Goal: Task Accomplishment & Management: Use online tool/utility

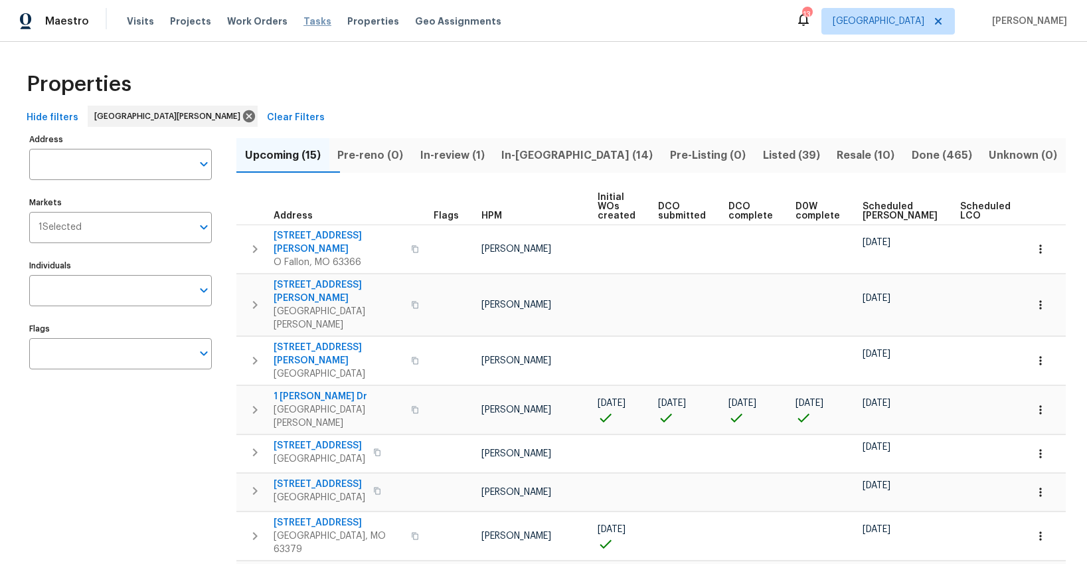
click at [304, 21] on span "Tasks" at bounding box center [318, 21] width 28 height 9
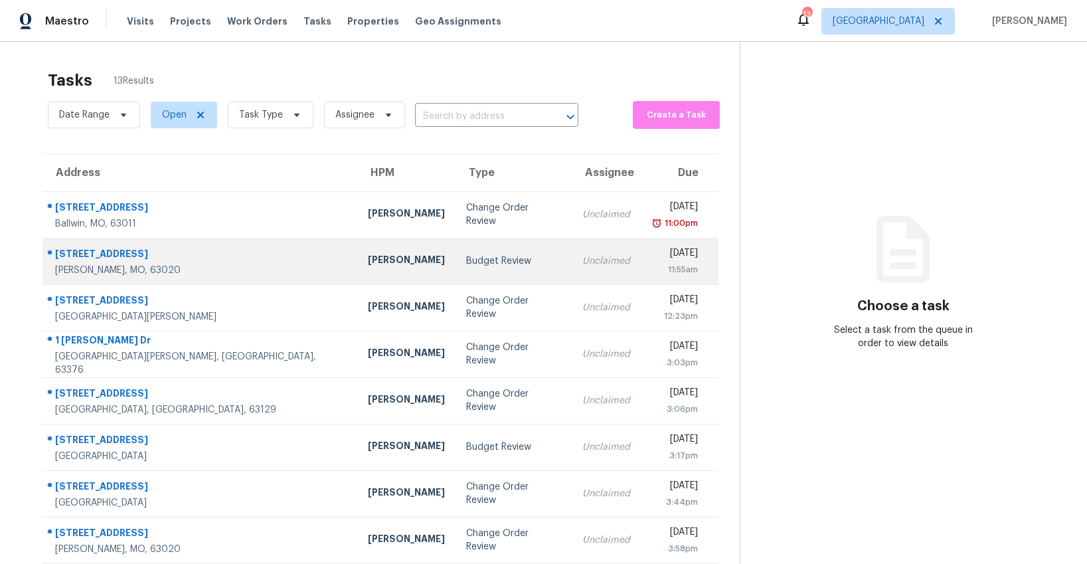
click at [466, 260] on div "Budget Review" at bounding box center [513, 260] width 95 height 13
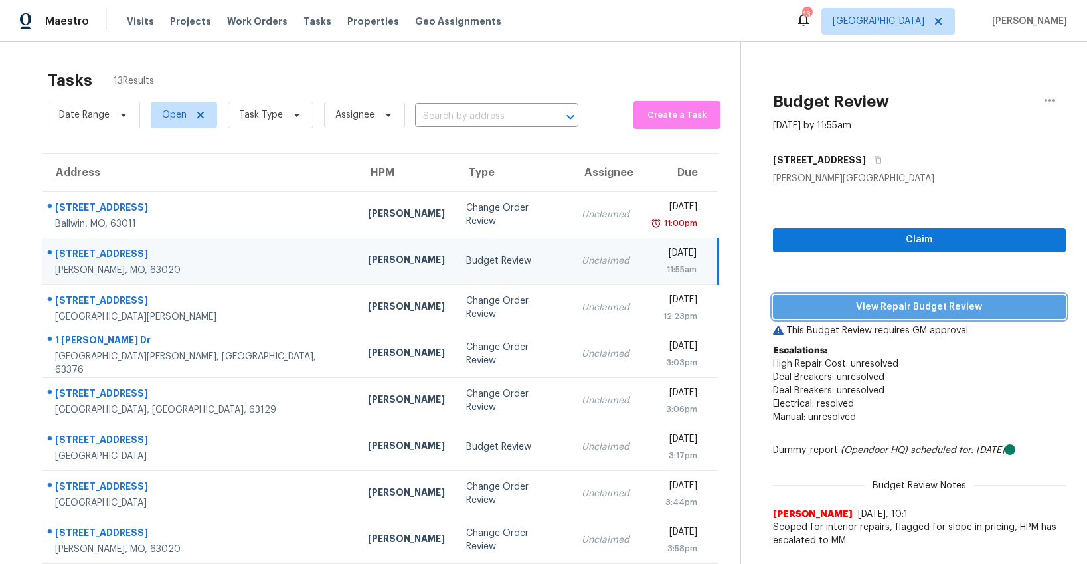
click at [920, 311] on span "View Repair Budget Review" at bounding box center [920, 307] width 272 height 17
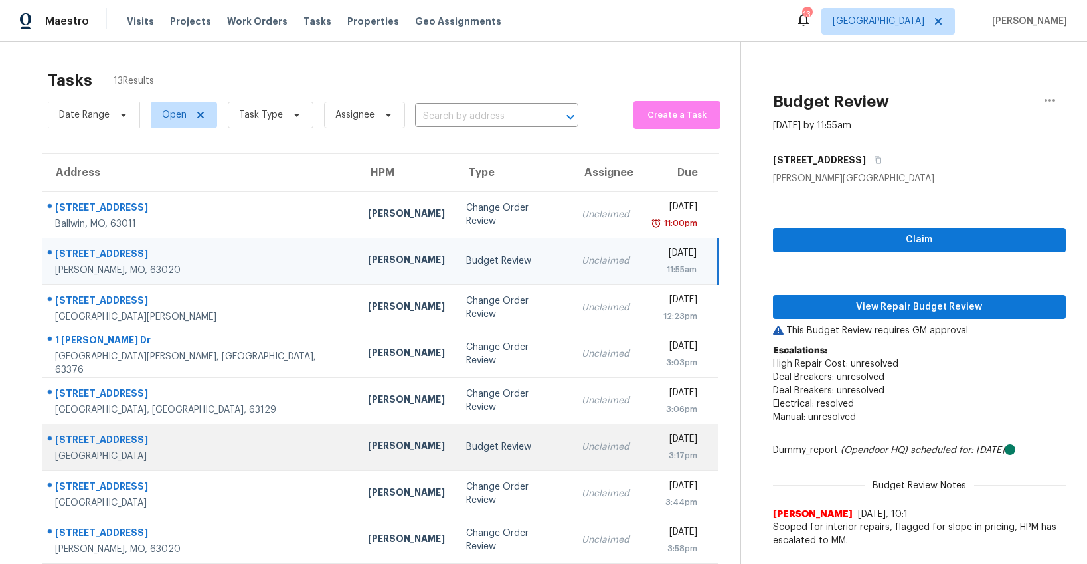
click at [466, 448] on div "Budget Review" at bounding box center [513, 446] width 95 height 13
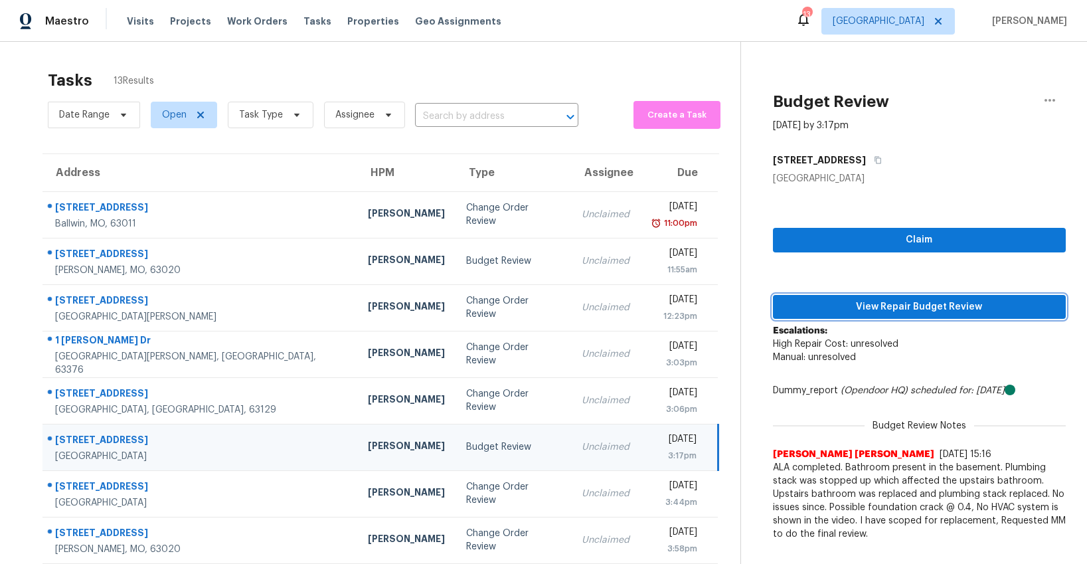
click at [877, 308] on span "View Repair Budget Review" at bounding box center [920, 307] width 272 height 17
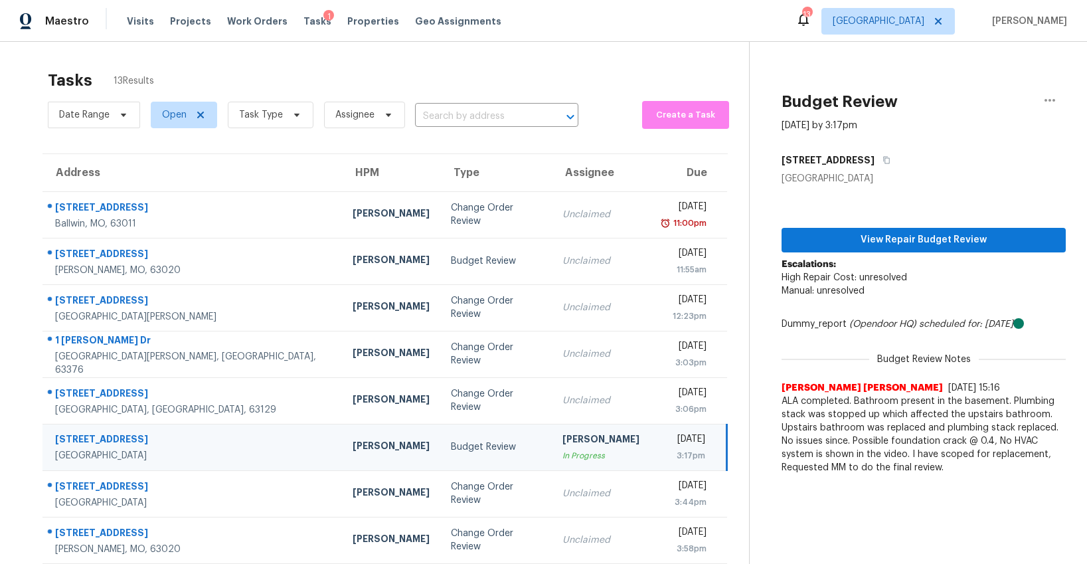
scroll to position [128, 0]
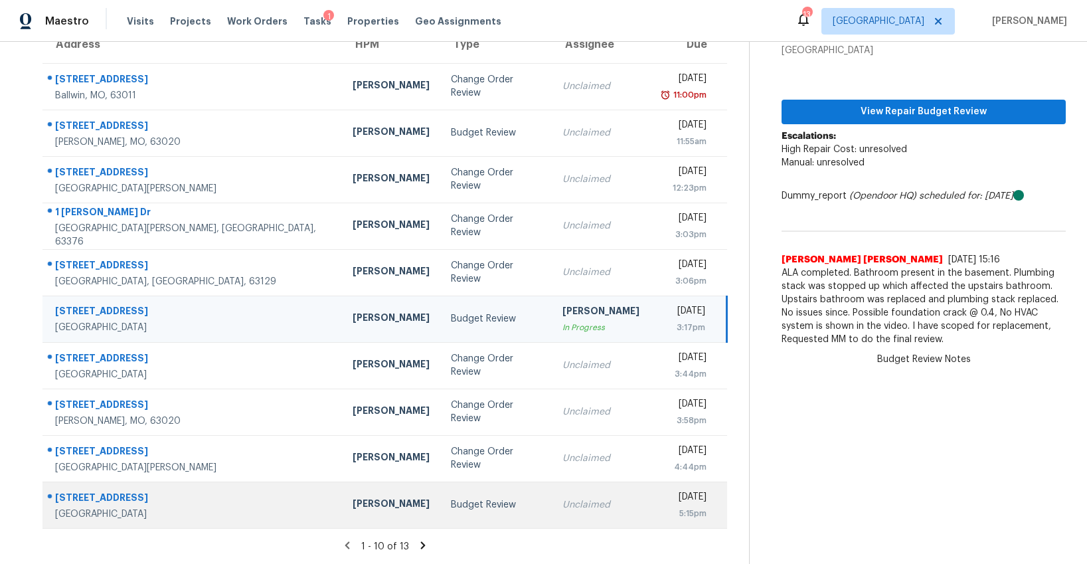
click at [451, 506] on div "Budget Review" at bounding box center [496, 504] width 90 height 13
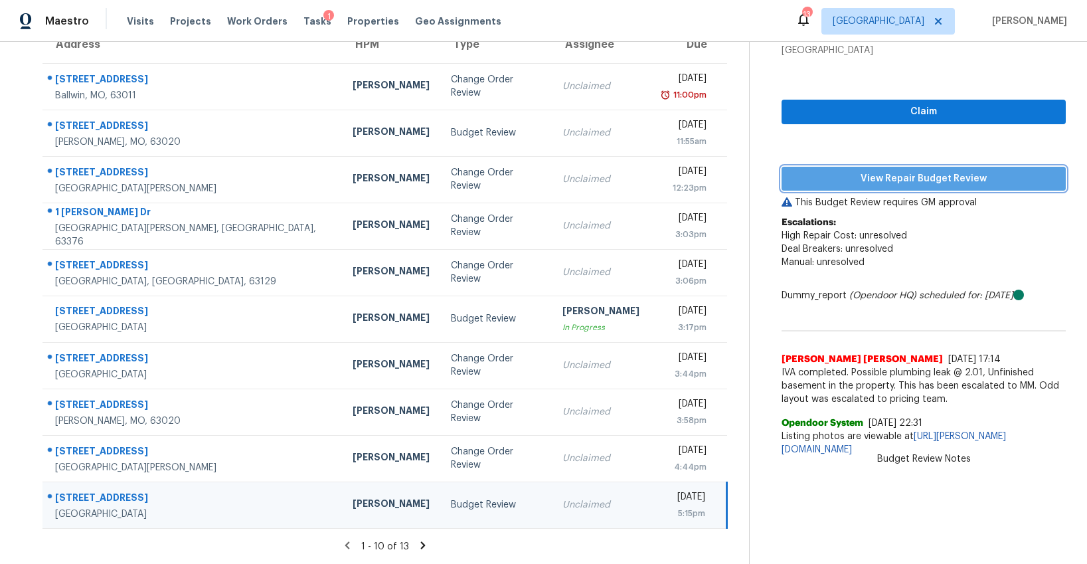
click at [935, 174] on span "View Repair Budget Review" at bounding box center [923, 179] width 263 height 17
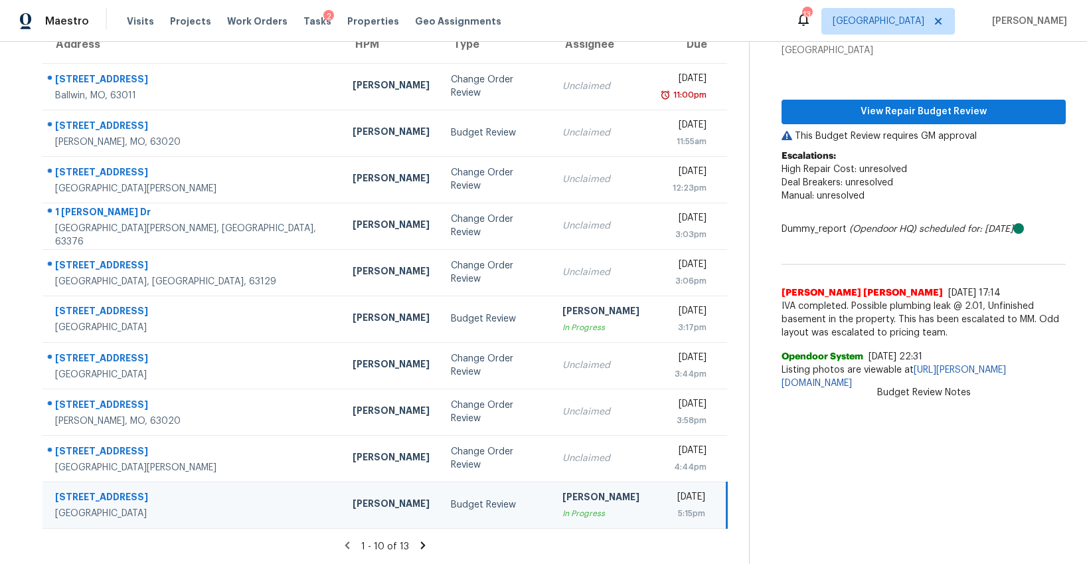
click at [421, 547] on icon at bounding box center [423, 544] width 5 height 7
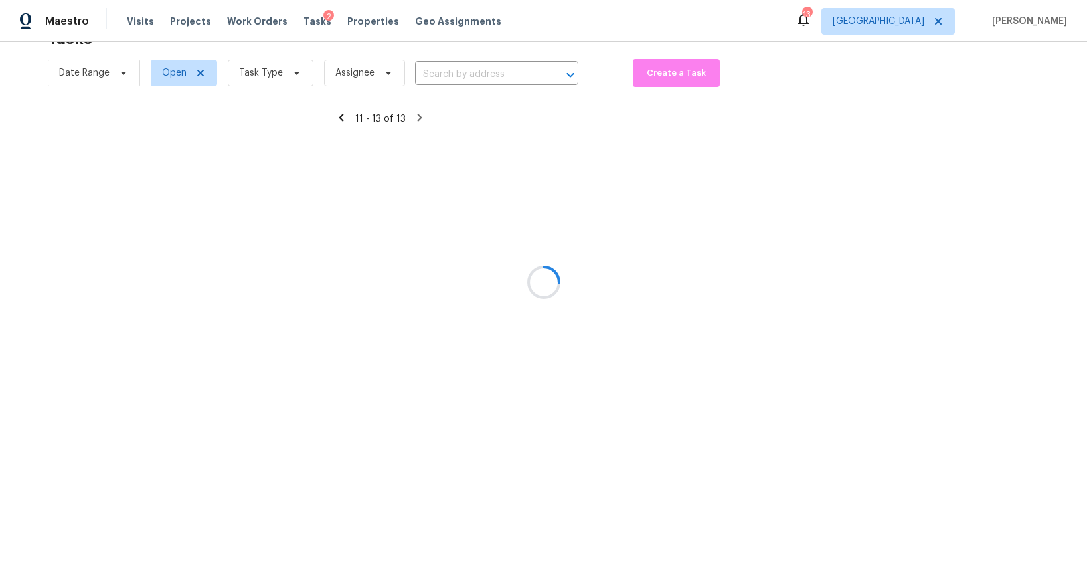
scroll to position [42, 0]
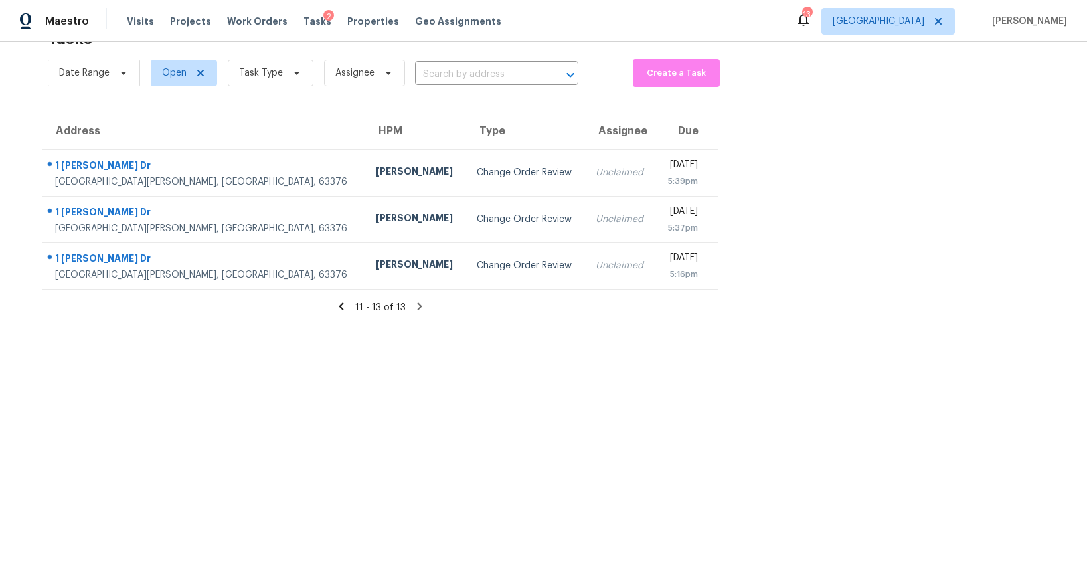
click at [341, 308] on icon at bounding box center [341, 305] width 5 height 7
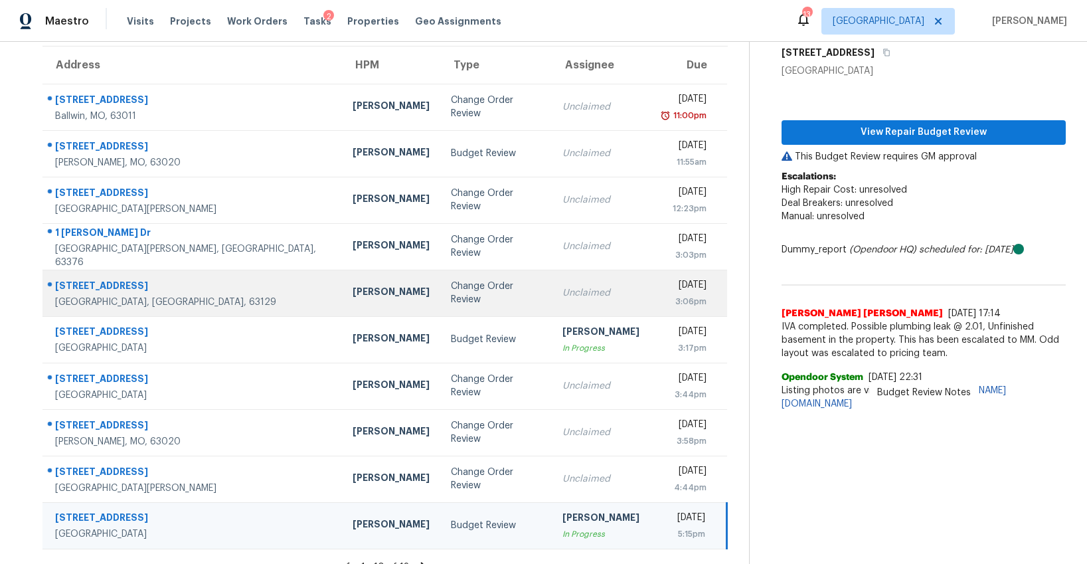
scroll to position [0, 0]
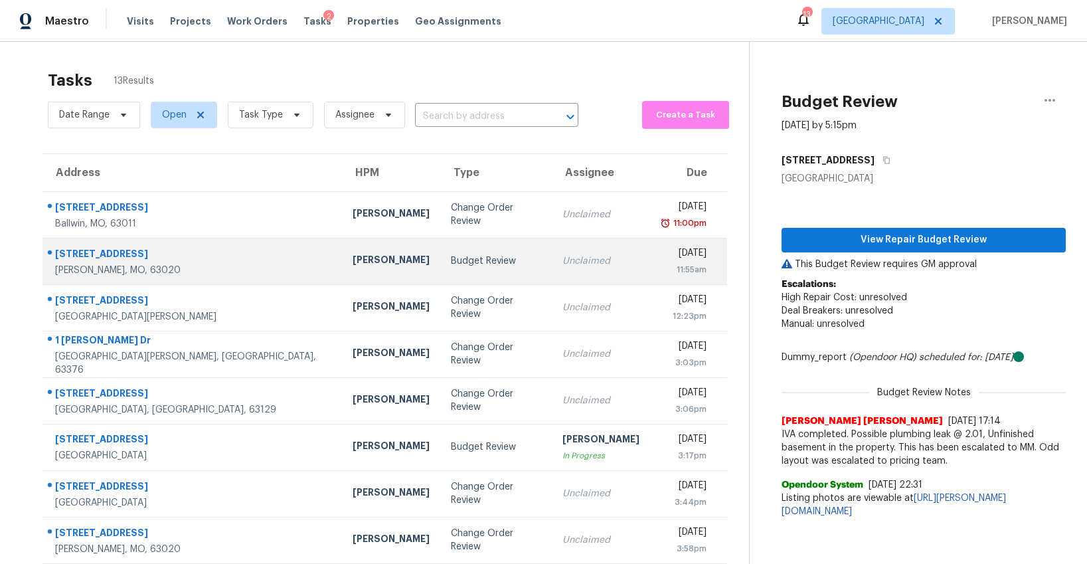
click at [440, 268] on td "Budget Review" at bounding box center [496, 261] width 112 height 46
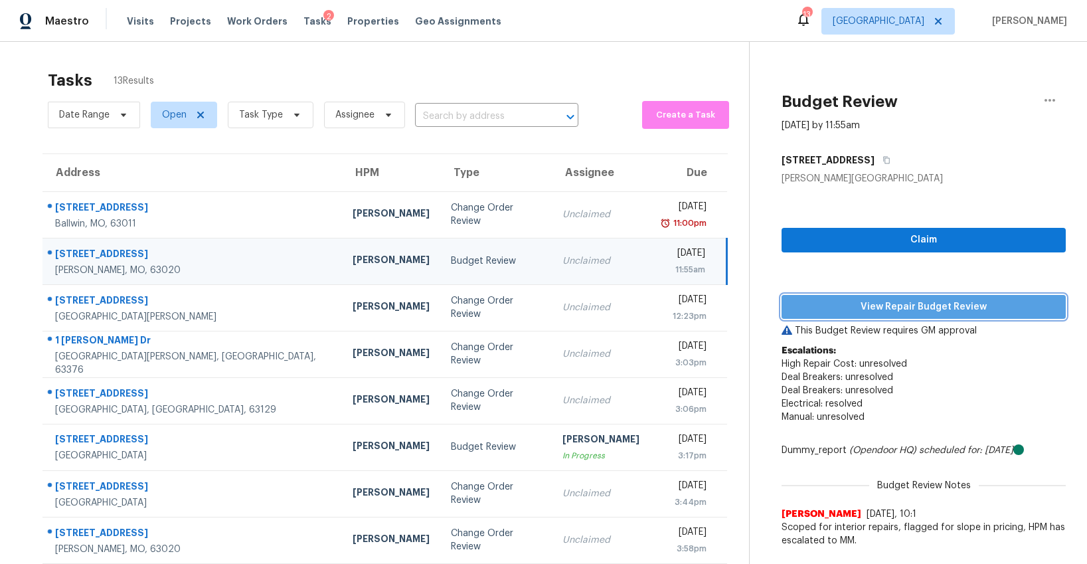
click at [880, 307] on span "View Repair Budget Review" at bounding box center [923, 307] width 263 height 17
click at [552, 268] on td "Unclaimed" at bounding box center [601, 261] width 98 height 46
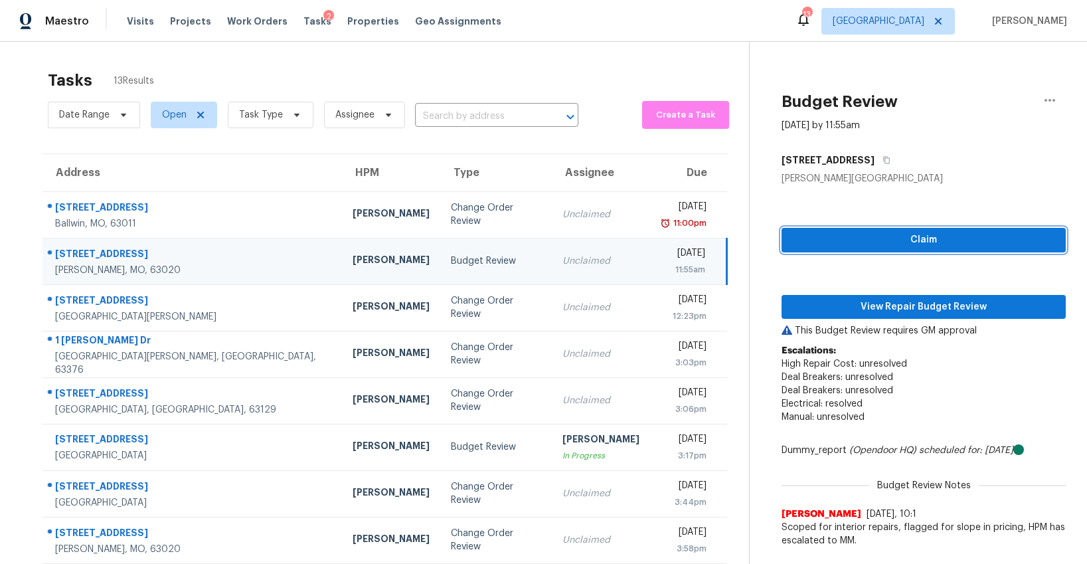
click at [919, 237] on span "Claim" at bounding box center [923, 240] width 263 height 17
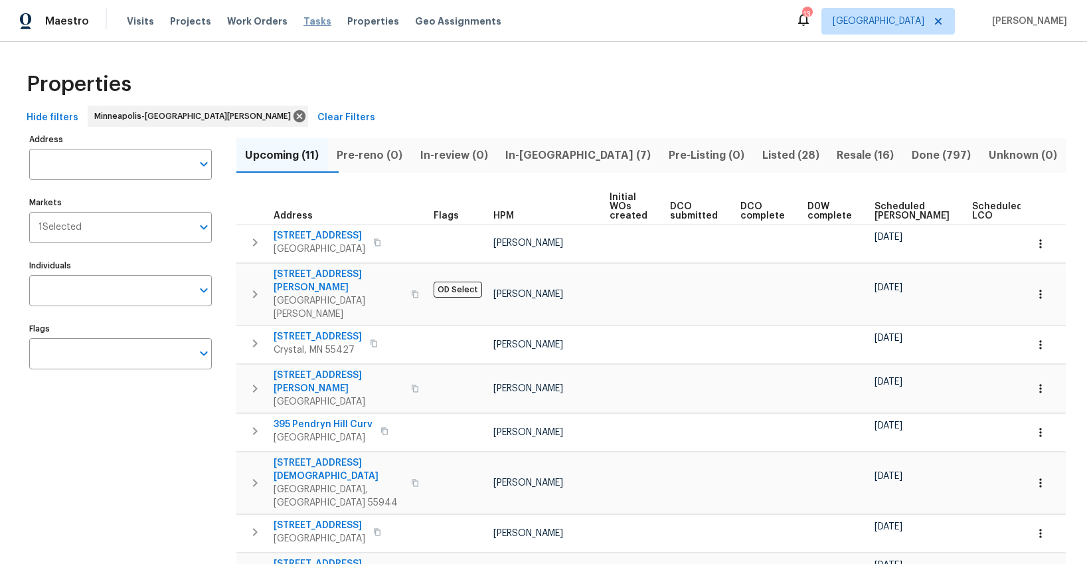
click at [304, 22] on span "Tasks" at bounding box center [318, 21] width 28 height 9
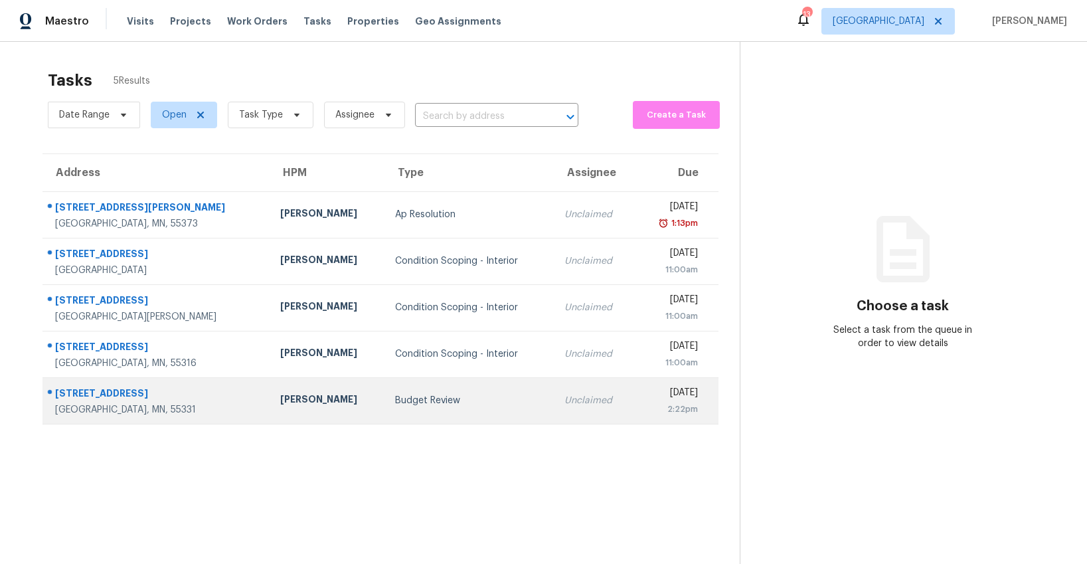
click at [395, 397] on div "Budget Review" at bounding box center [469, 400] width 148 height 13
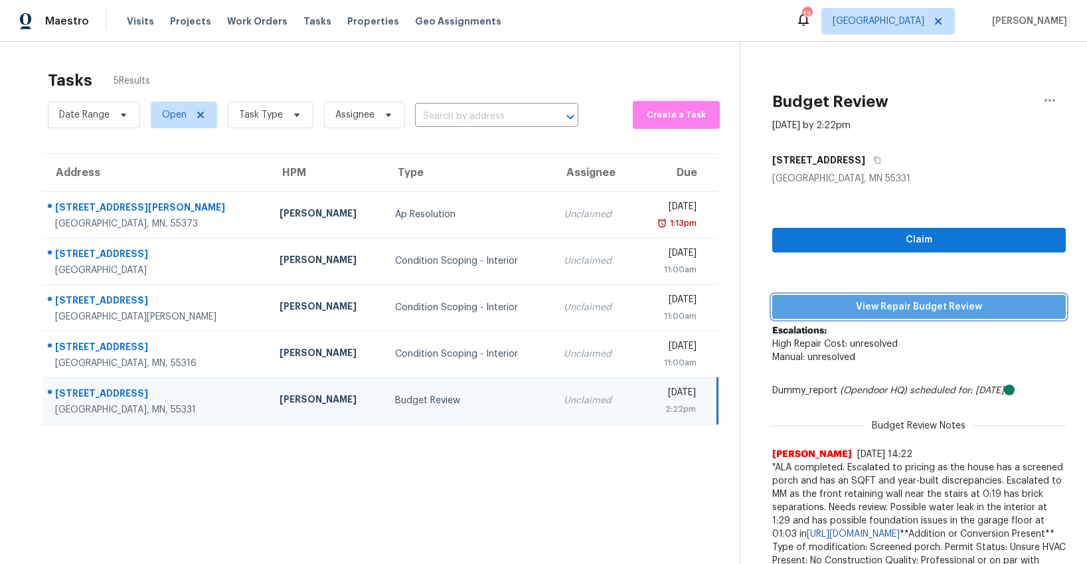
click at [883, 308] on span "View Repair Budget Review" at bounding box center [919, 307] width 272 height 17
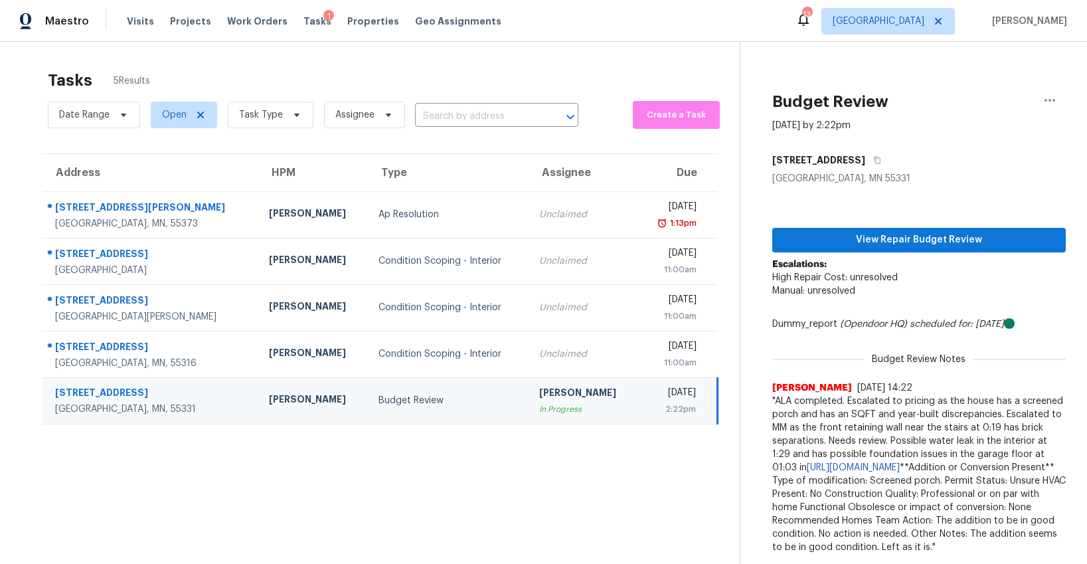
click at [350, 31] on div "Visits Projects Work Orders Tasks 1 Properties Geo Assignments" at bounding box center [322, 21] width 391 height 27
click at [349, 26] on span "Properties" at bounding box center [373, 21] width 52 height 13
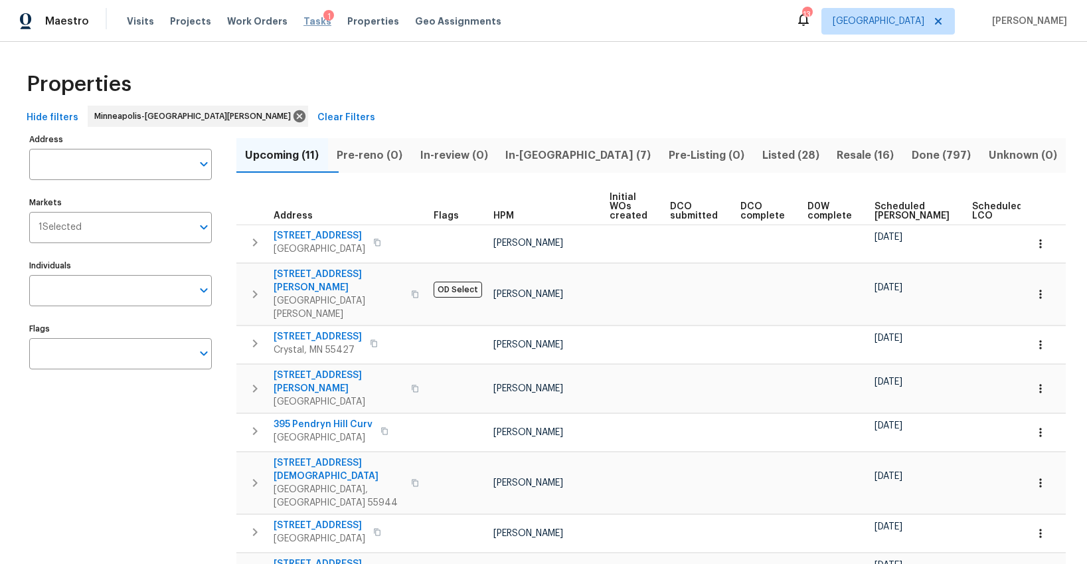
click at [304, 21] on span "Tasks" at bounding box center [318, 21] width 28 height 9
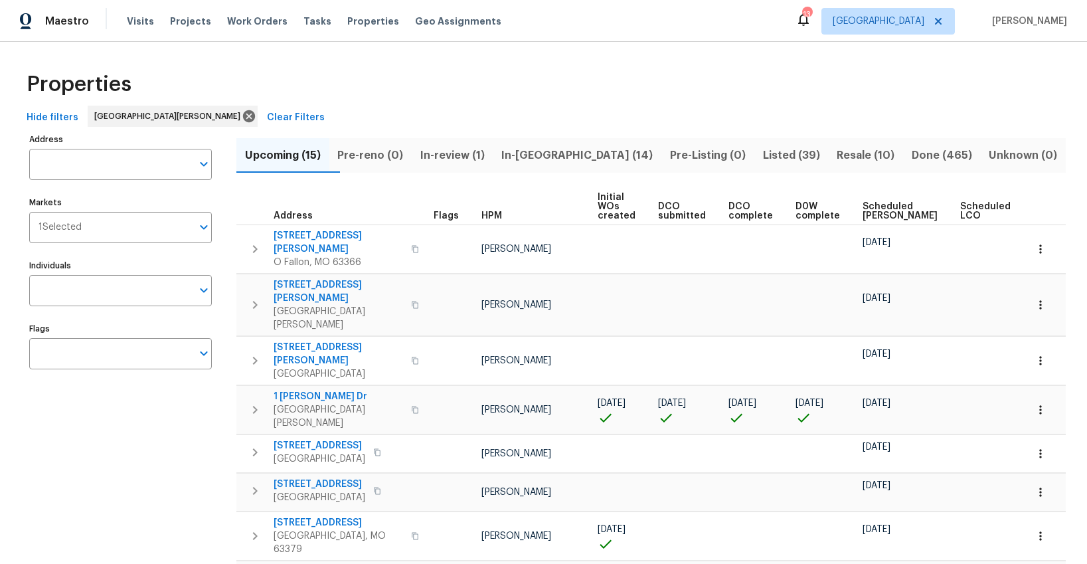
click at [1033, 213] on span "Ready Date" at bounding box center [1047, 211] width 29 height 19
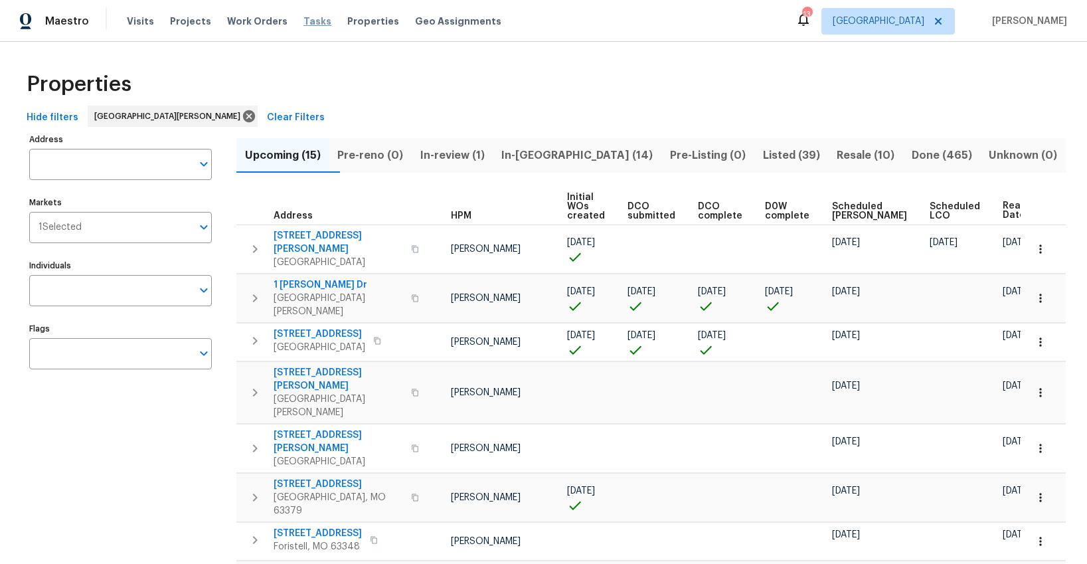
click at [304, 21] on span "Tasks" at bounding box center [318, 21] width 28 height 9
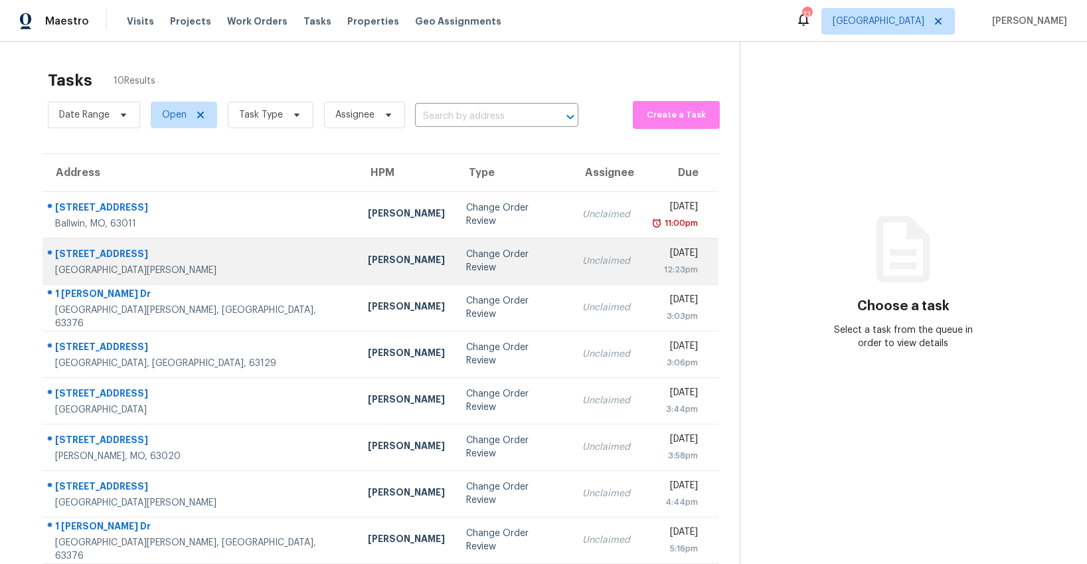
click at [466, 260] on div "Change Order Review" at bounding box center [513, 261] width 95 height 27
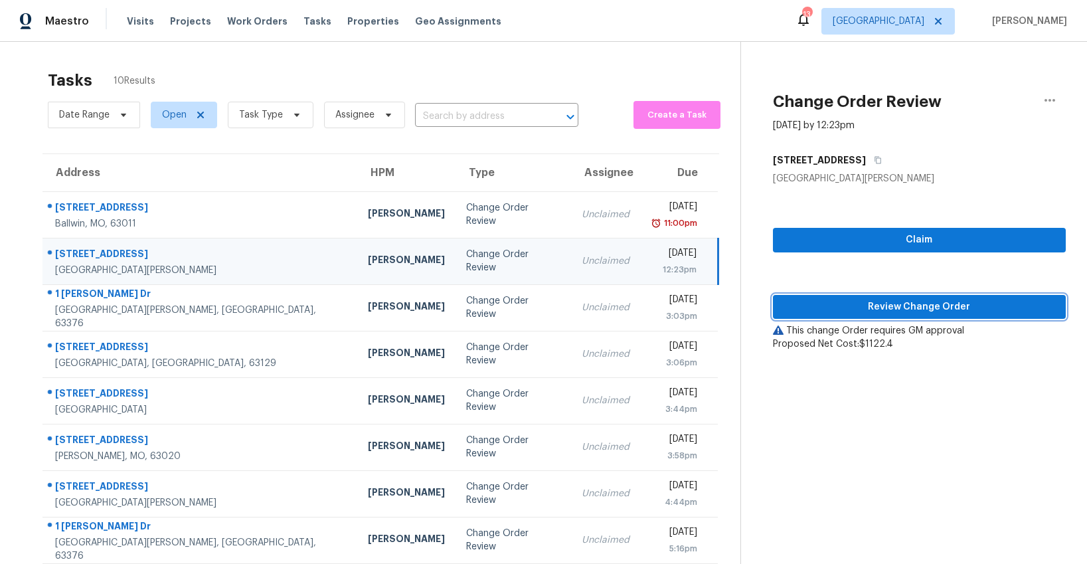
click at [855, 311] on span "Review Change Order" at bounding box center [920, 307] width 272 height 17
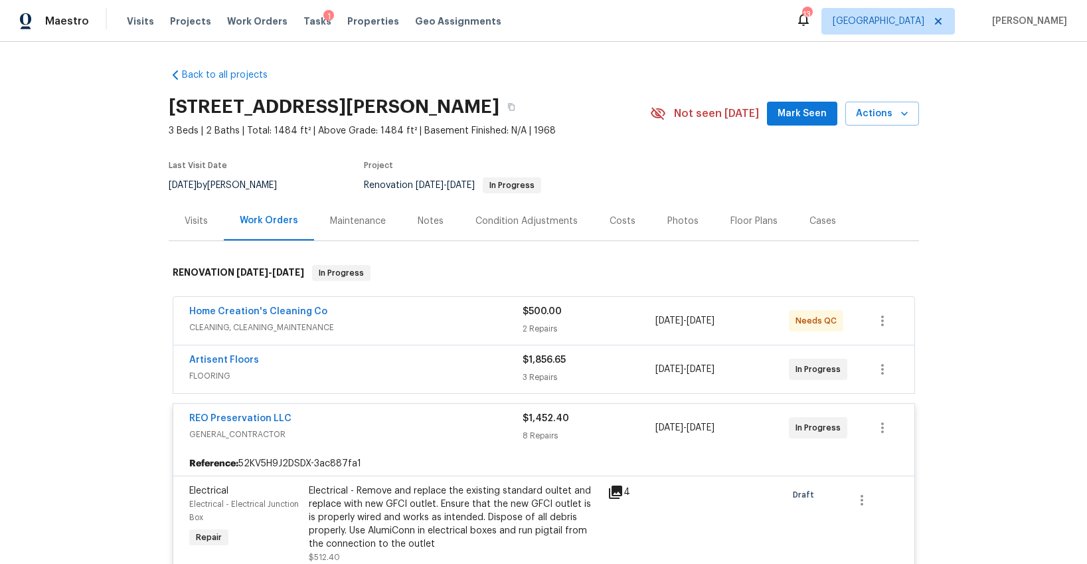
click at [418, 309] on div "Home Creation's Cleaning Co" at bounding box center [355, 313] width 333 height 16
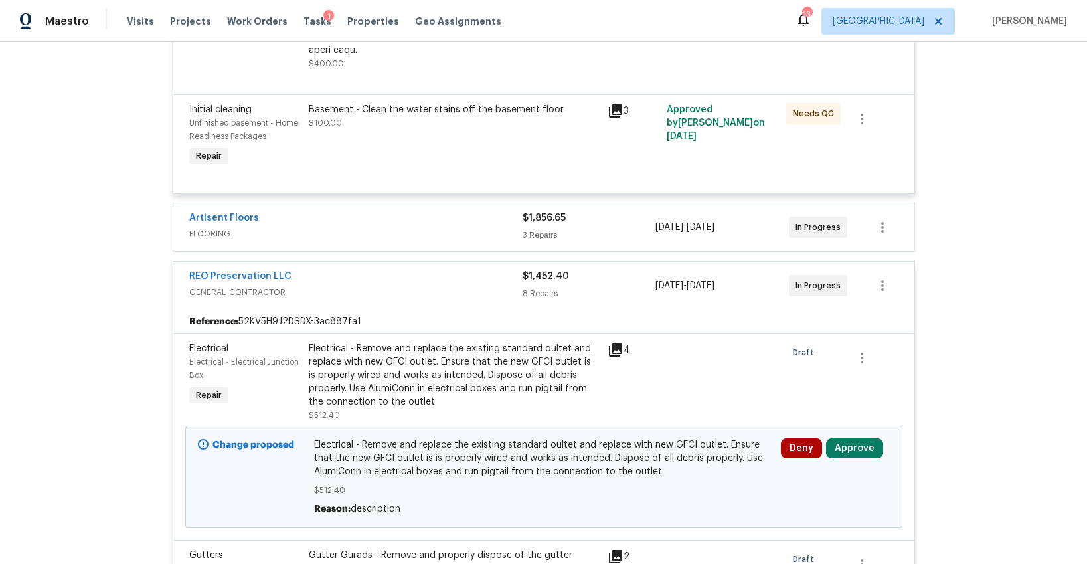
scroll to position [750, 0]
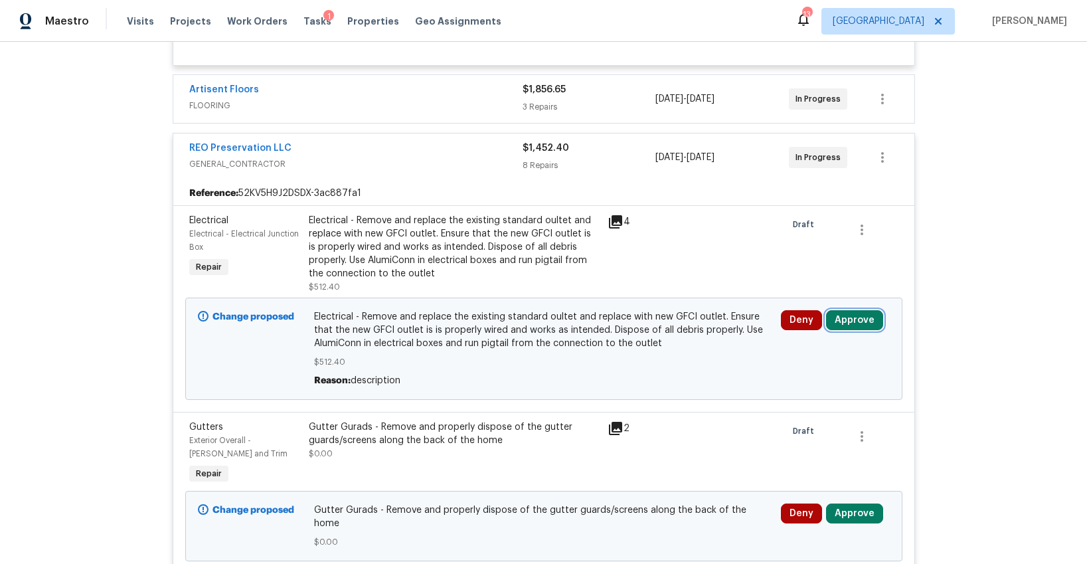
click at [834, 310] on button "Approve" at bounding box center [854, 320] width 57 height 20
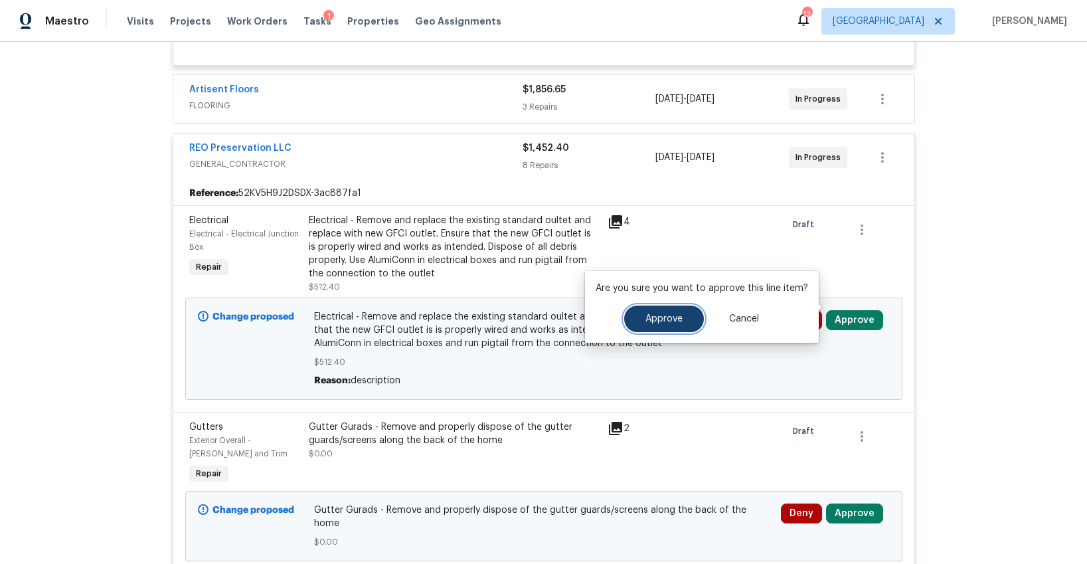
click at [668, 322] on span "Approve" at bounding box center [664, 319] width 37 height 10
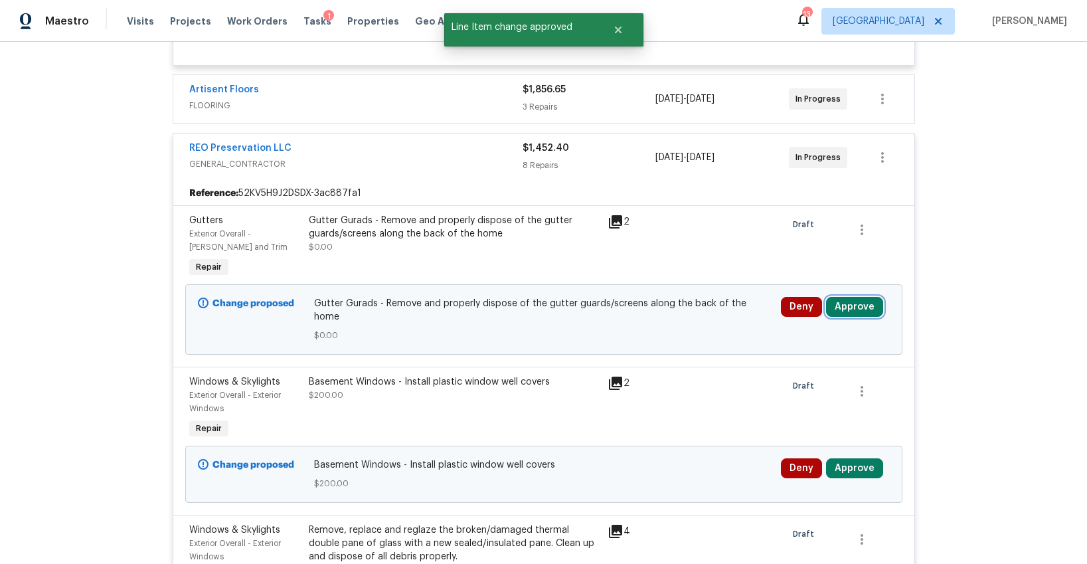
click at [844, 297] on button "Approve" at bounding box center [854, 307] width 57 height 20
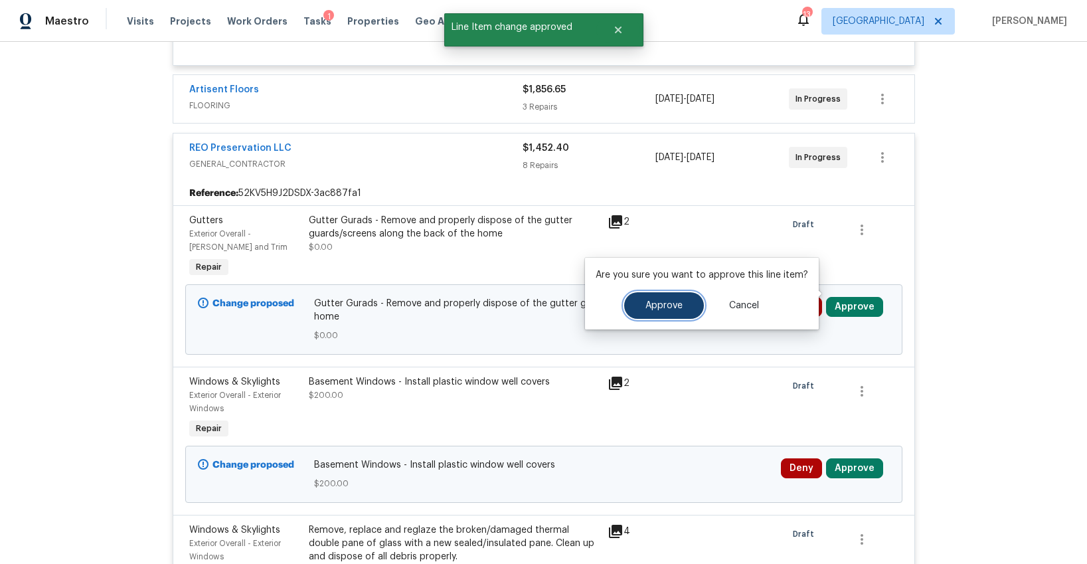
click at [676, 309] on span "Approve" at bounding box center [664, 306] width 37 height 10
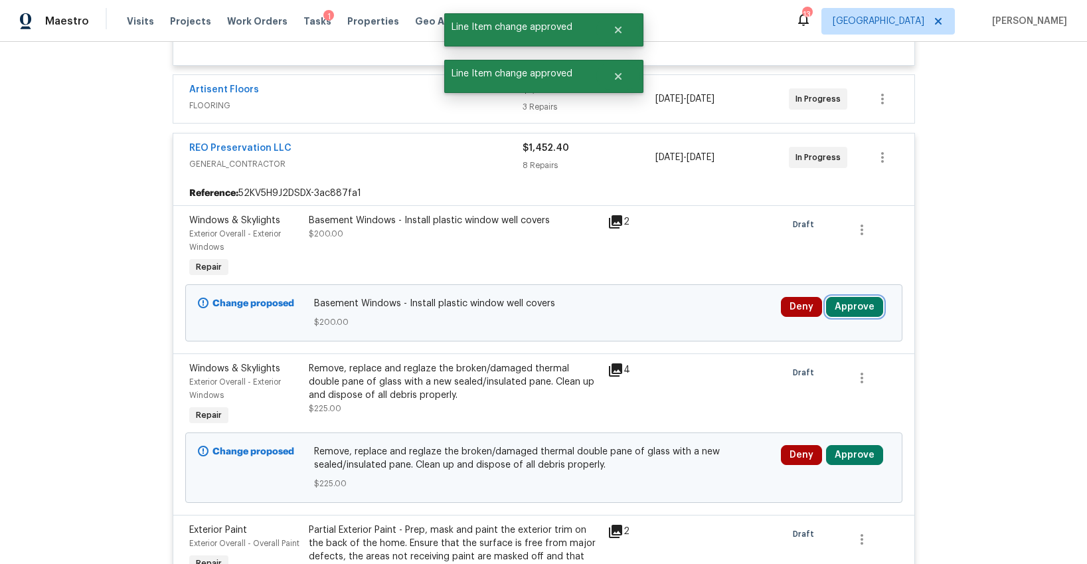
click at [858, 297] on button "Approve" at bounding box center [854, 307] width 57 height 20
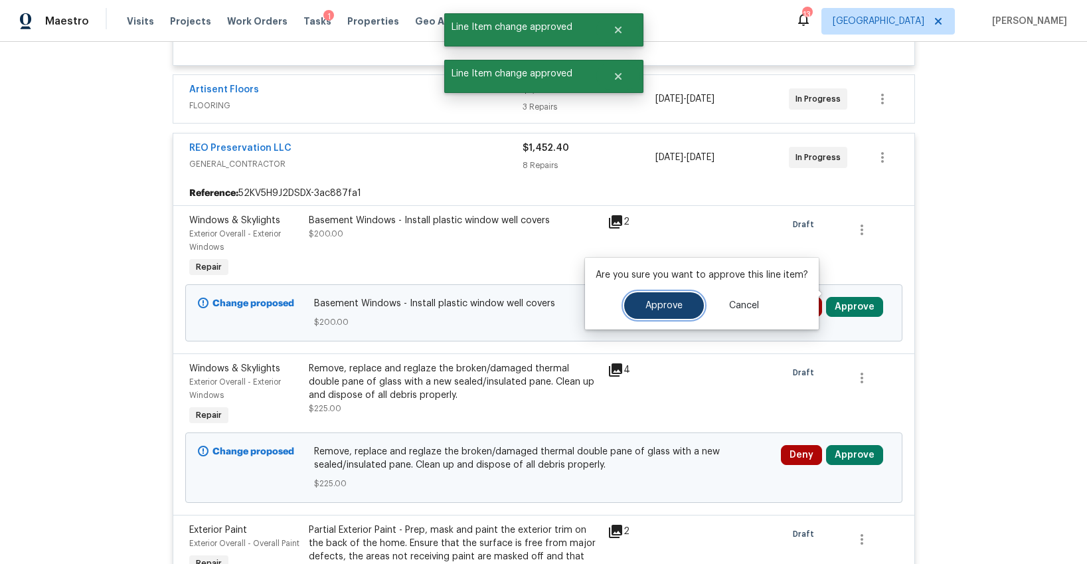
click at [638, 308] on button "Approve" at bounding box center [664, 305] width 80 height 27
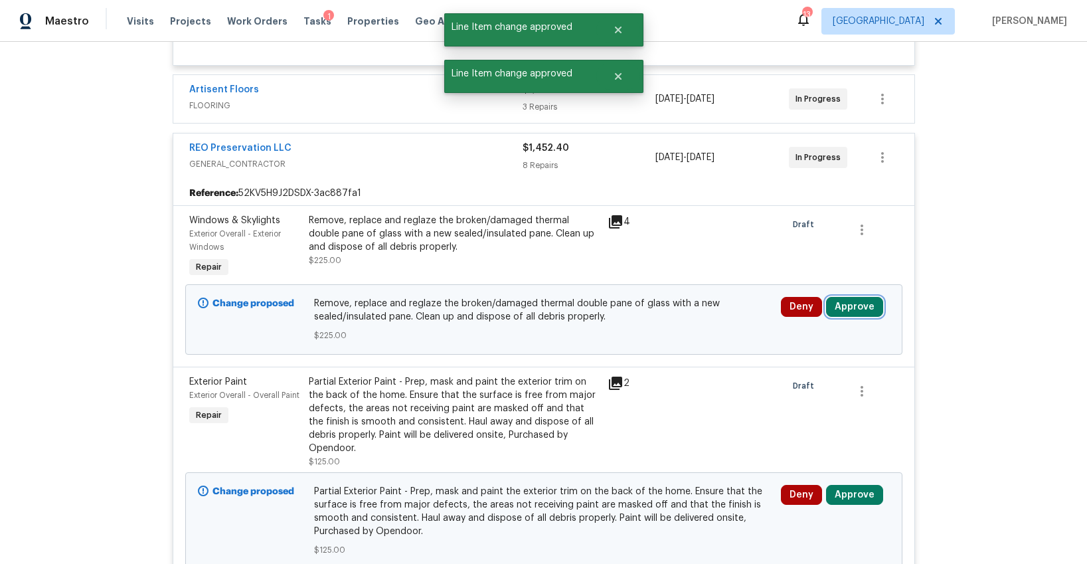
click at [841, 297] on button "Approve" at bounding box center [854, 307] width 57 height 20
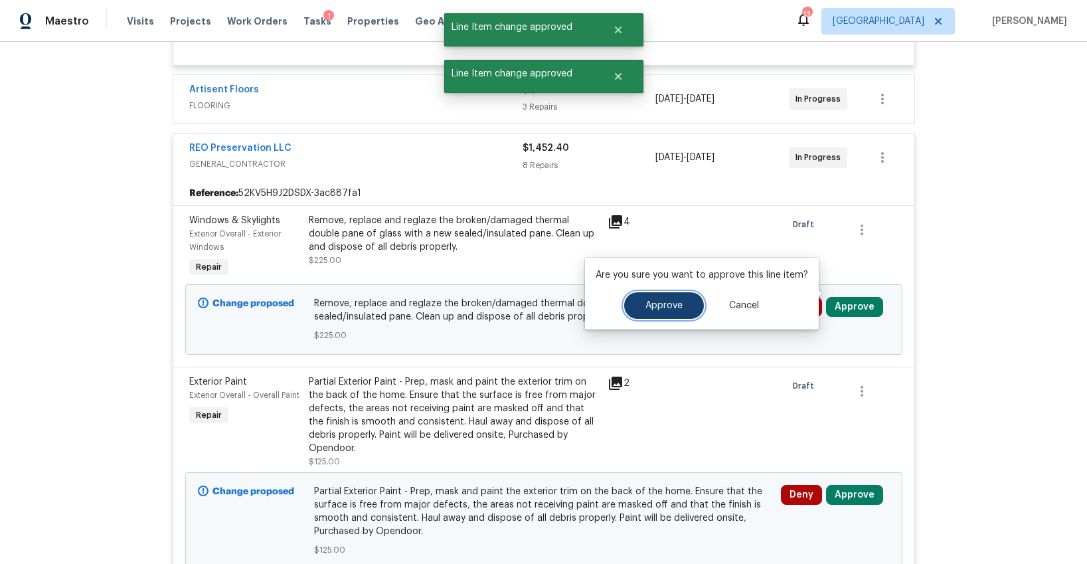
click at [652, 297] on button "Approve" at bounding box center [664, 305] width 80 height 27
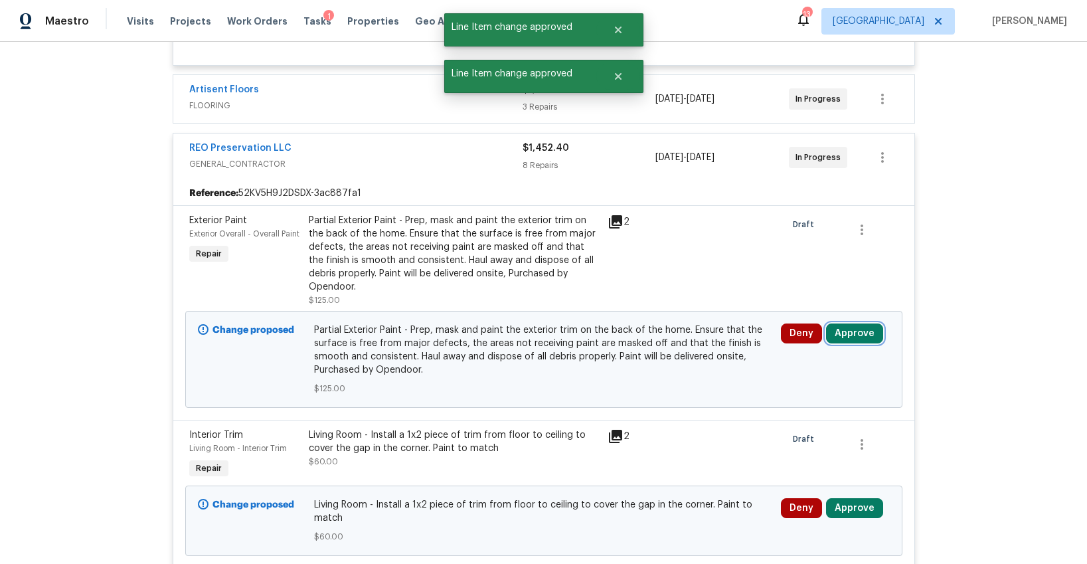
click at [848, 323] on button "Approve" at bounding box center [854, 333] width 57 height 20
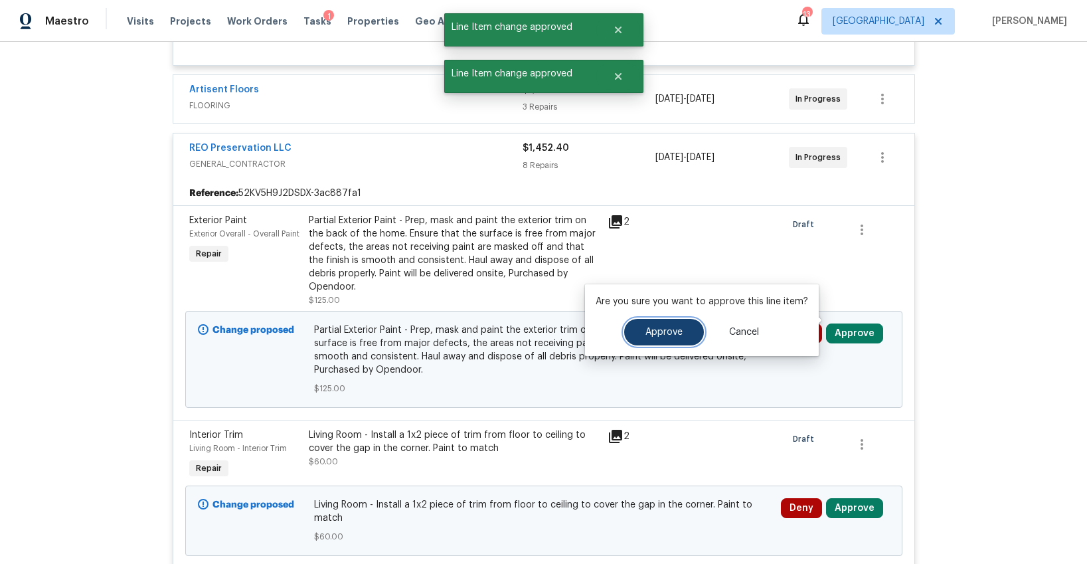
click at [674, 324] on button "Approve" at bounding box center [664, 332] width 80 height 27
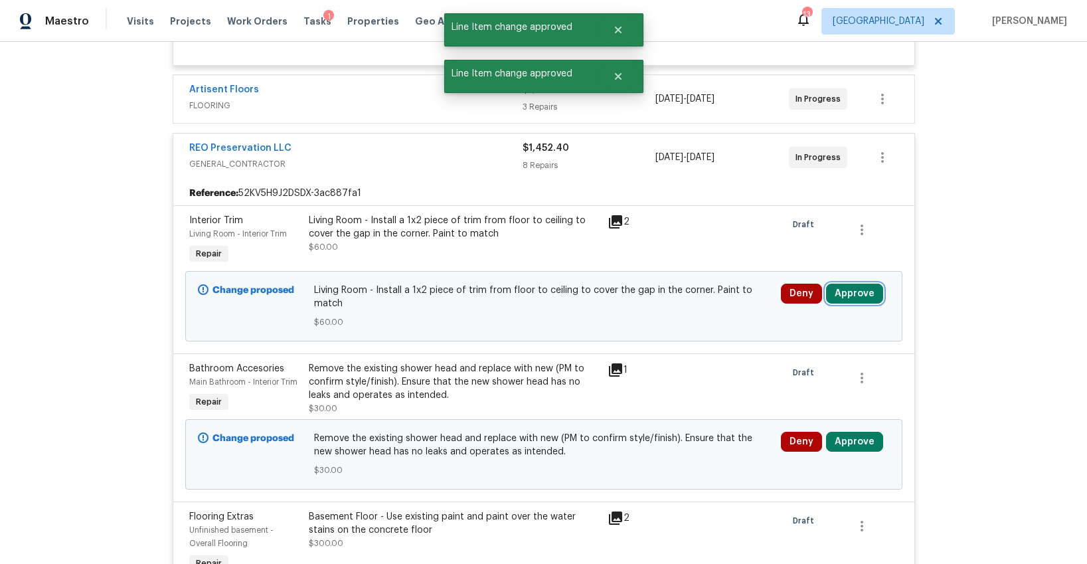
click at [868, 284] on button "Approve" at bounding box center [854, 294] width 57 height 20
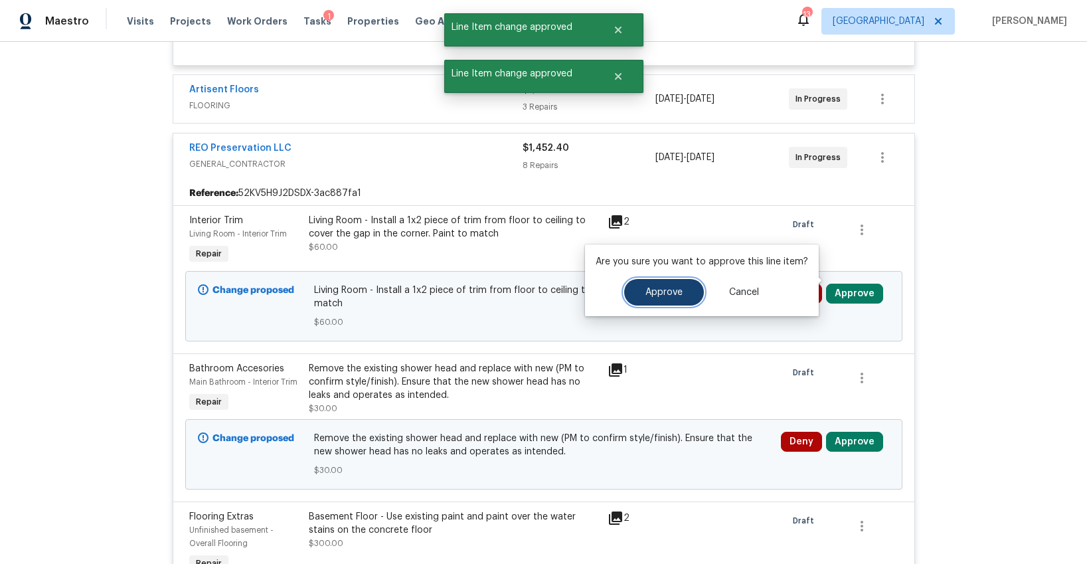
click at [677, 290] on span "Approve" at bounding box center [664, 293] width 37 height 10
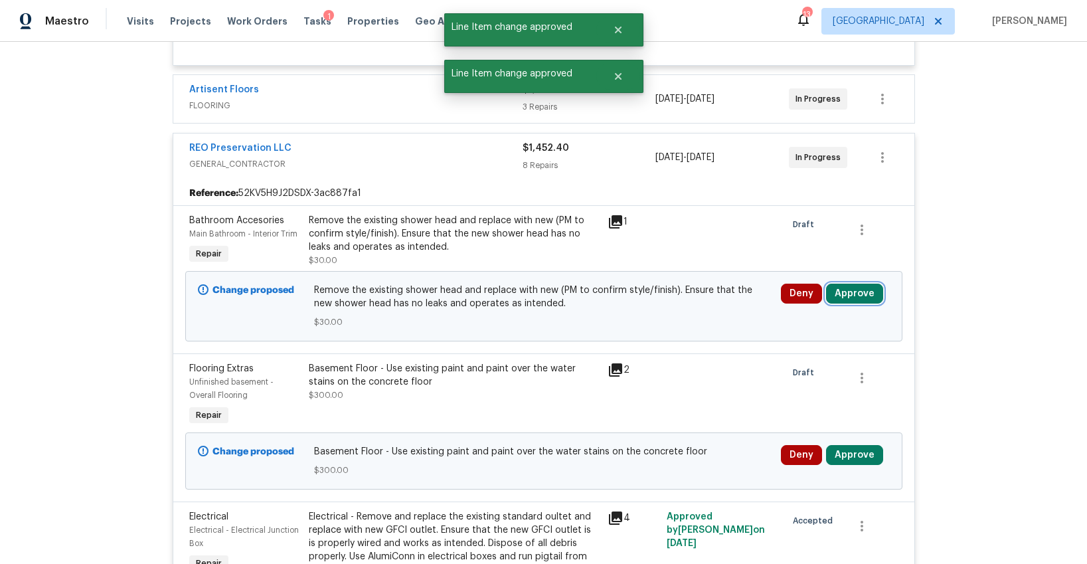
click at [836, 284] on button "Approve" at bounding box center [854, 294] width 57 height 20
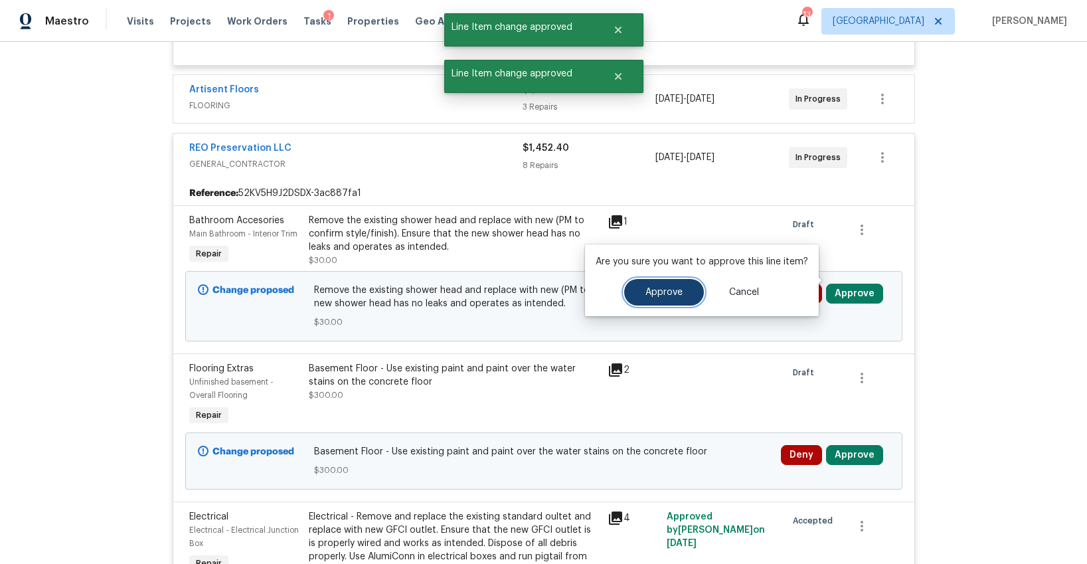
click at [646, 292] on span "Approve" at bounding box center [664, 293] width 37 height 10
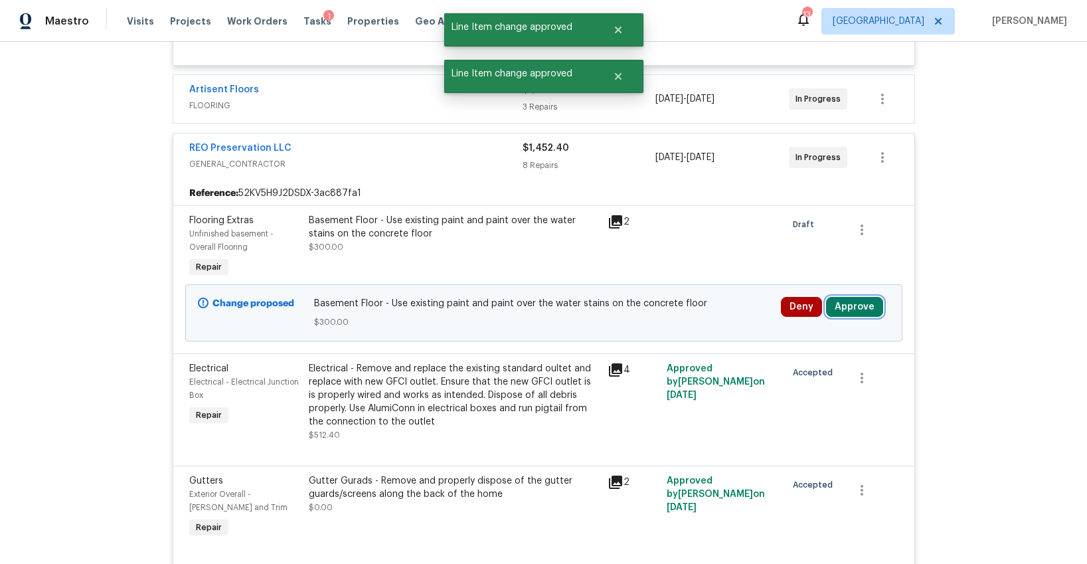
click at [830, 297] on button "Approve" at bounding box center [854, 307] width 57 height 20
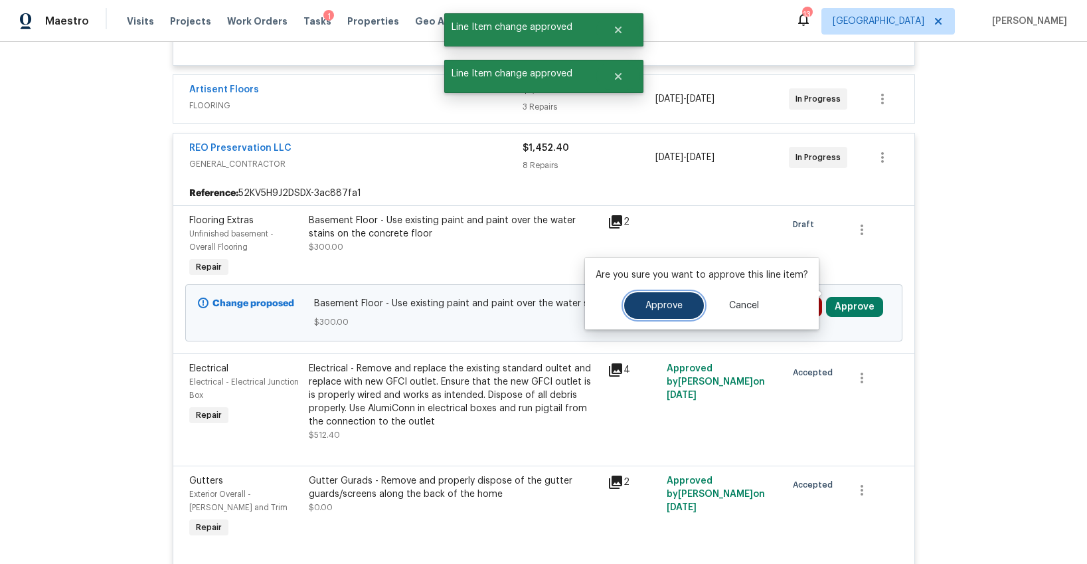
click at [683, 302] on button "Approve" at bounding box center [664, 305] width 80 height 27
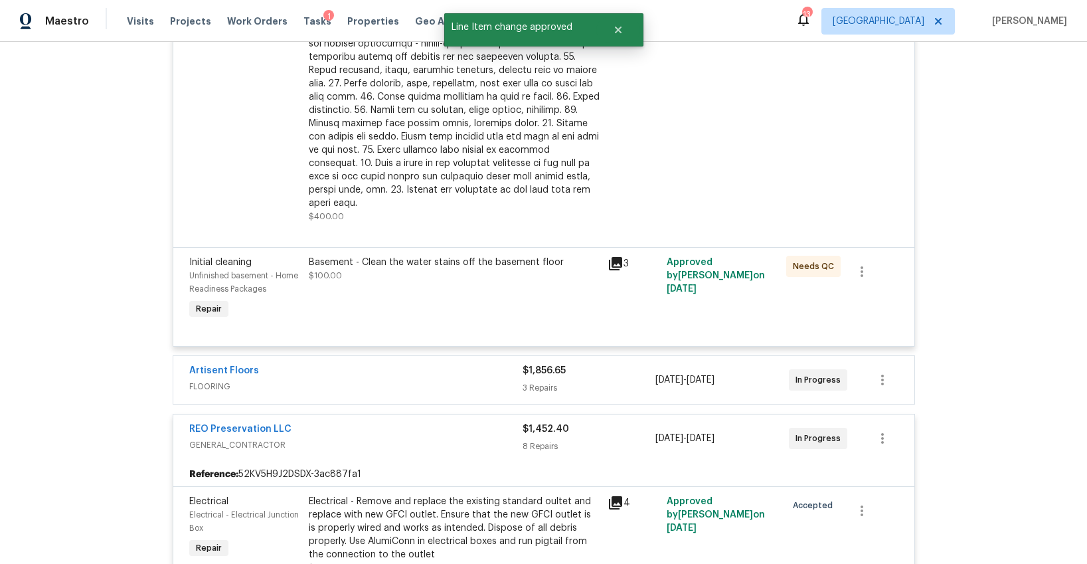
scroll to position [490, 0]
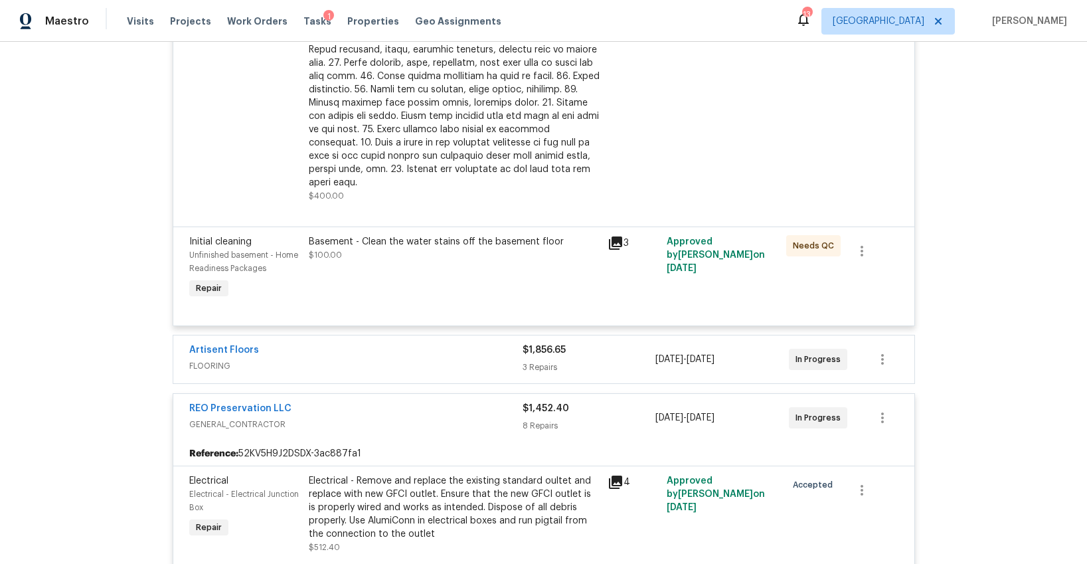
click at [430, 343] on div "Artisent Floors" at bounding box center [355, 351] width 333 height 16
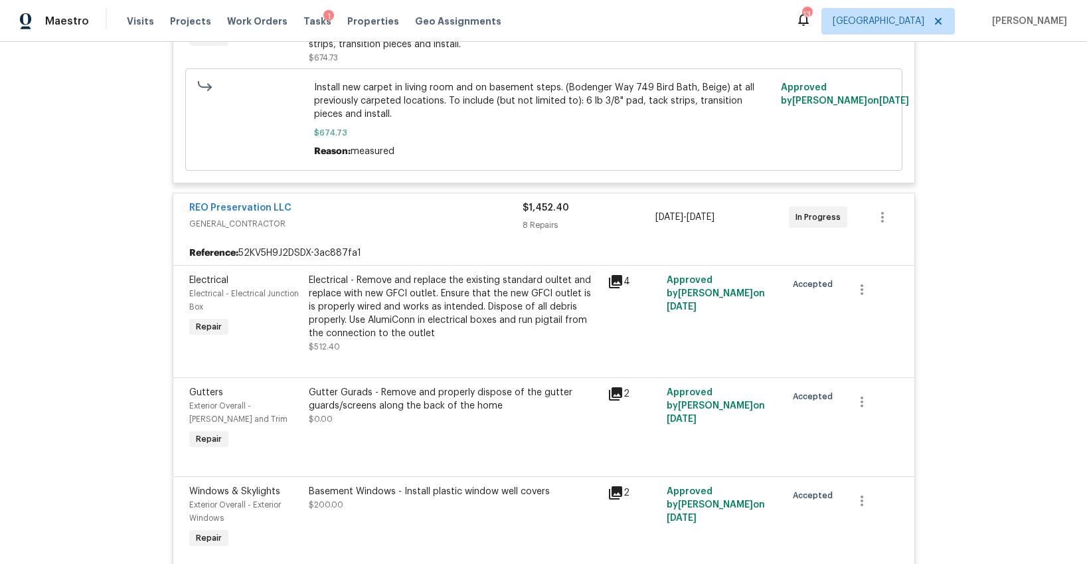
scroll to position [1286, 0]
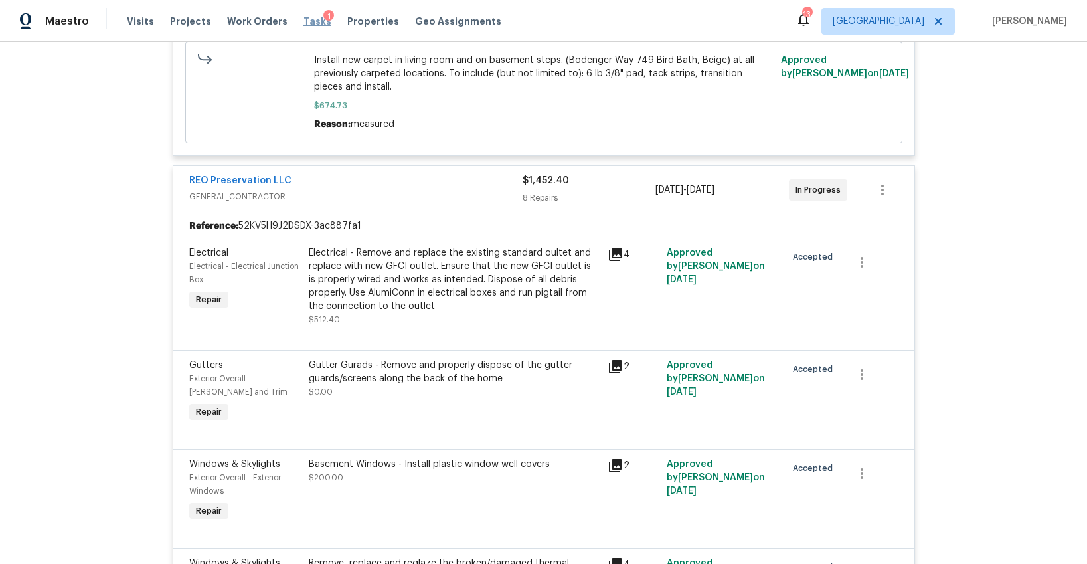
click at [304, 23] on span "Tasks" at bounding box center [318, 21] width 28 height 9
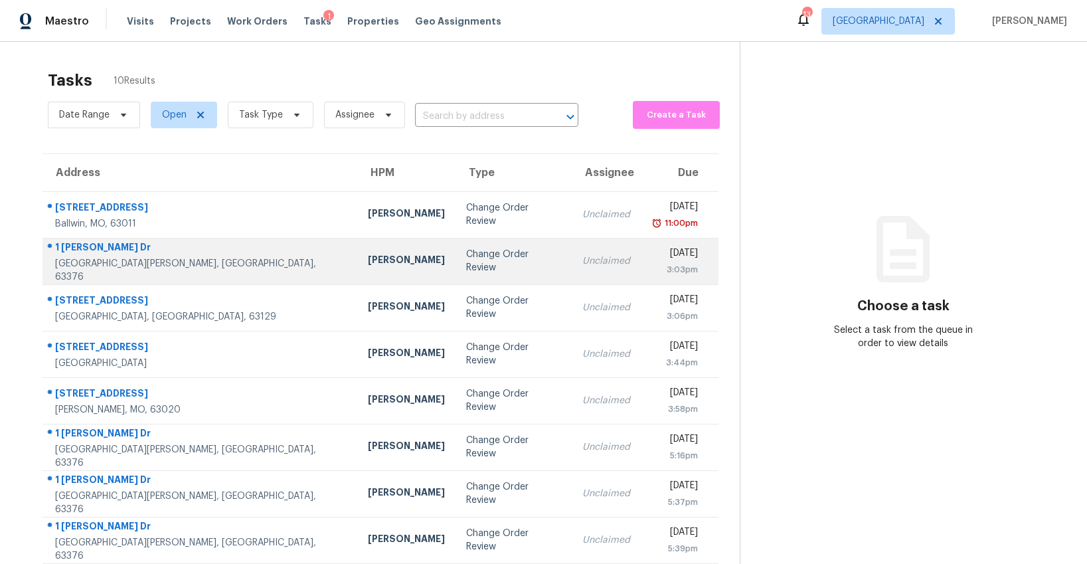
click at [466, 256] on div "Change Order Review" at bounding box center [513, 261] width 95 height 27
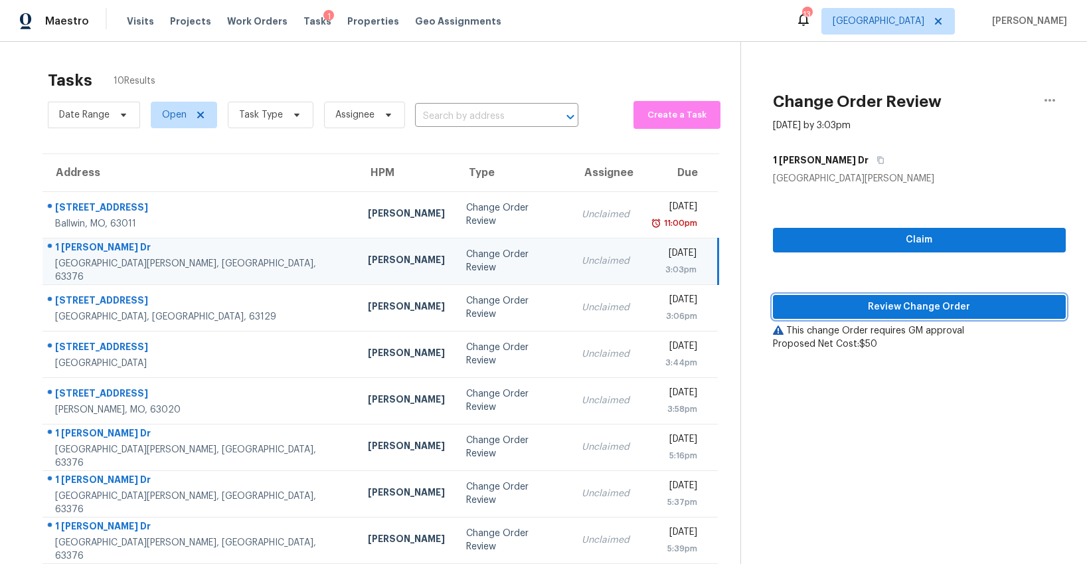
click at [867, 316] on button "Review Change Order" at bounding box center [919, 307] width 293 height 25
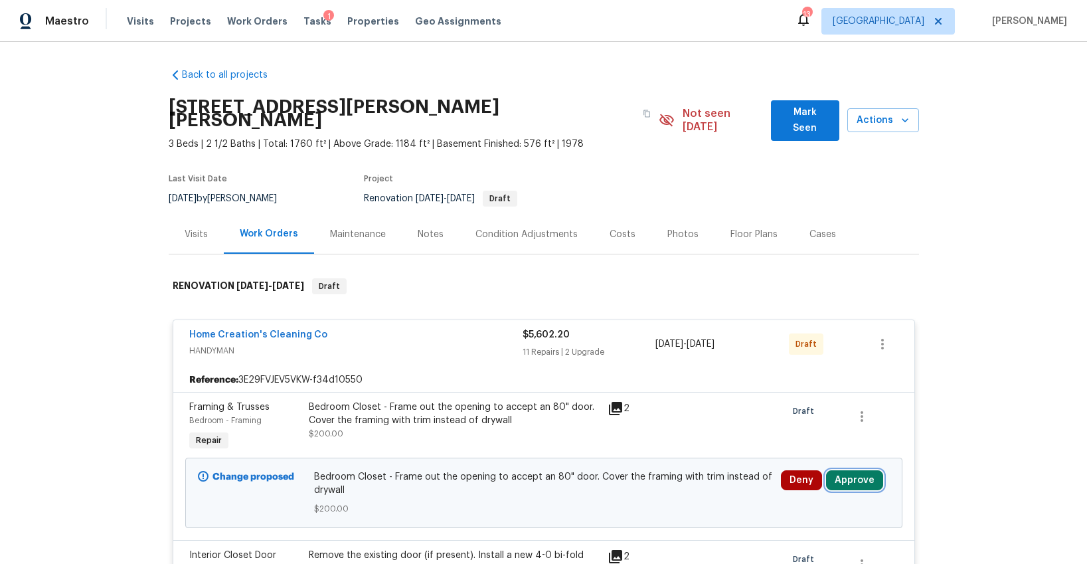
click at [832, 470] on button "Approve" at bounding box center [854, 480] width 57 height 20
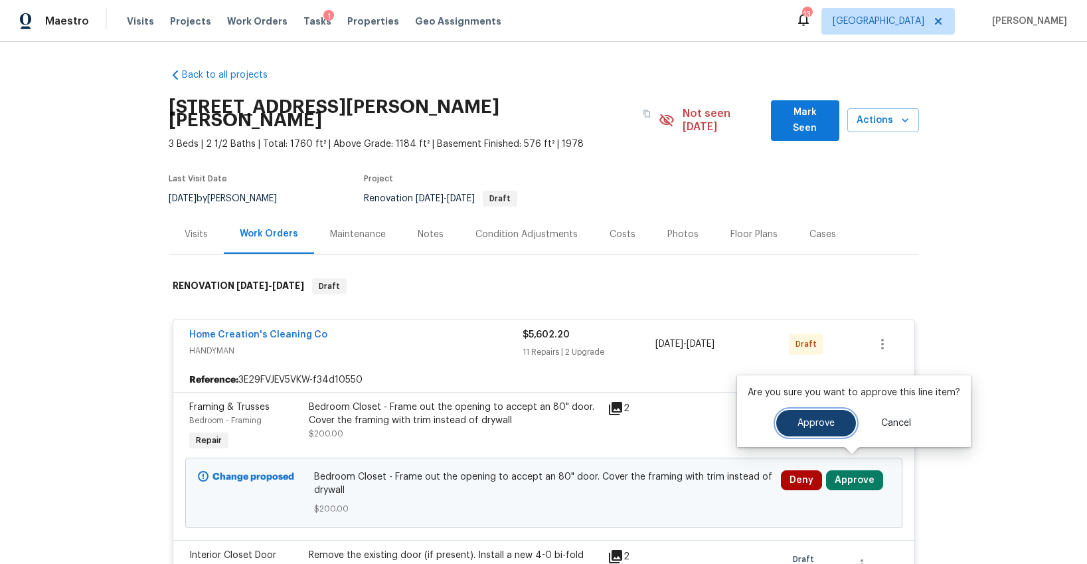
click at [814, 430] on button "Approve" at bounding box center [816, 423] width 80 height 27
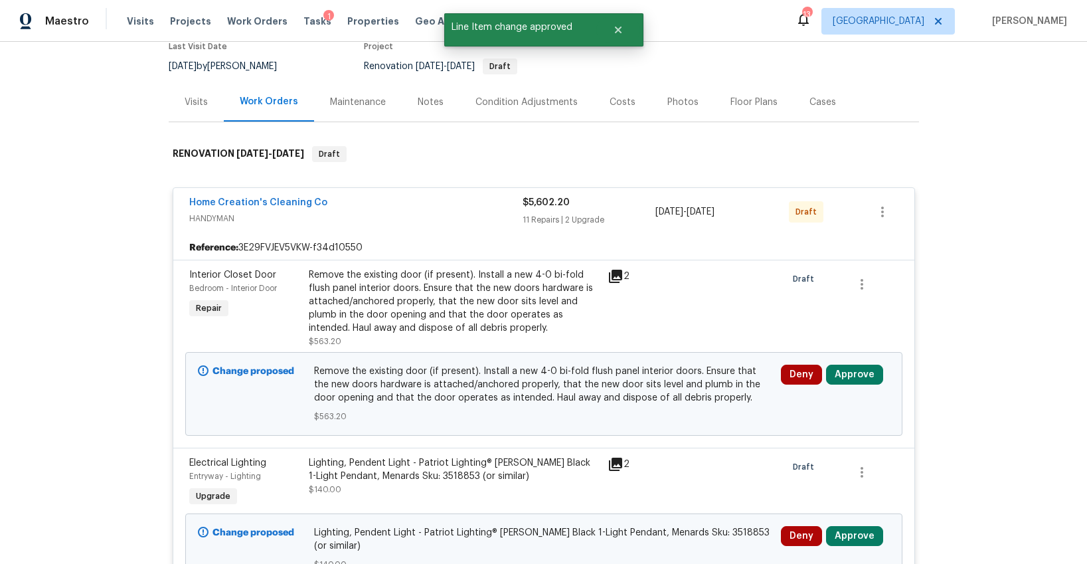
scroll to position [150, 0]
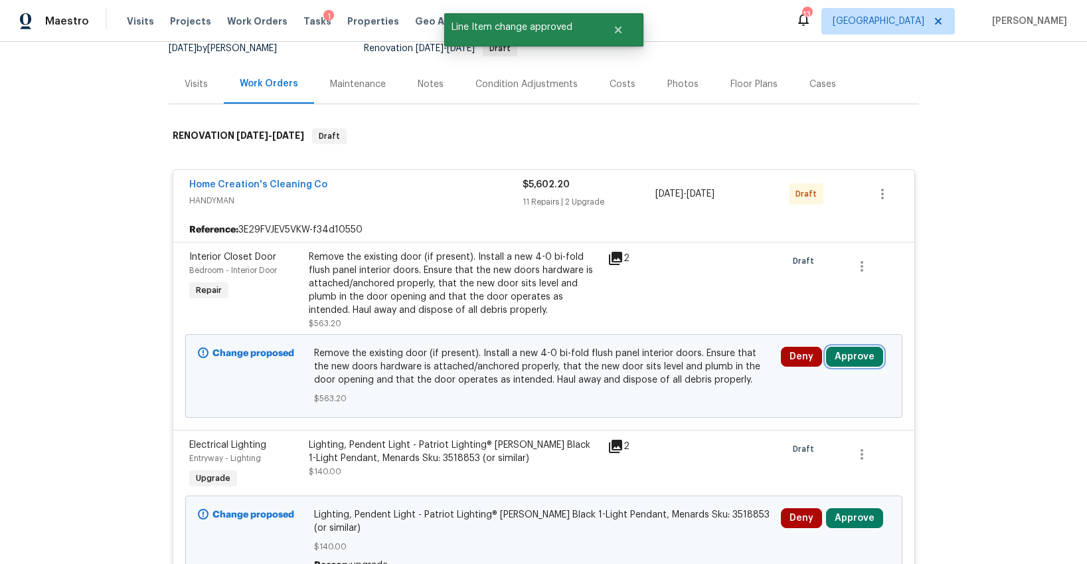
click at [873, 347] on button "Approve" at bounding box center [854, 357] width 57 height 20
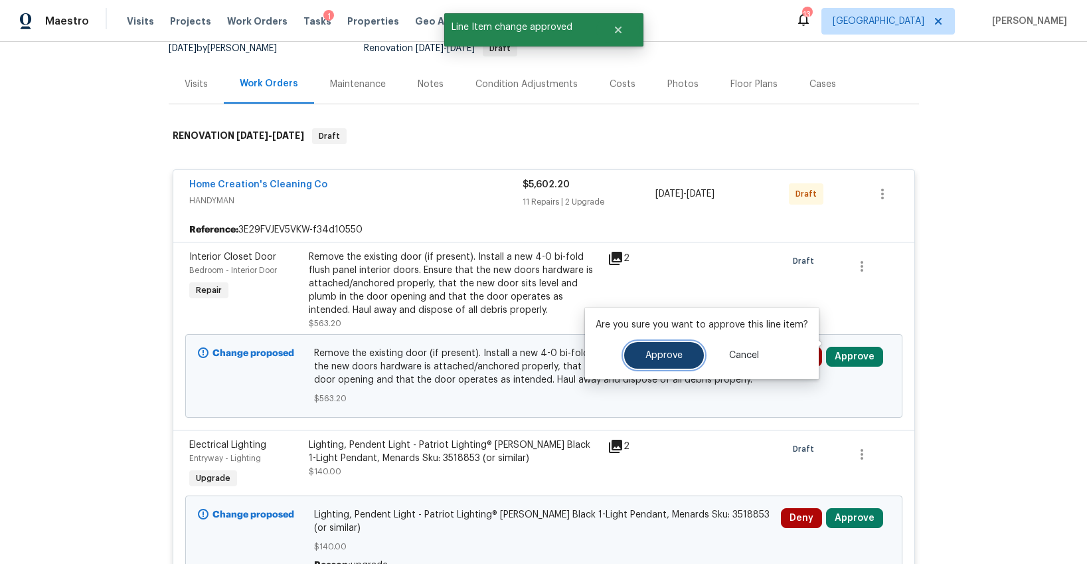
click at [697, 348] on button "Approve" at bounding box center [664, 355] width 80 height 27
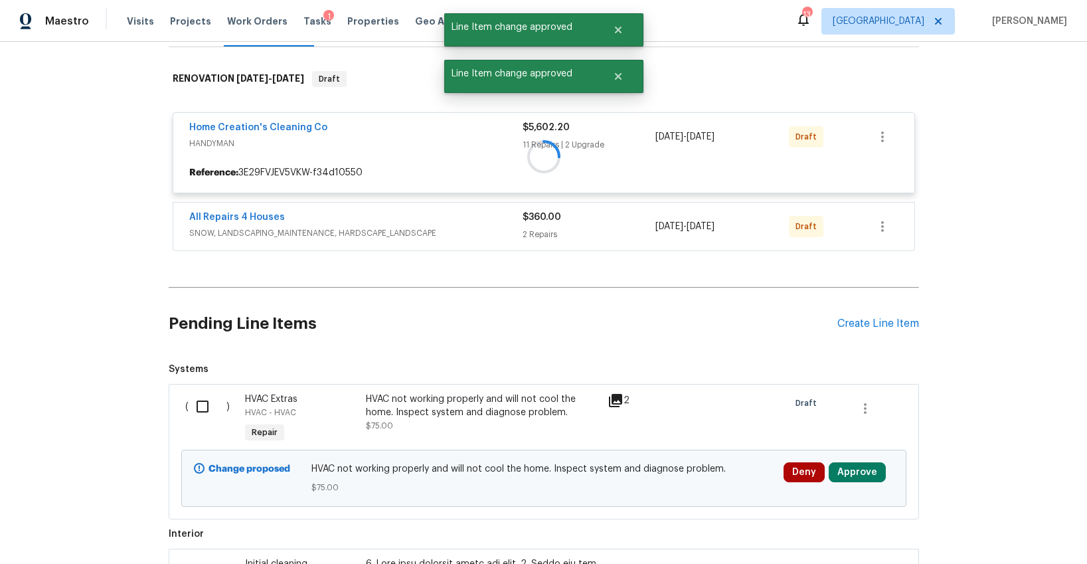
scroll to position [274, 0]
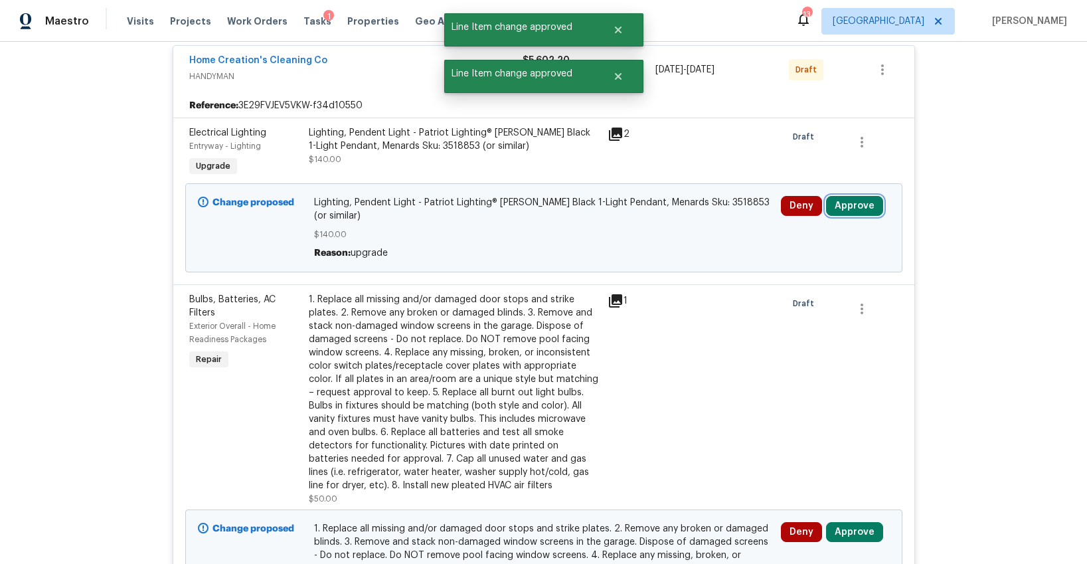
click at [855, 197] on button "Approve" at bounding box center [854, 206] width 57 height 20
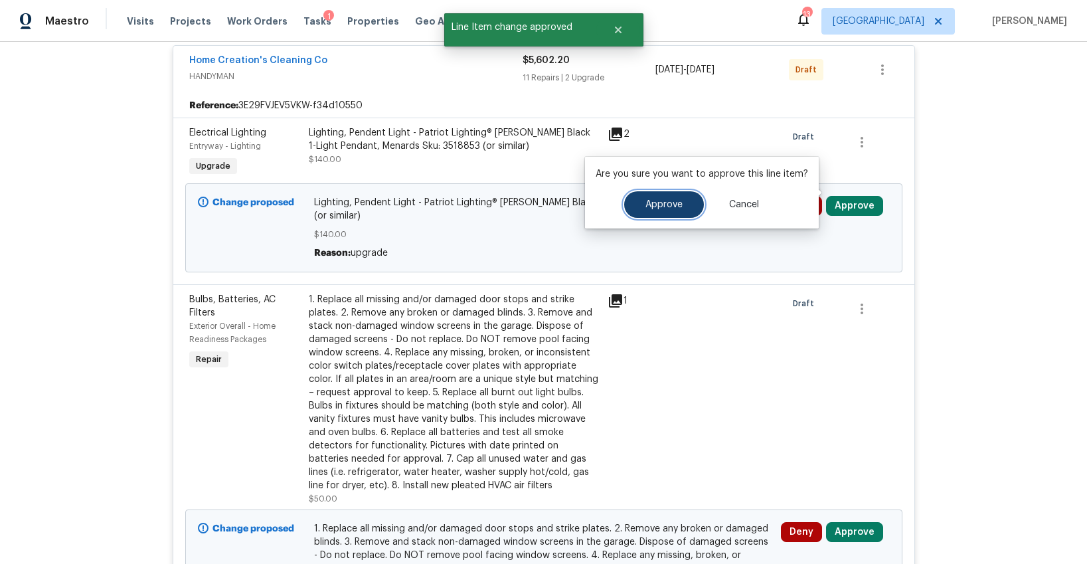
click at [682, 203] on button "Approve" at bounding box center [664, 204] width 80 height 27
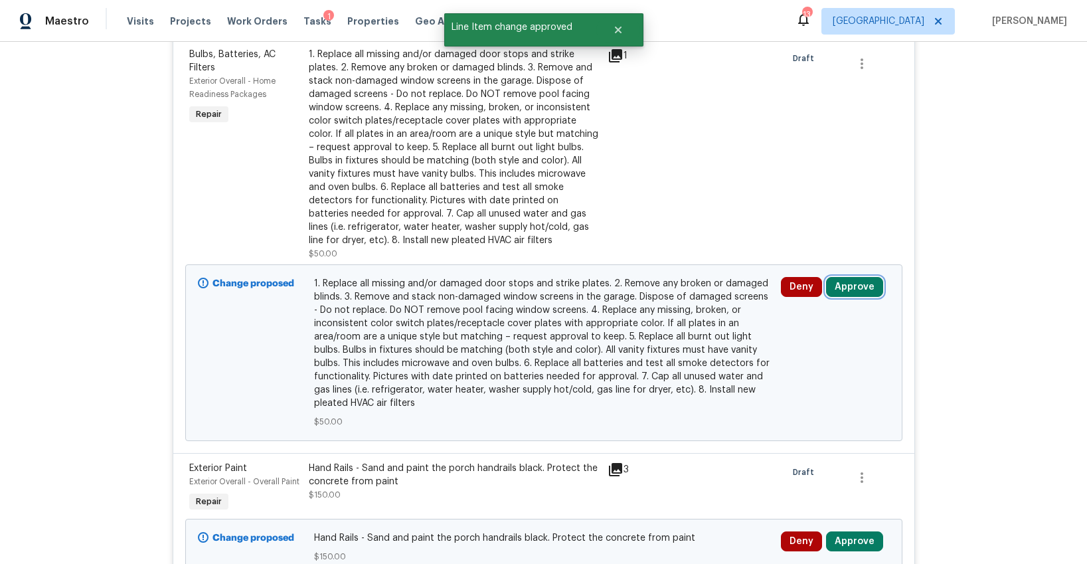
scroll to position [358, 0]
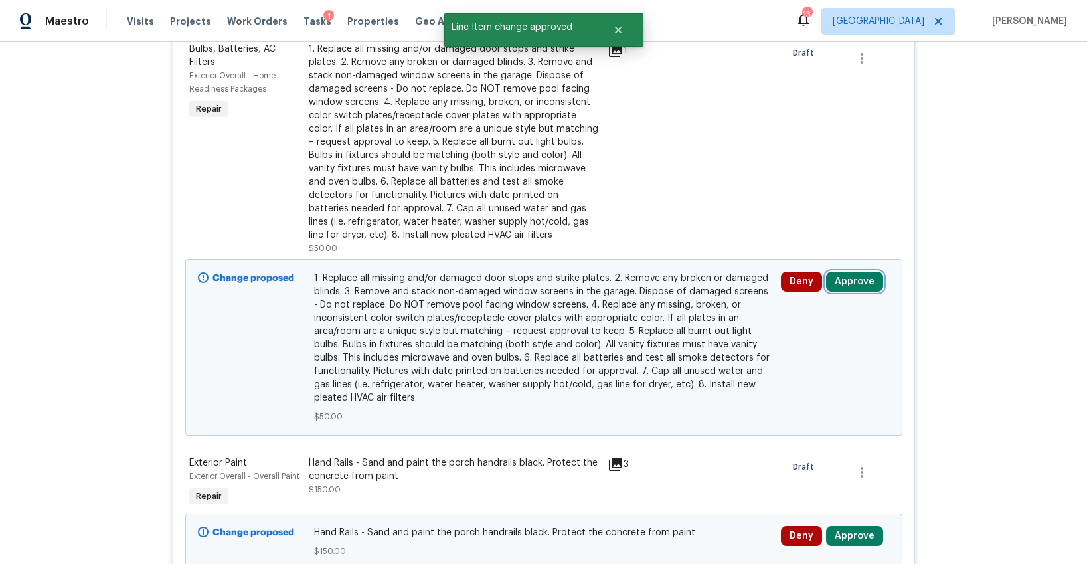
click at [852, 272] on button "Approve" at bounding box center [854, 282] width 57 height 20
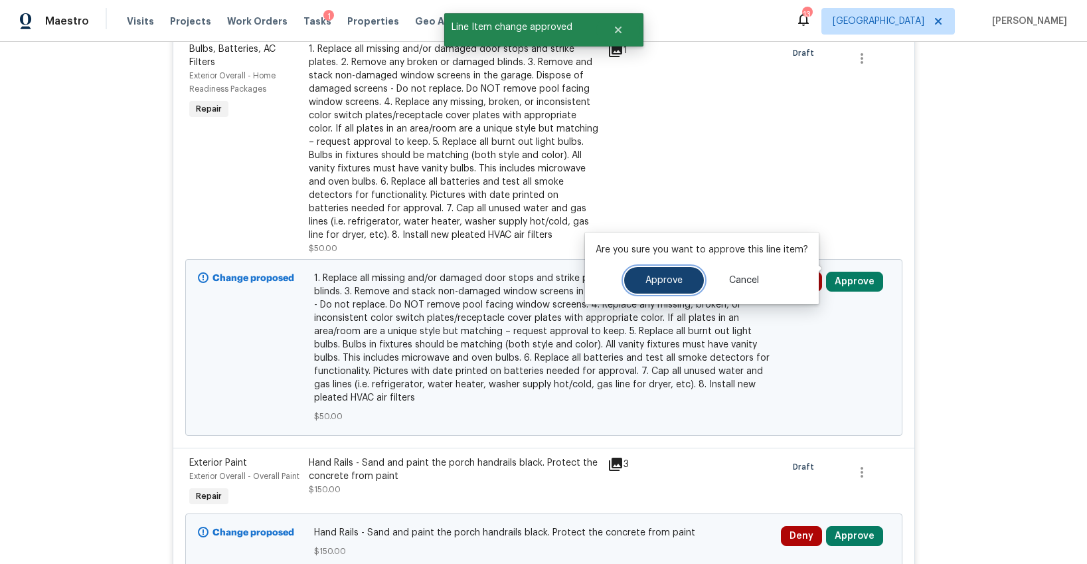
click at [683, 274] on button "Approve" at bounding box center [664, 280] width 80 height 27
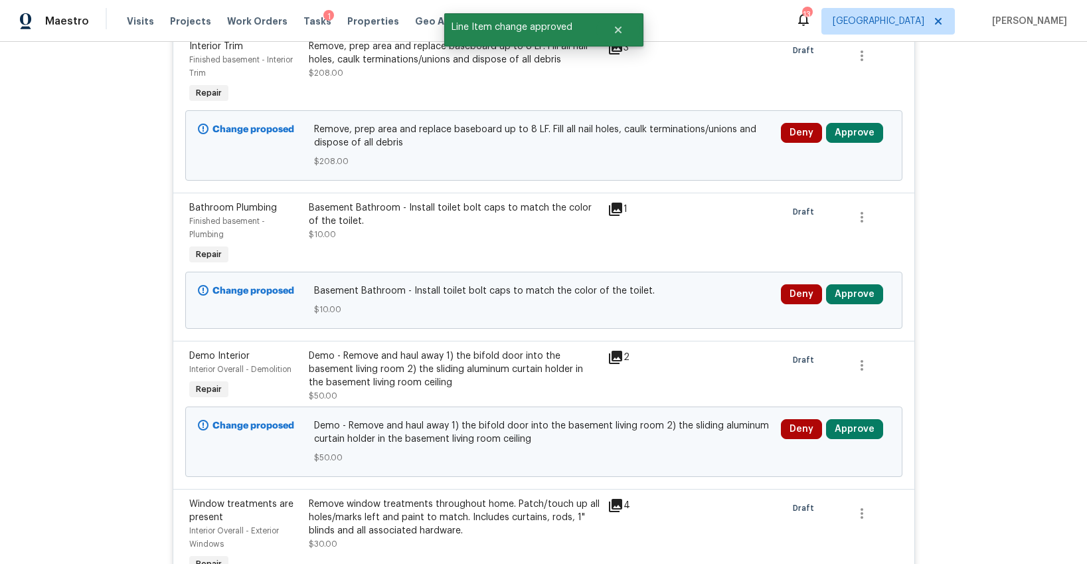
scroll to position [487, 0]
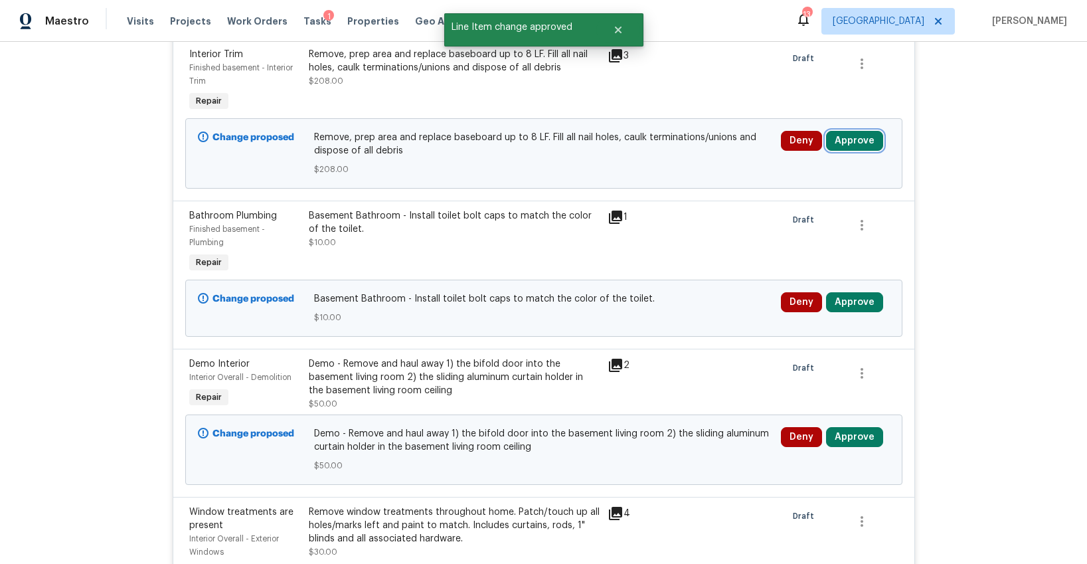
click at [847, 131] on button "Approve" at bounding box center [854, 141] width 57 height 20
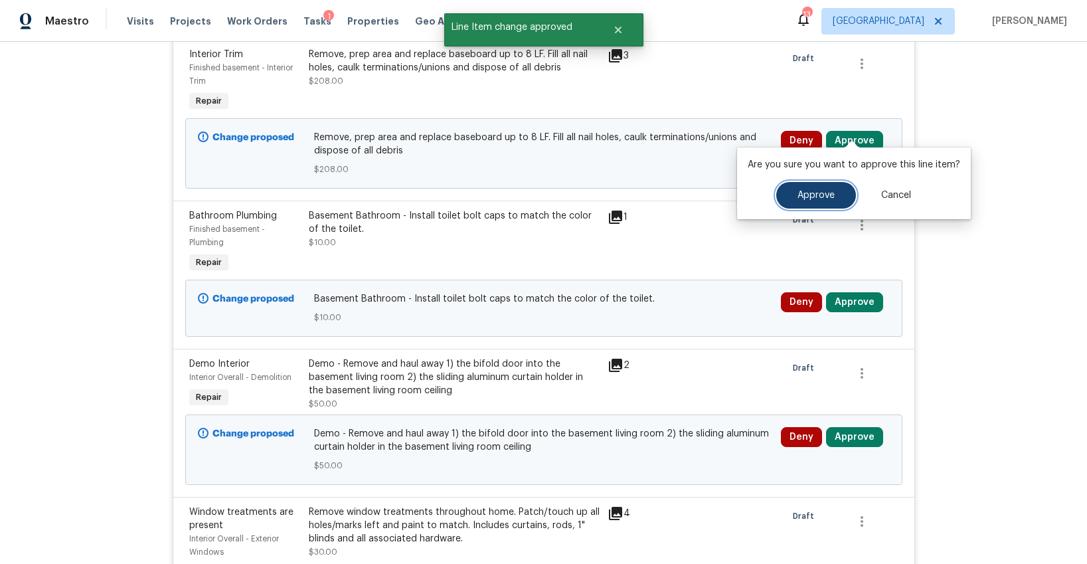
click at [799, 197] on span "Approve" at bounding box center [816, 196] width 37 height 10
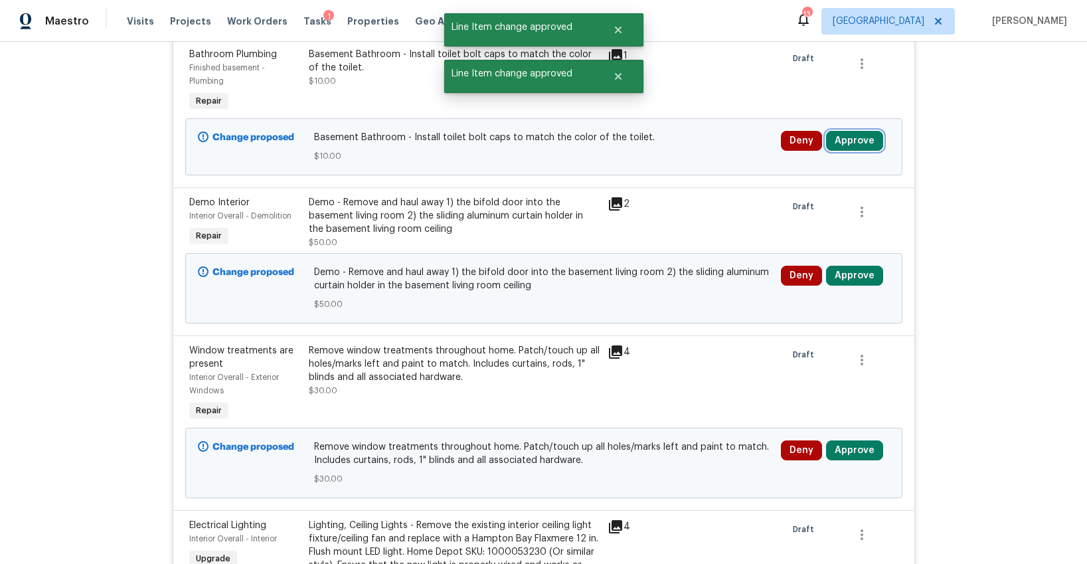
click at [855, 131] on button "Approve" at bounding box center [854, 141] width 57 height 20
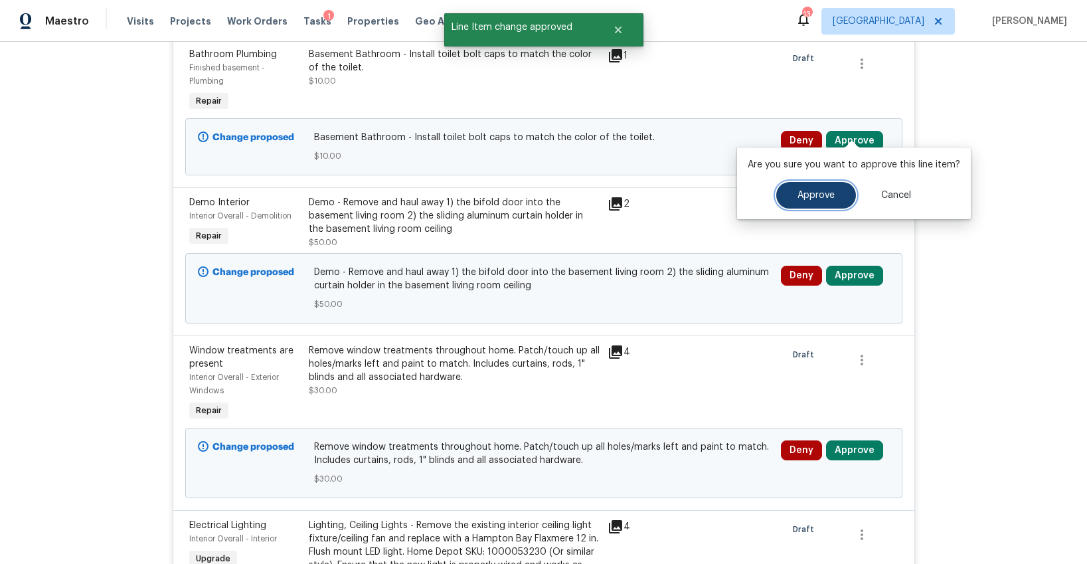
click at [810, 193] on span "Approve" at bounding box center [816, 196] width 37 height 10
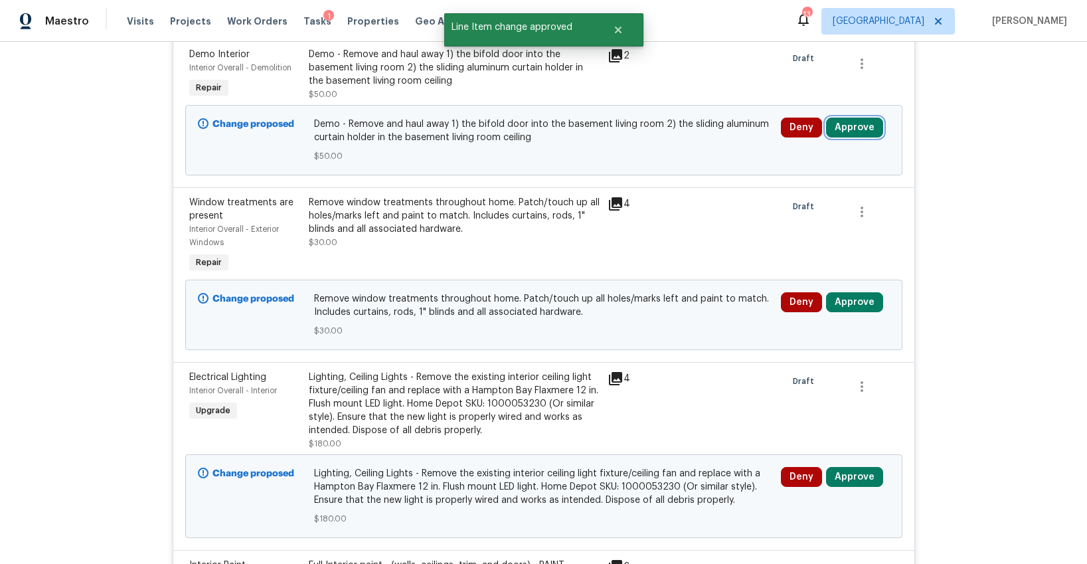
click at [844, 119] on button "Approve" at bounding box center [854, 128] width 57 height 20
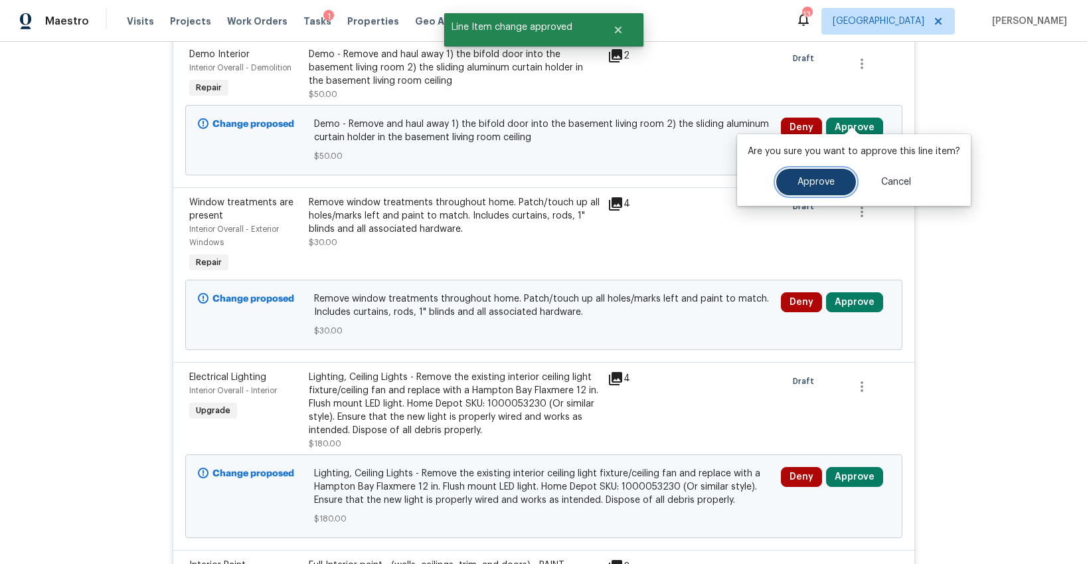
click at [807, 186] on span "Approve" at bounding box center [816, 182] width 37 height 10
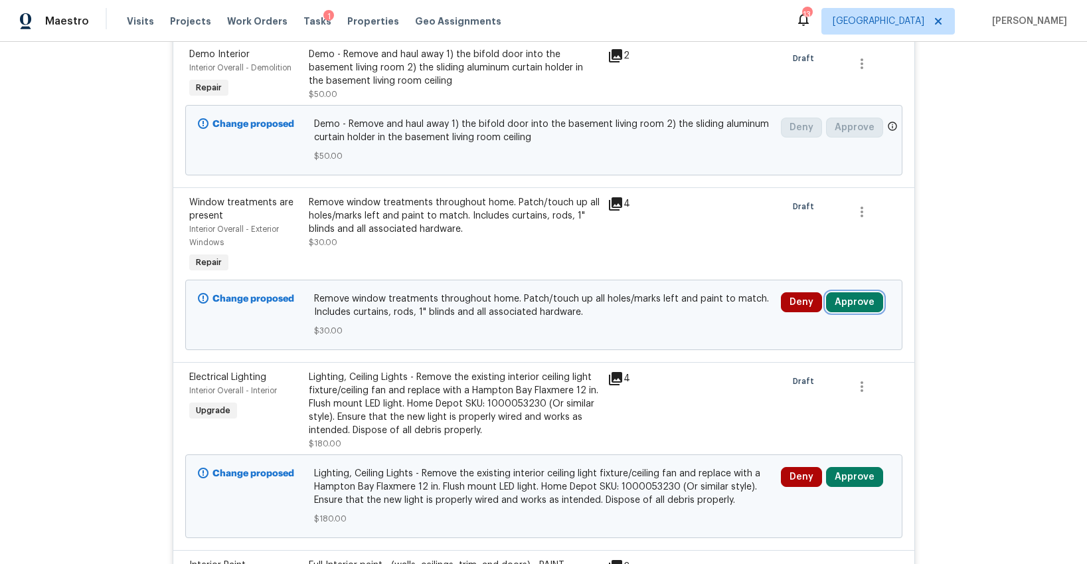
click at [846, 292] on button "Approve" at bounding box center [854, 302] width 57 height 20
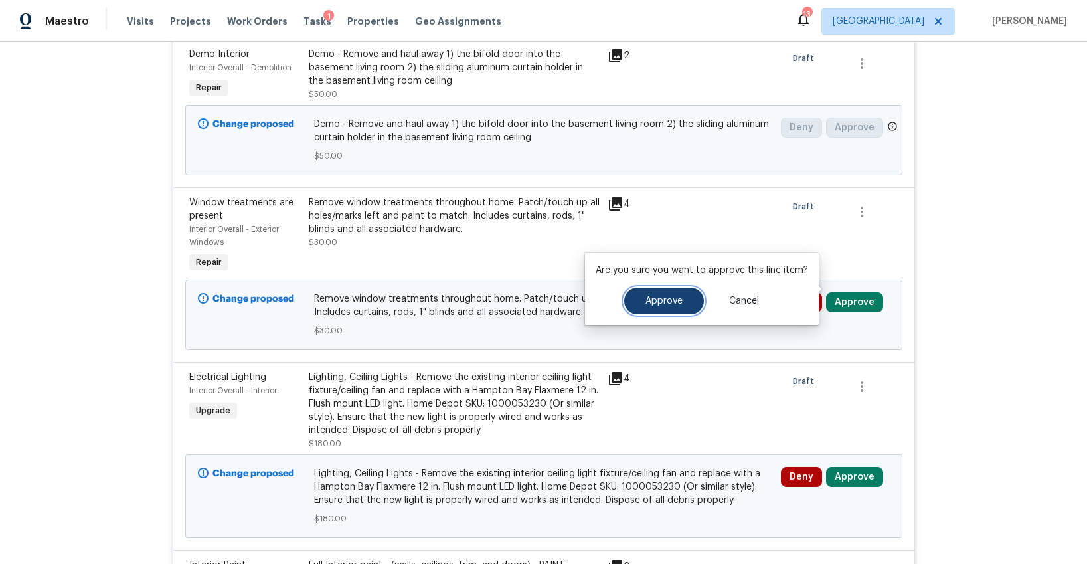
click at [686, 306] on button "Approve" at bounding box center [664, 301] width 80 height 27
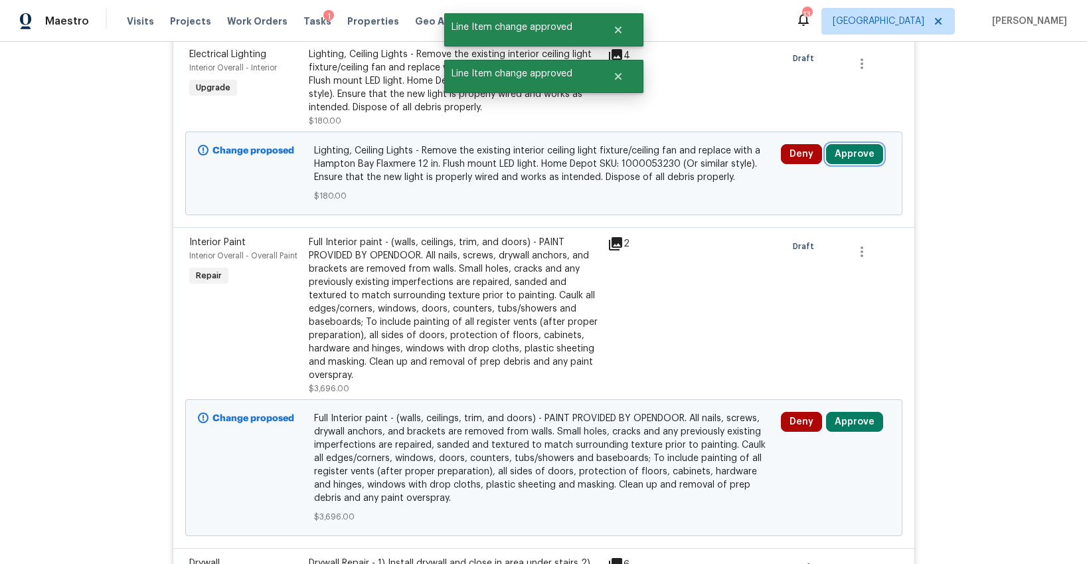
click at [843, 148] on button "Approve" at bounding box center [854, 154] width 57 height 20
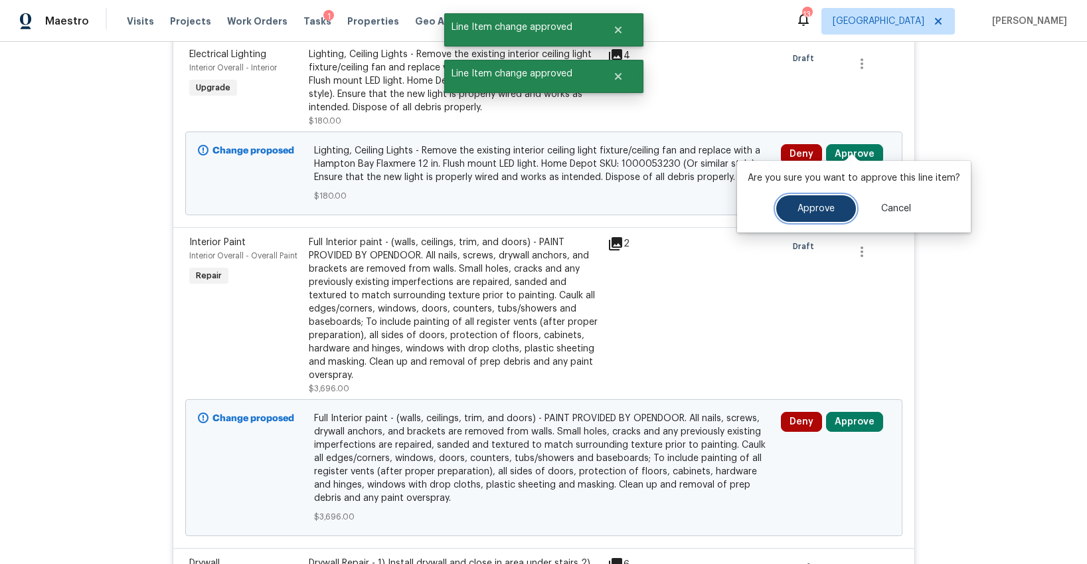
click at [794, 216] on button "Approve" at bounding box center [816, 208] width 80 height 27
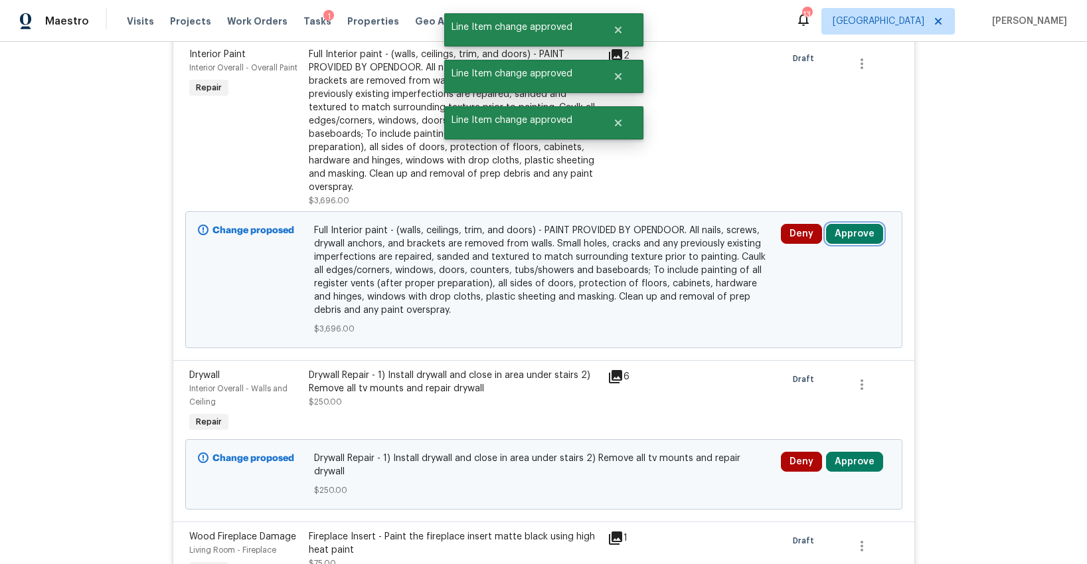
click at [846, 224] on button "Approve" at bounding box center [854, 234] width 57 height 20
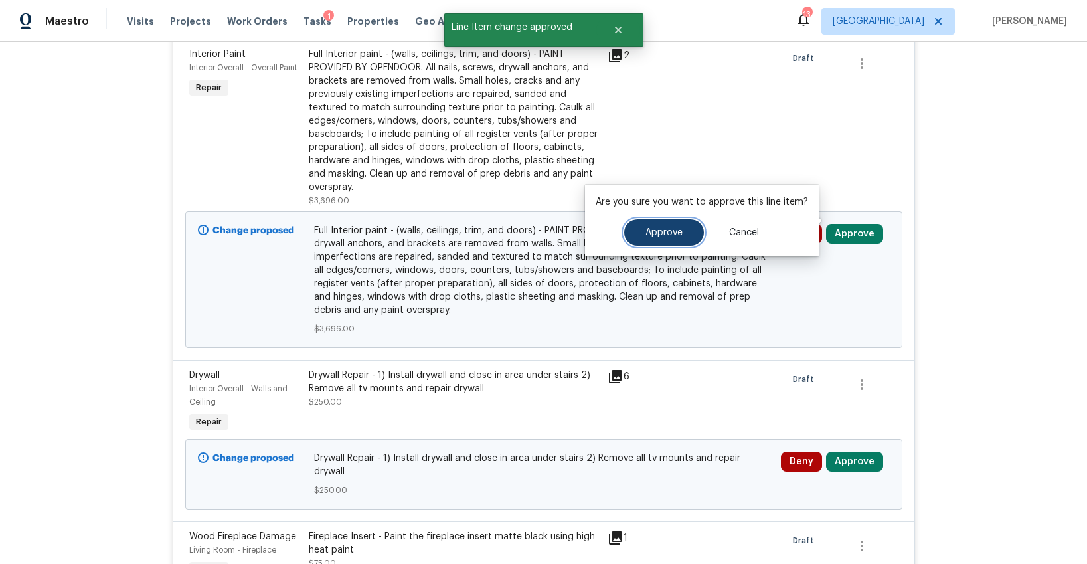
click at [665, 234] on span "Approve" at bounding box center [664, 233] width 37 height 10
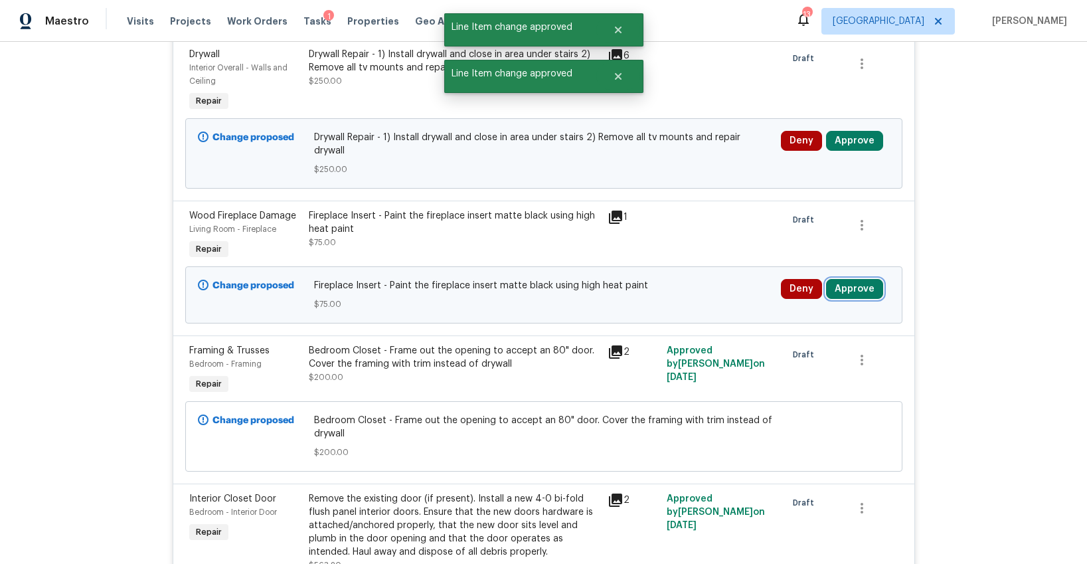
click at [849, 279] on button "Approve" at bounding box center [854, 289] width 57 height 20
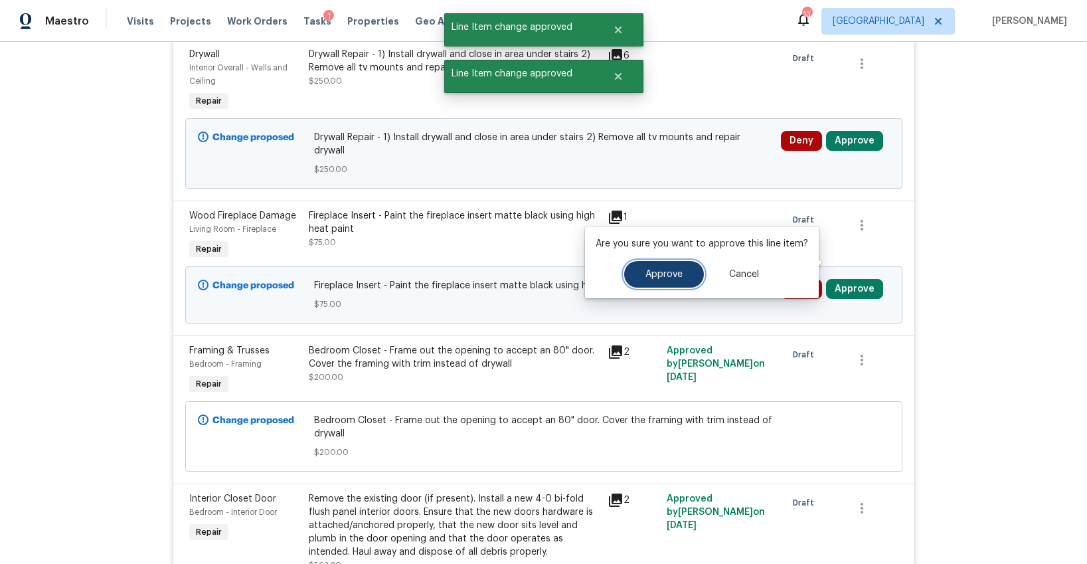
click at [651, 270] on span "Approve" at bounding box center [664, 275] width 37 height 10
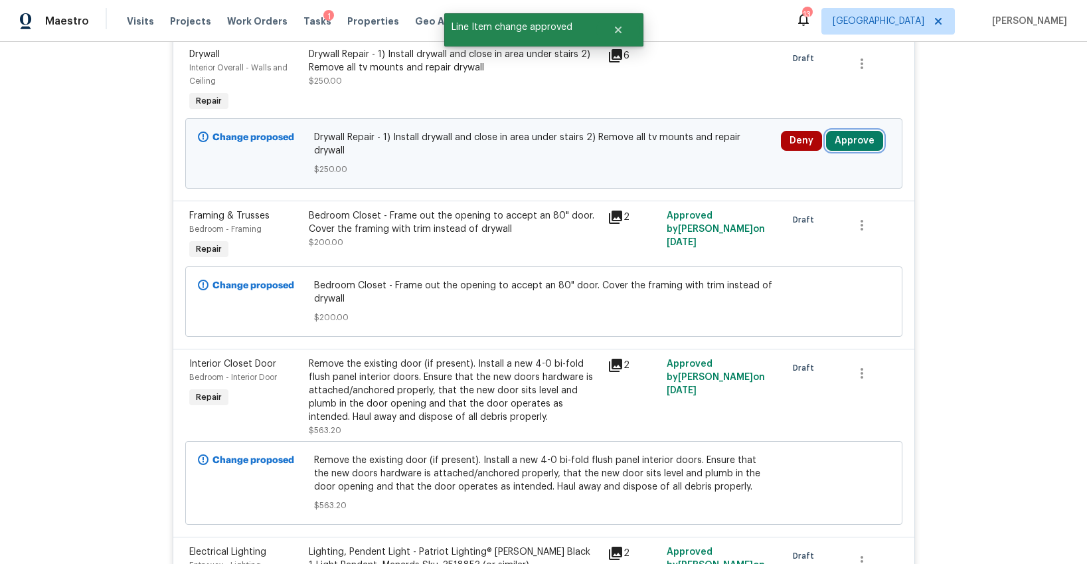
click at [845, 131] on button "Approve" at bounding box center [854, 141] width 57 height 20
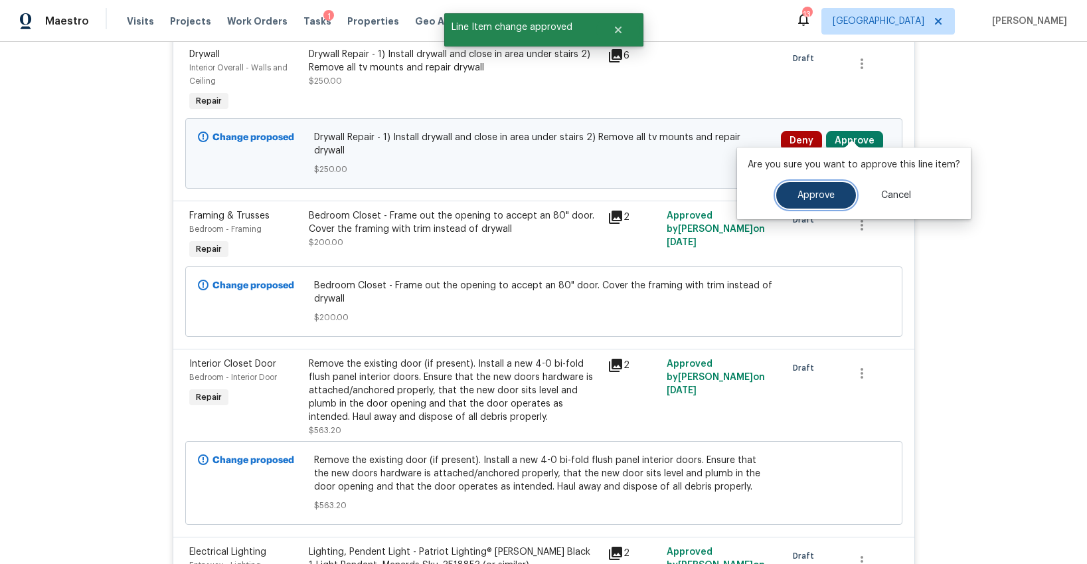
click at [792, 189] on button "Approve" at bounding box center [816, 195] width 80 height 27
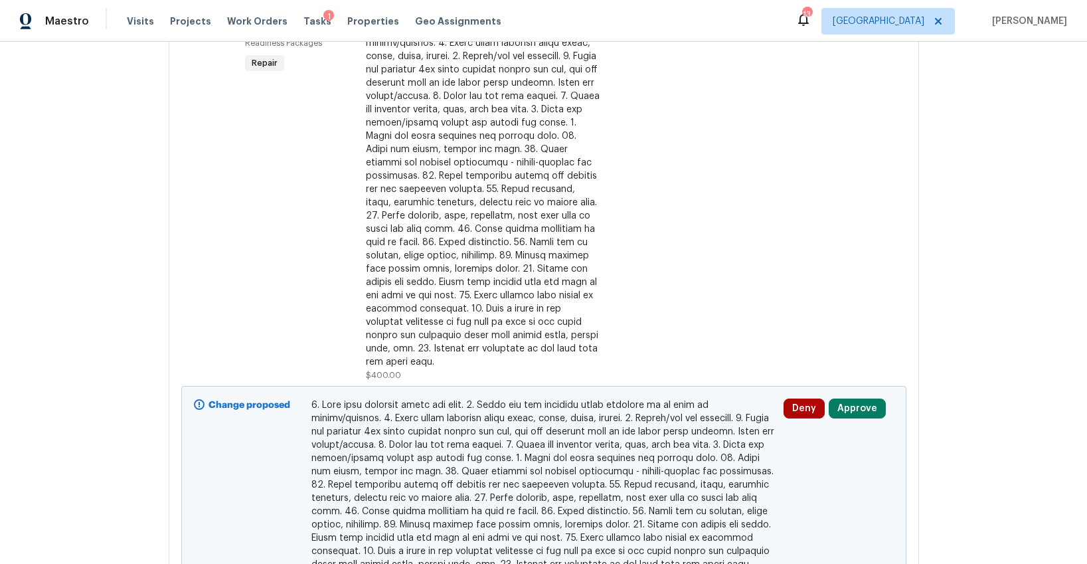
scroll to position [3169, 0]
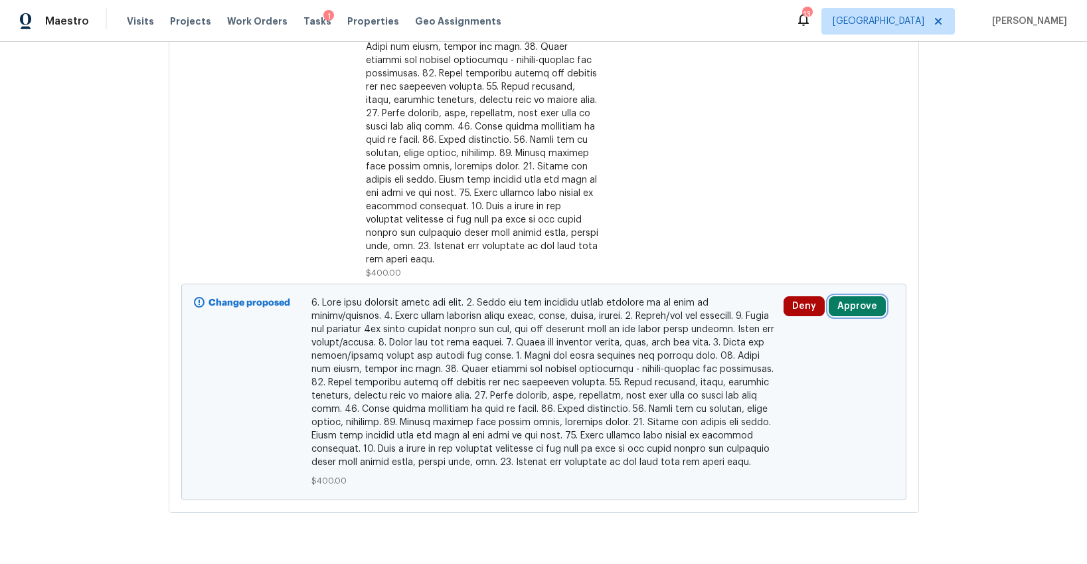
click at [871, 296] on button "Approve" at bounding box center [857, 306] width 57 height 20
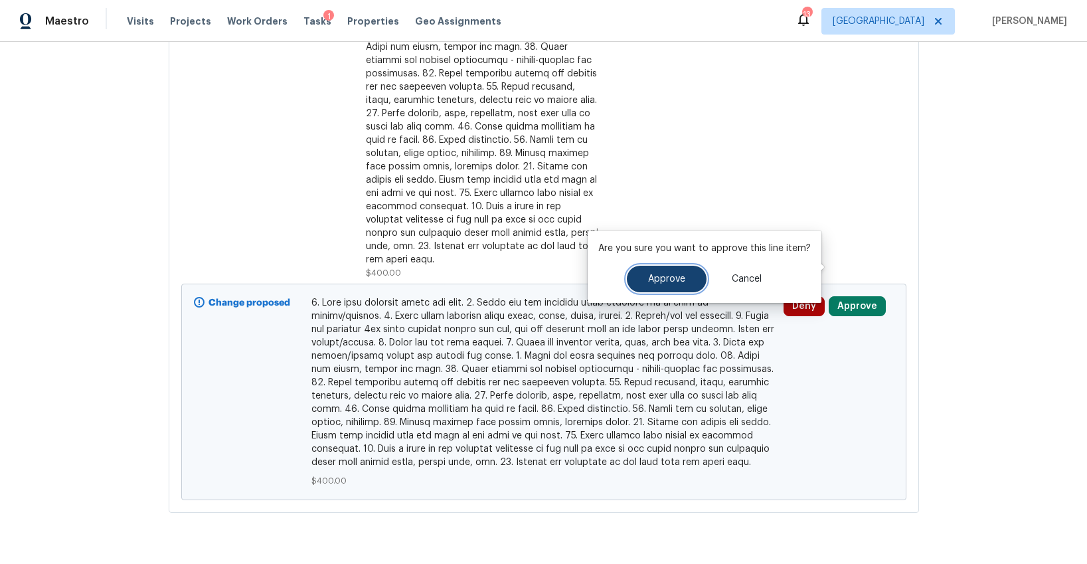
click at [689, 270] on button "Approve" at bounding box center [667, 279] width 80 height 27
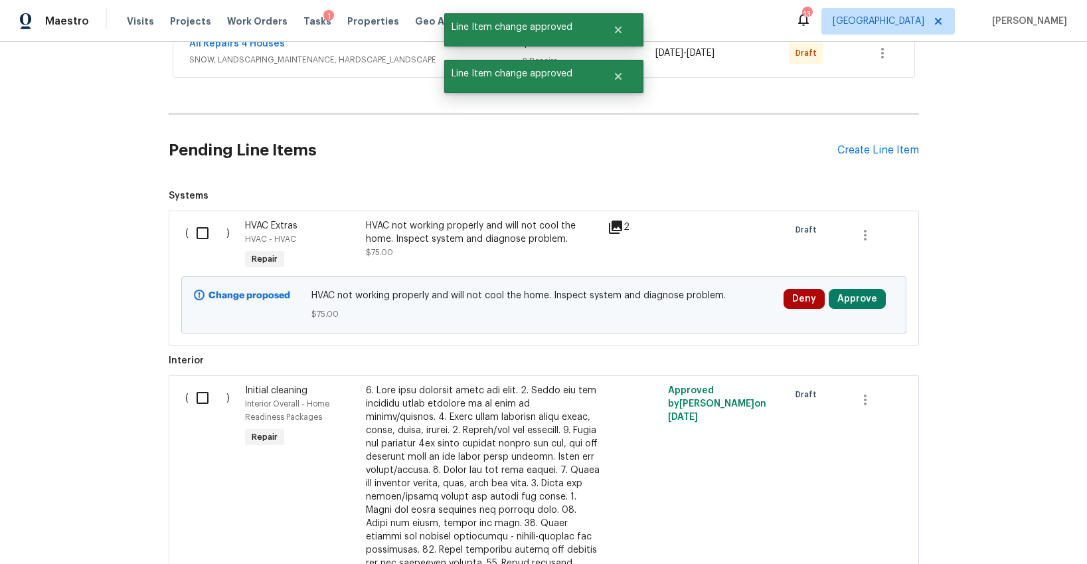
scroll to position [2686, 0]
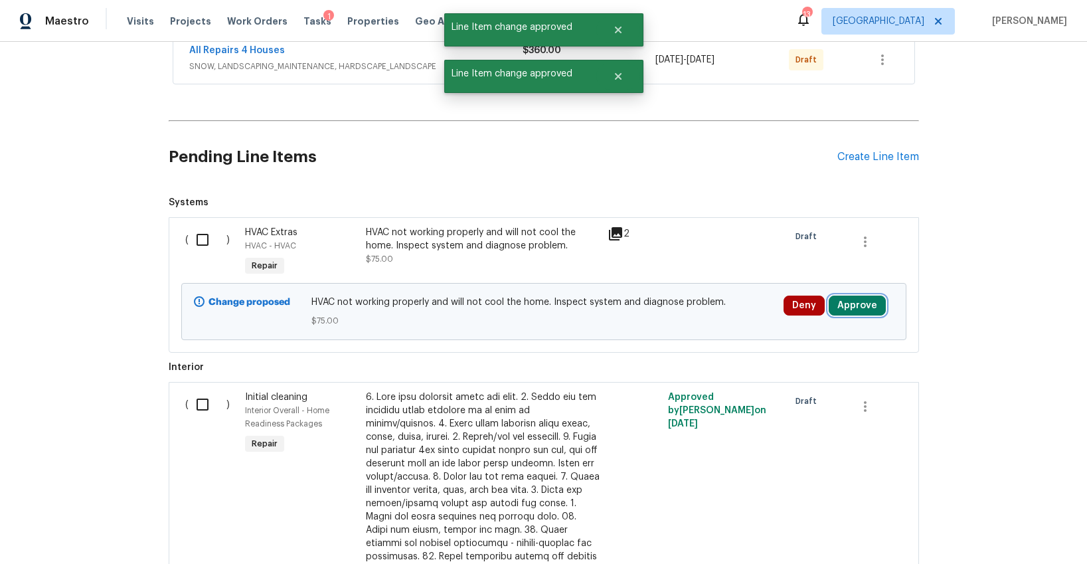
click at [839, 296] on button "Approve" at bounding box center [857, 306] width 57 height 20
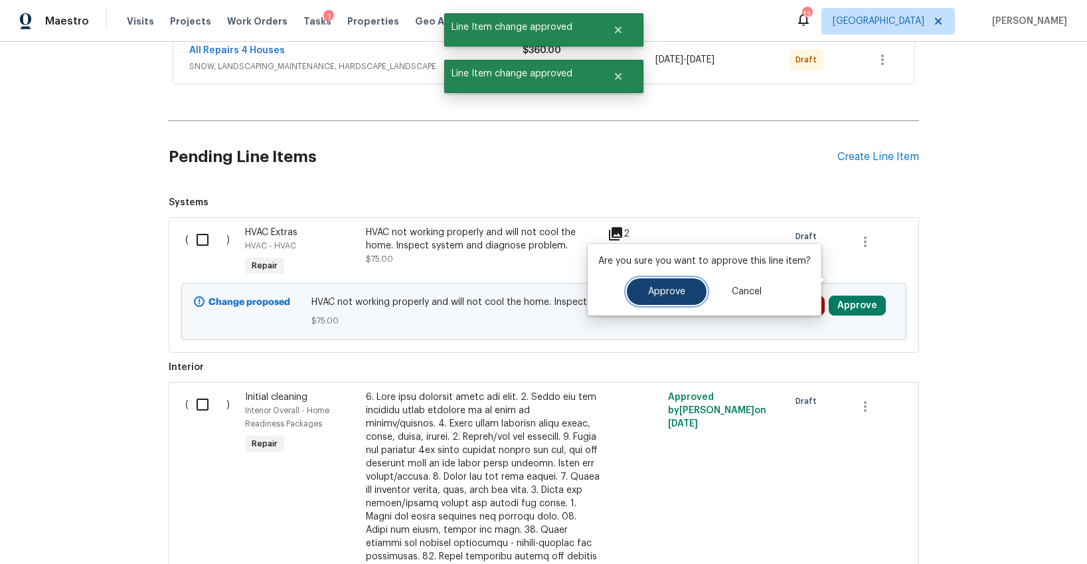
click at [678, 291] on span "Approve" at bounding box center [666, 292] width 37 height 10
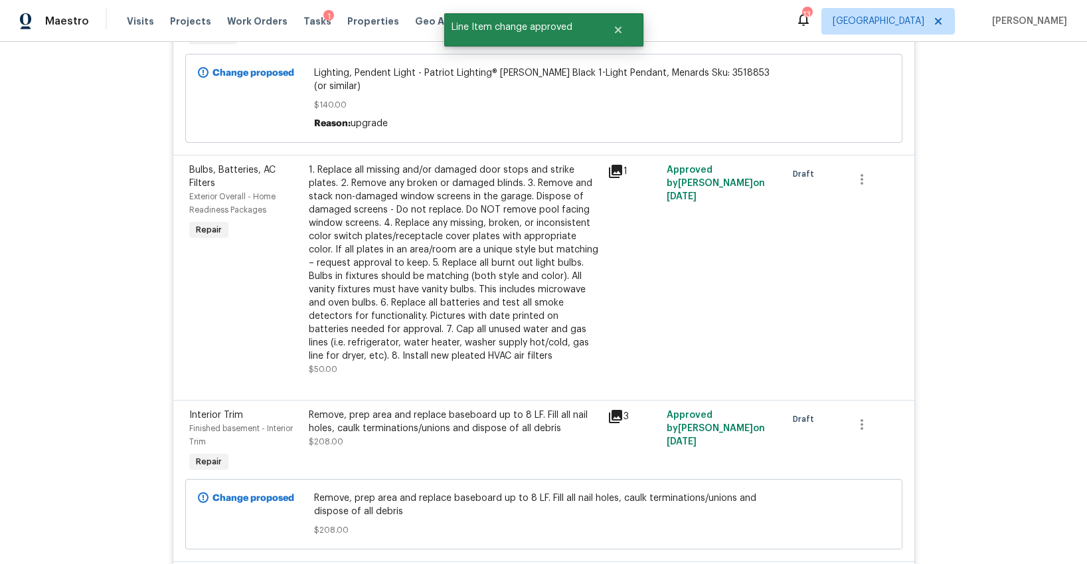
scroll to position [0, 0]
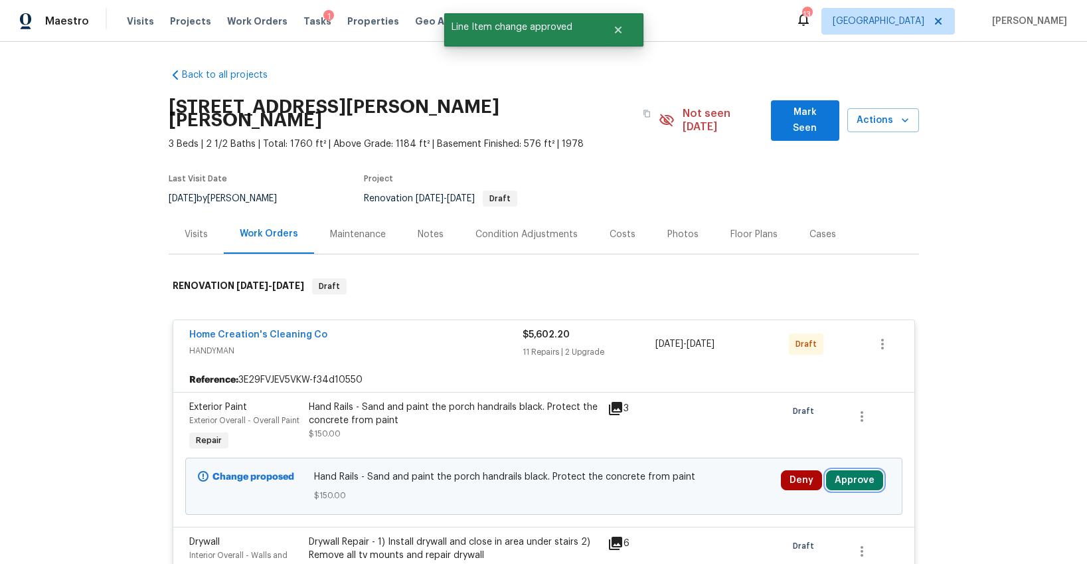
click at [834, 470] on button "Approve" at bounding box center [854, 480] width 57 height 20
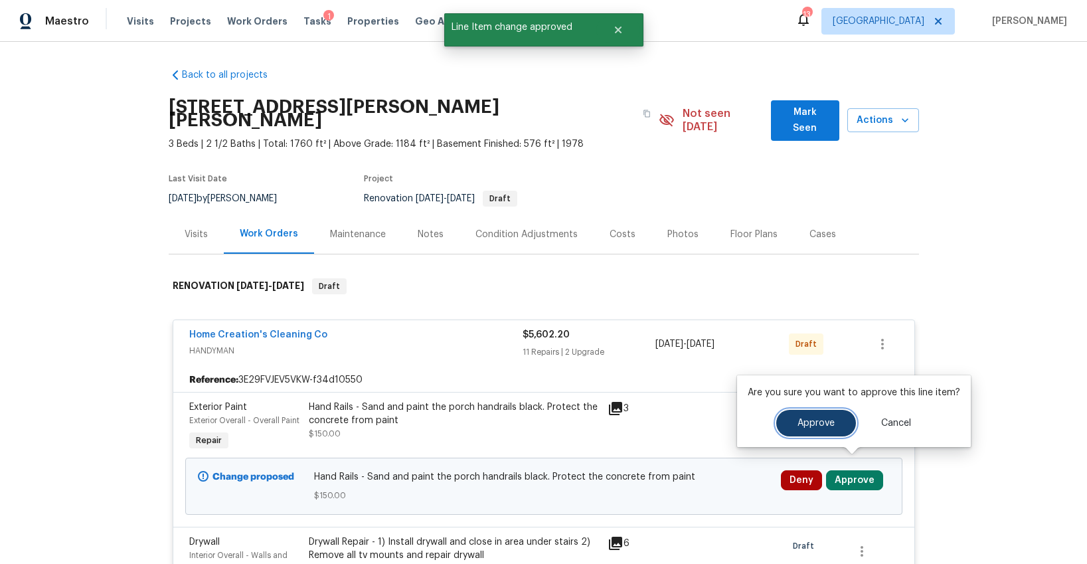
click at [787, 426] on button "Approve" at bounding box center [816, 423] width 80 height 27
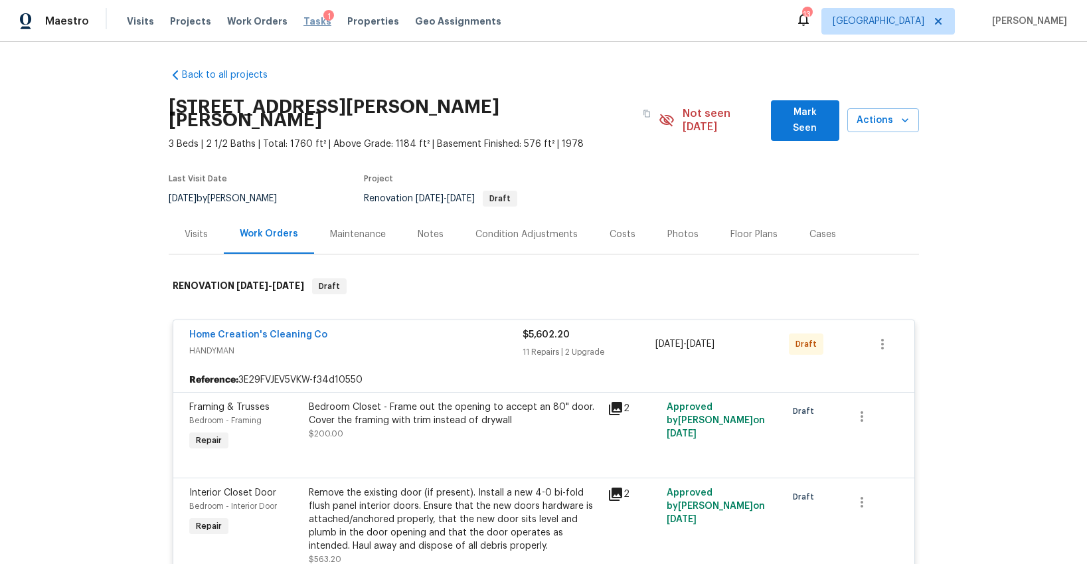
click at [304, 23] on span "Tasks" at bounding box center [318, 21] width 28 height 9
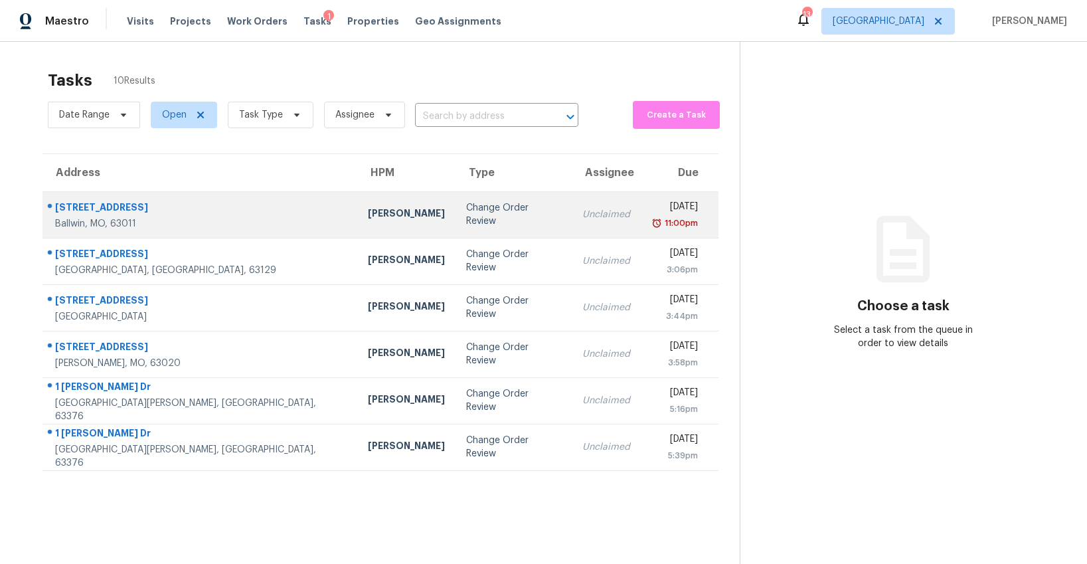
click at [456, 222] on td "Change Order Review" at bounding box center [514, 214] width 116 height 46
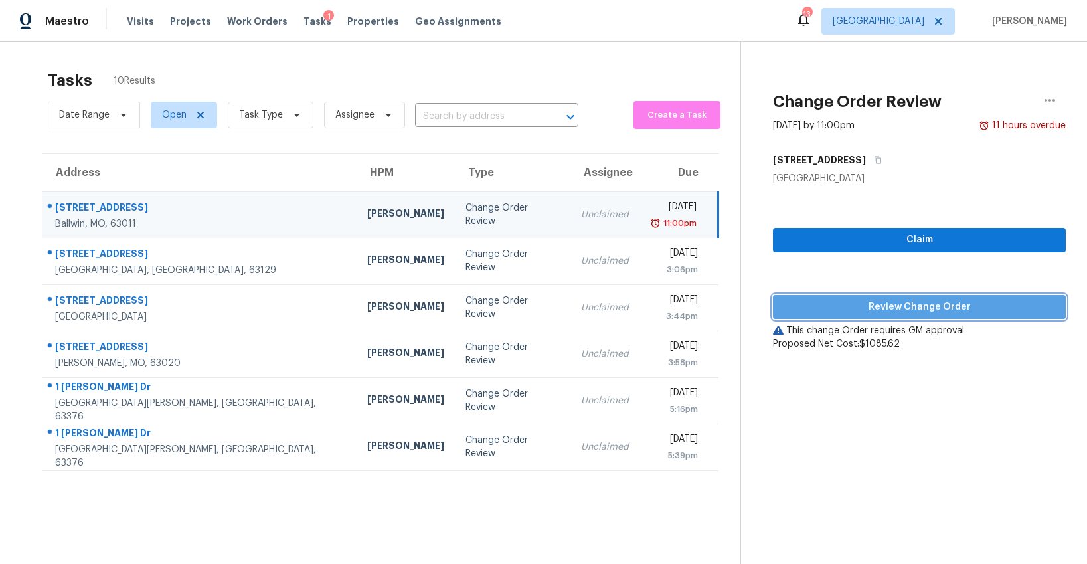
click at [864, 305] on span "Review Change Order" at bounding box center [920, 307] width 272 height 17
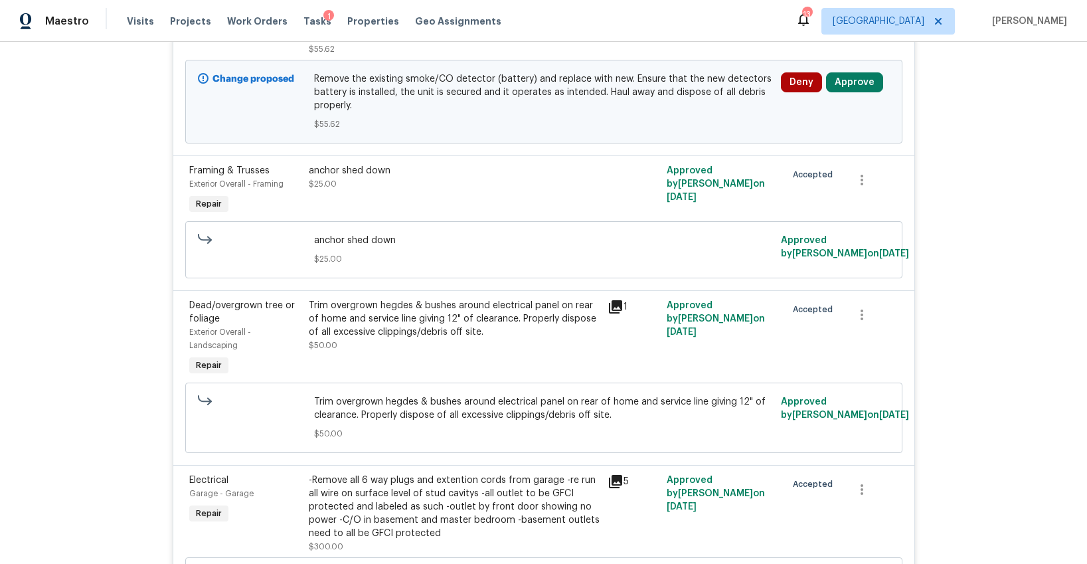
scroll to position [1066, 0]
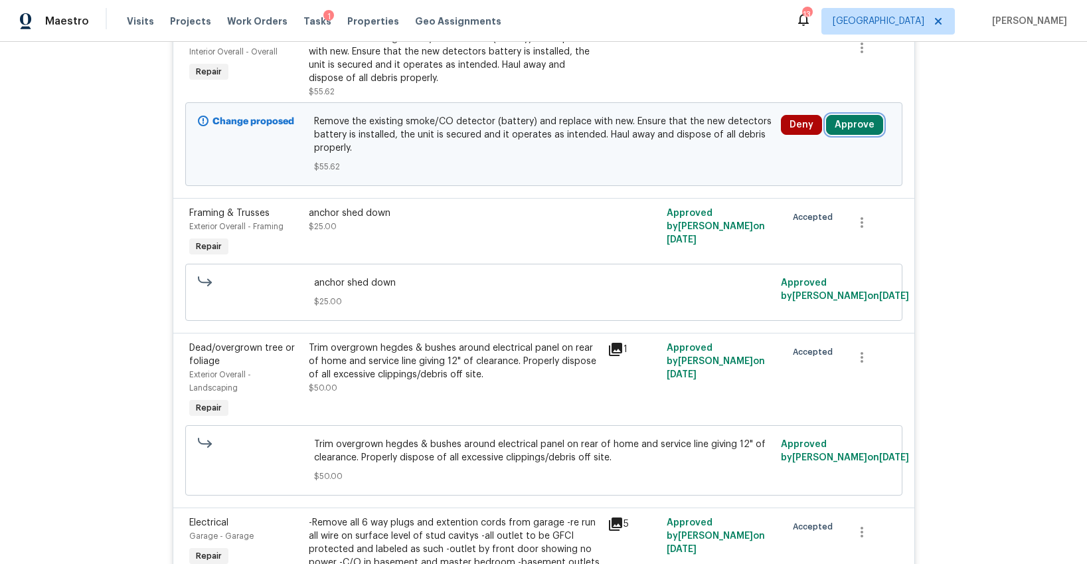
click at [848, 127] on button "Approve" at bounding box center [854, 125] width 57 height 20
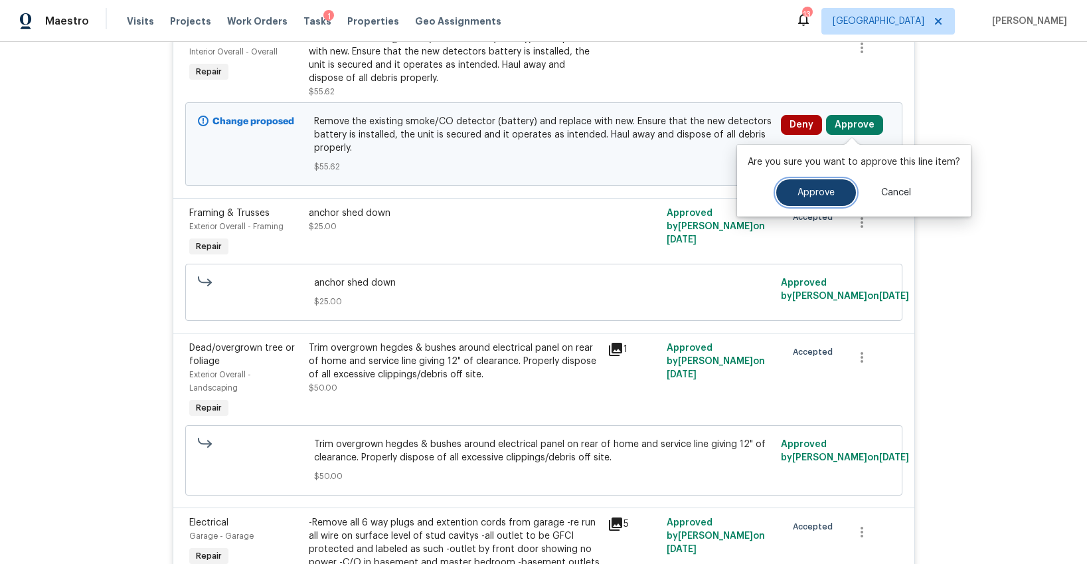
click at [799, 189] on span "Approve" at bounding box center [816, 193] width 37 height 10
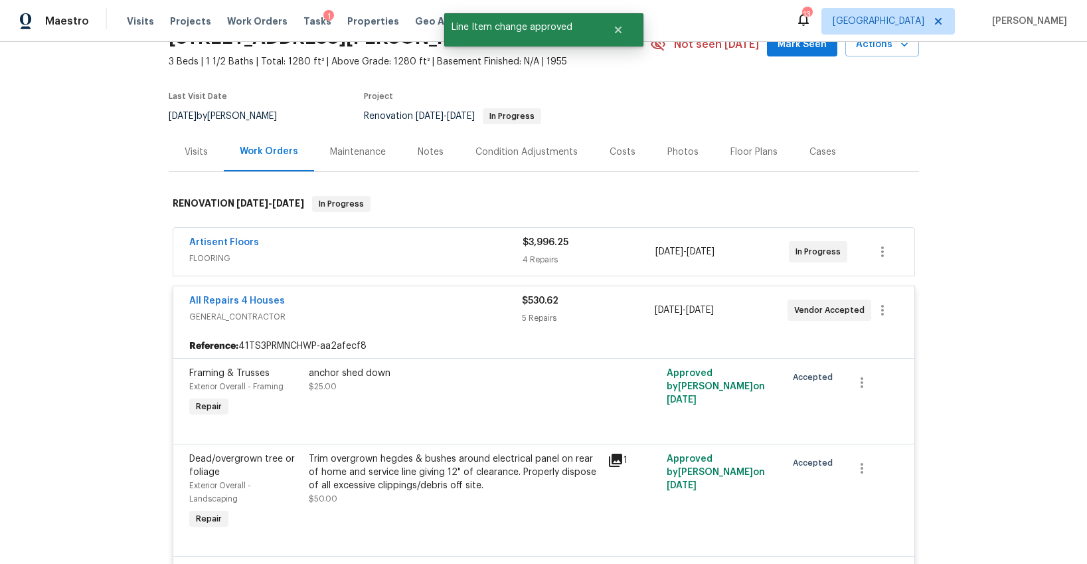
scroll to position [0, 0]
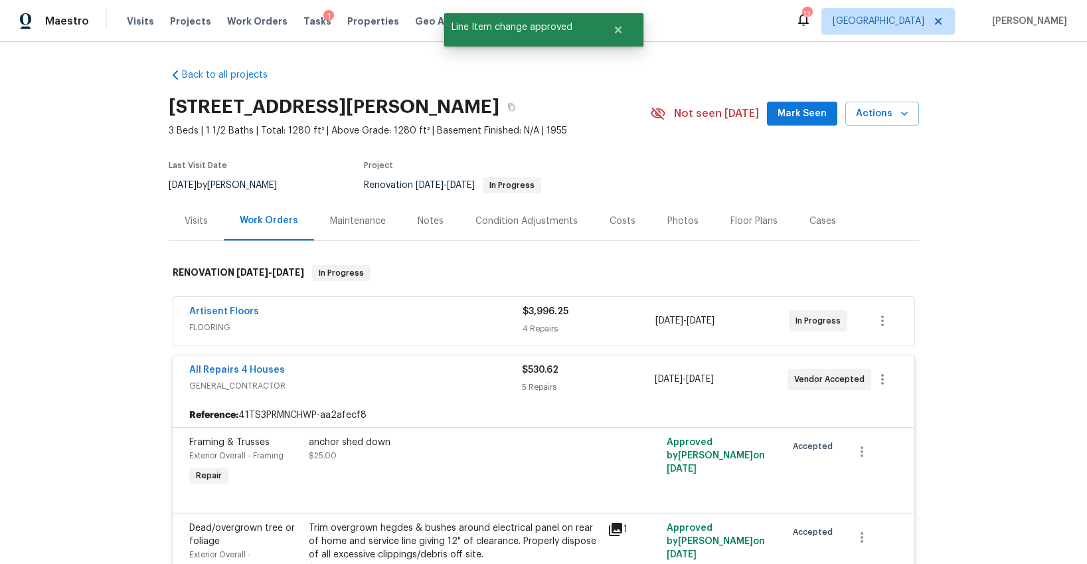
click at [431, 317] on div "Artisent Floors" at bounding box center [355, 313] width 333 height 16
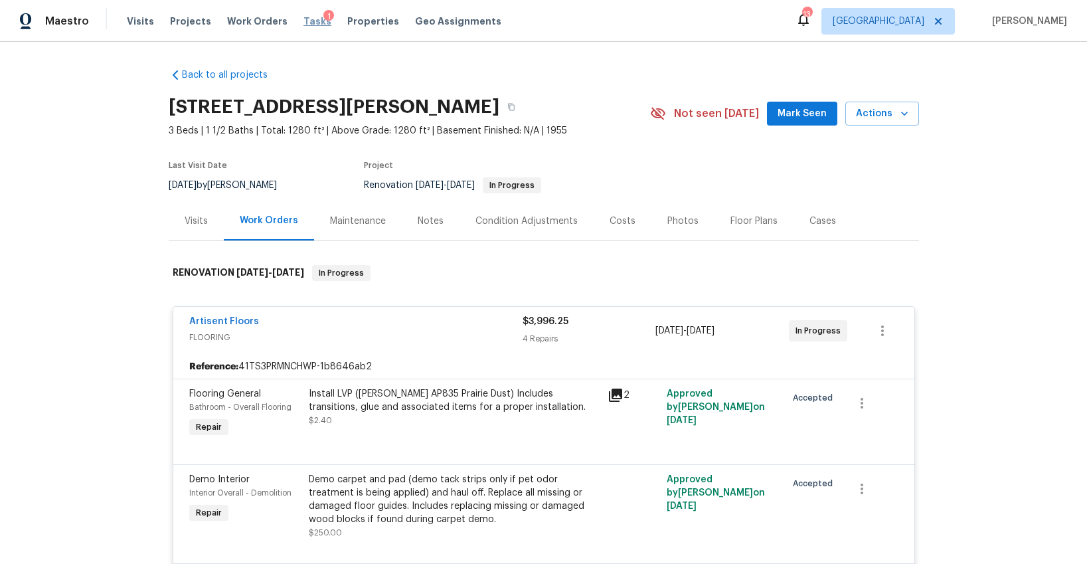
click at [304, 19] on span "Tasks" at bounding box center [318, 21] width 28 height 9
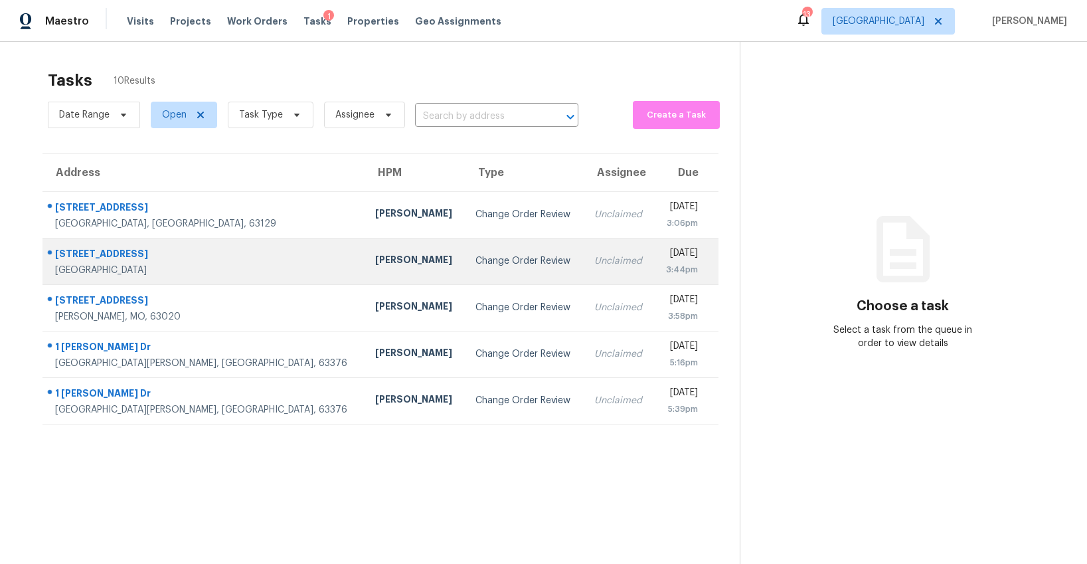
click at [465, 250] on td "Change Order Review" at bounding box center [524, 261] width 119 height 46
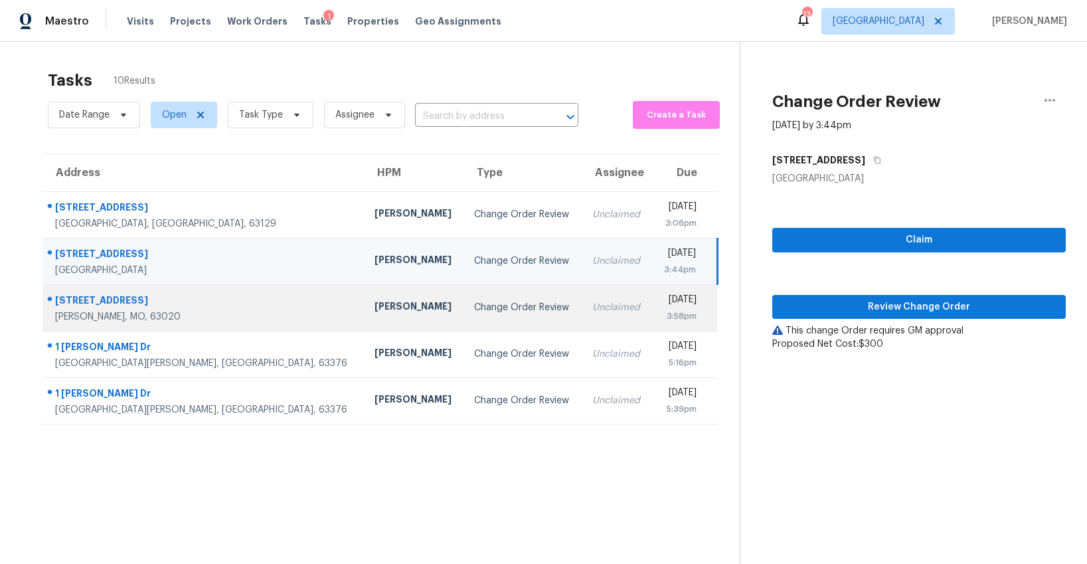
click at [474, 308] on div "Change Order Review" at bounding box center [522, 307] width 97 height 13
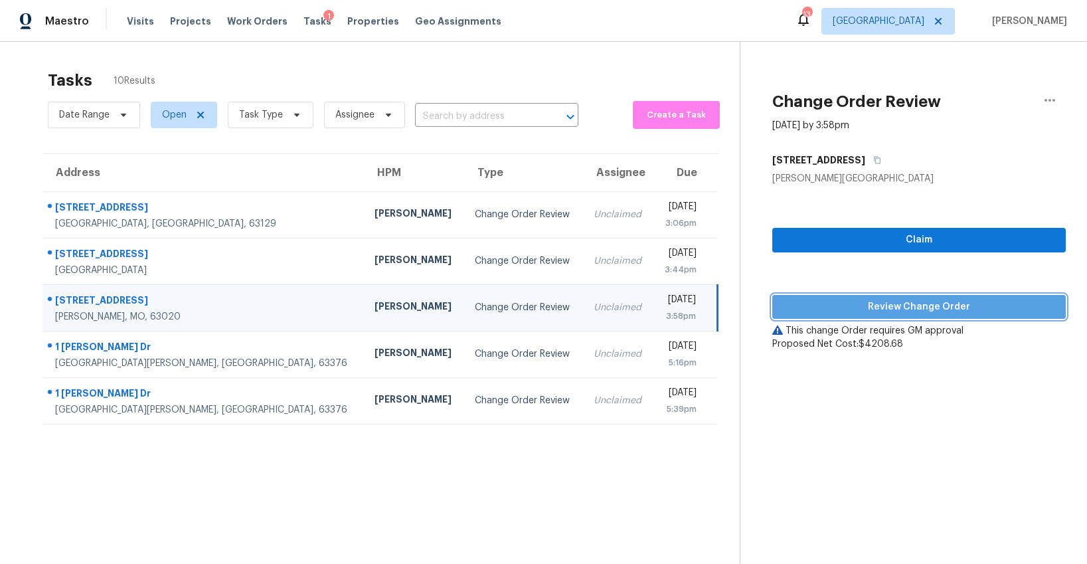
click at [926, 308] on span "Review Change Order" at bounding box center [919, 307] width 272 height 17
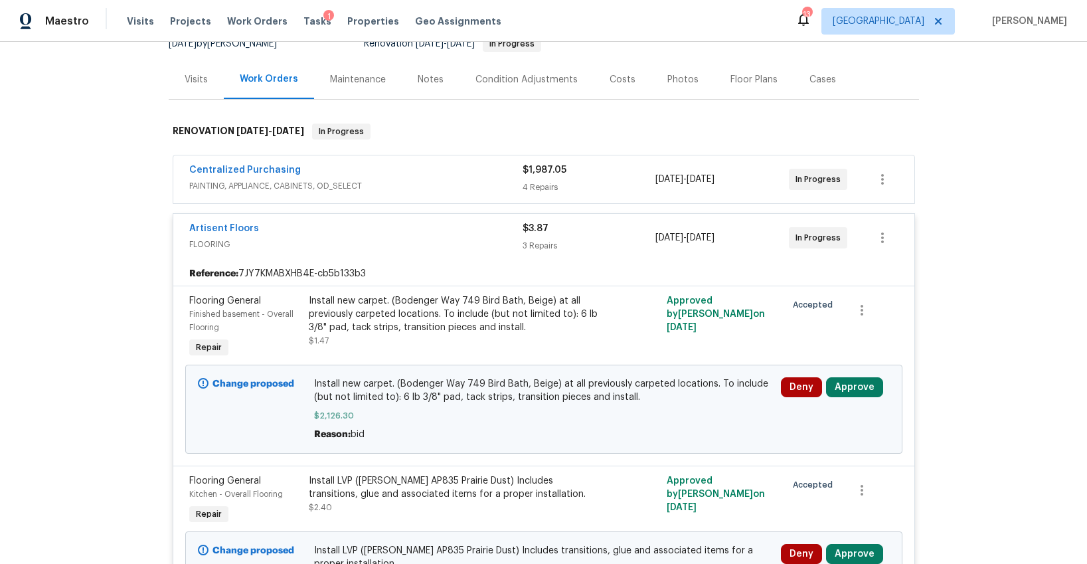
scroll to position [155, 0]
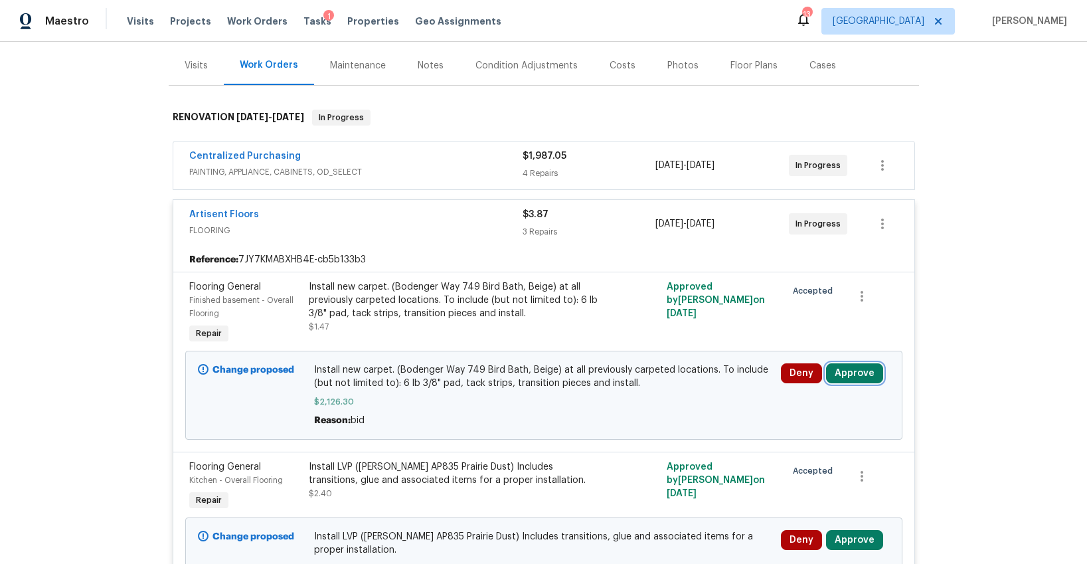
click at [845, 371] on button "Approve" at bounding box center [854, 373] width 57 height 20
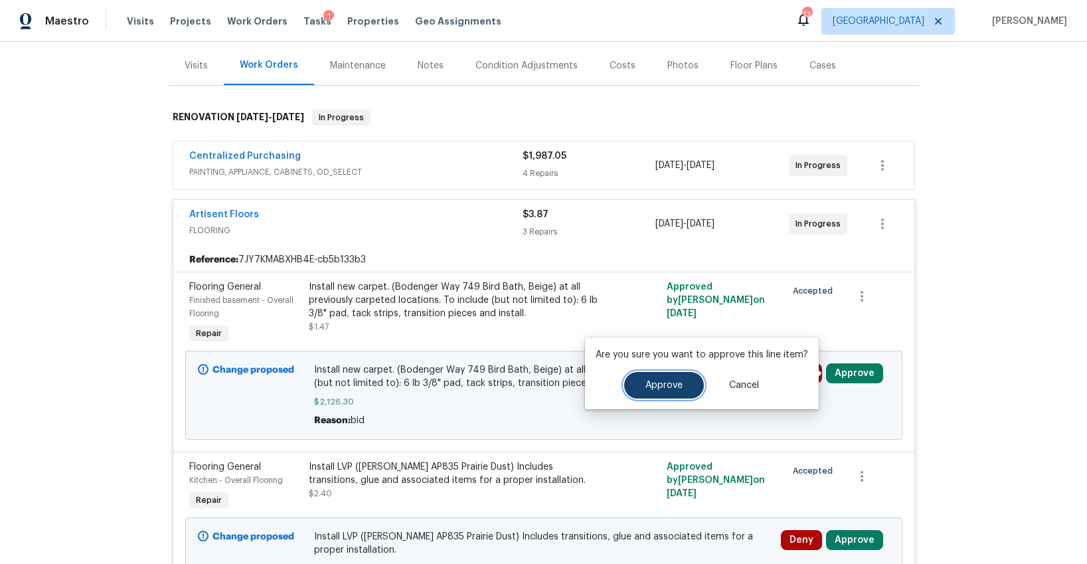
click at [684, 384] on button "Approve" at bounding box center [664, 385] width 80 height 27
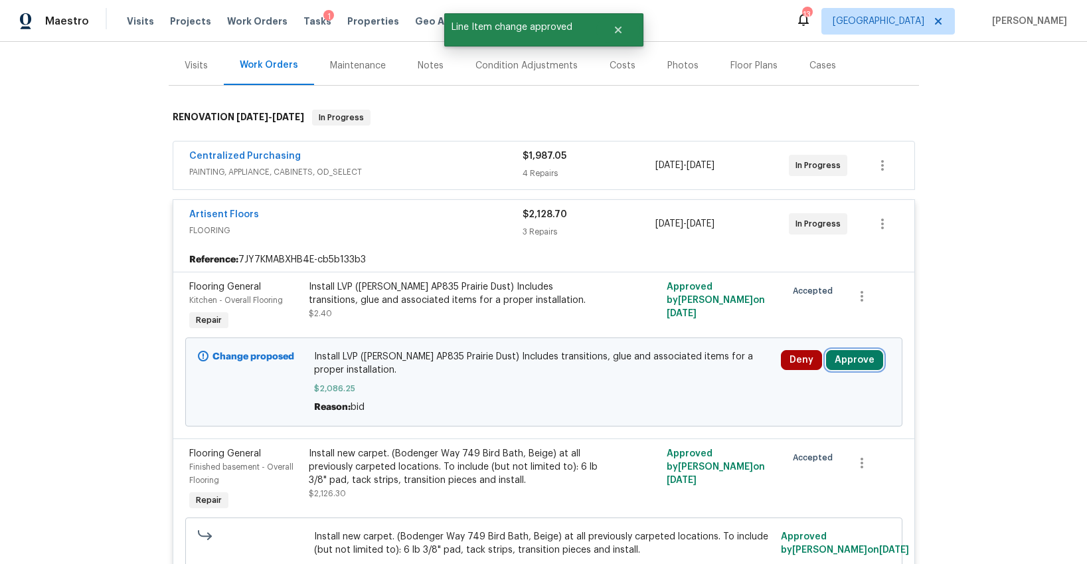
click at [863, 361] on button "Approve" at bounding box center [854, 360] width 57 height 20
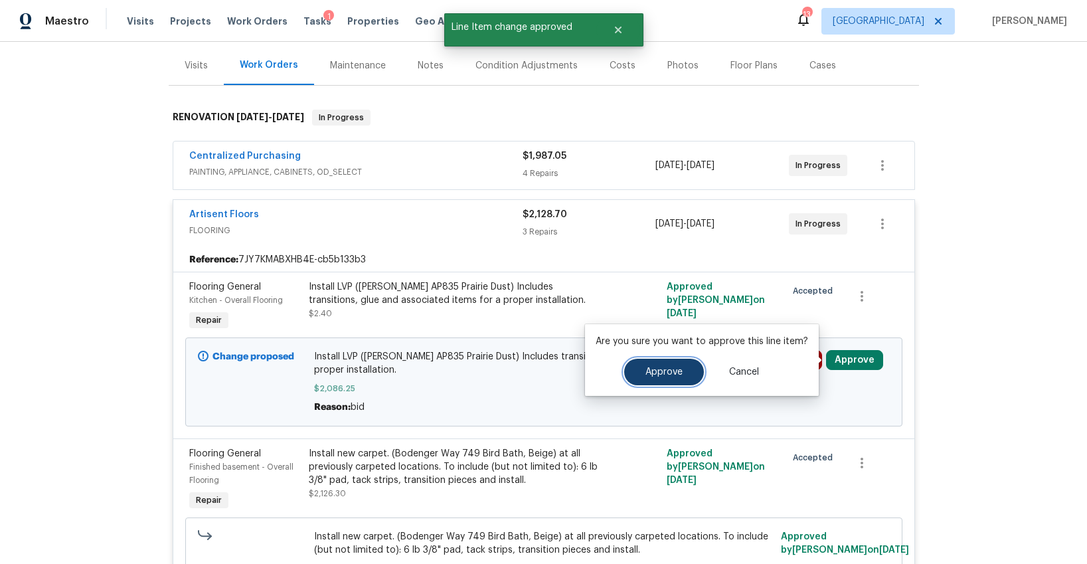
click at [693, 368] on button "Approve" at bounding box center [664, 372] width 80 height 27
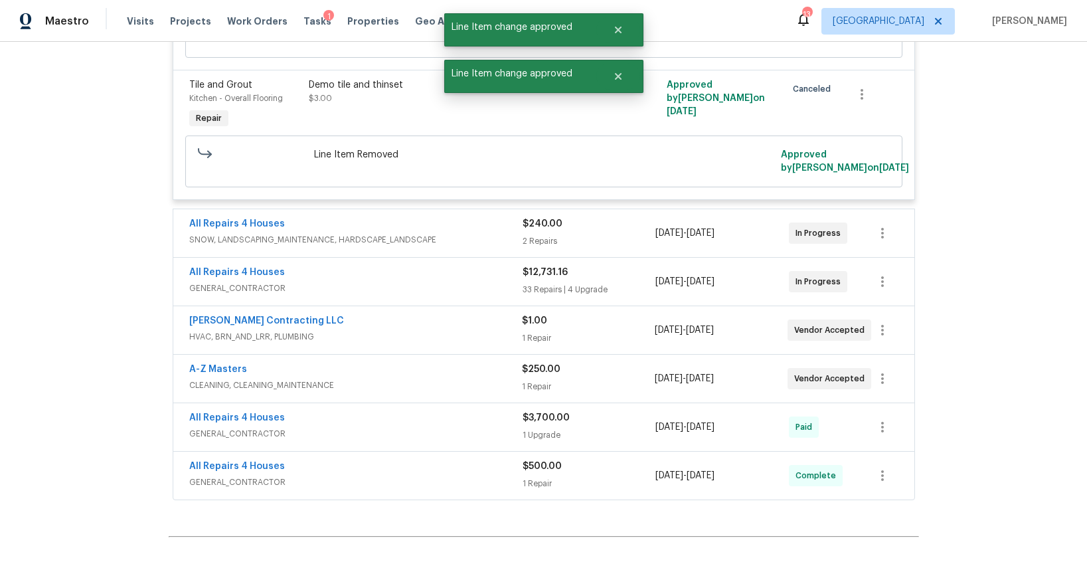
scroll to position [669, 0]
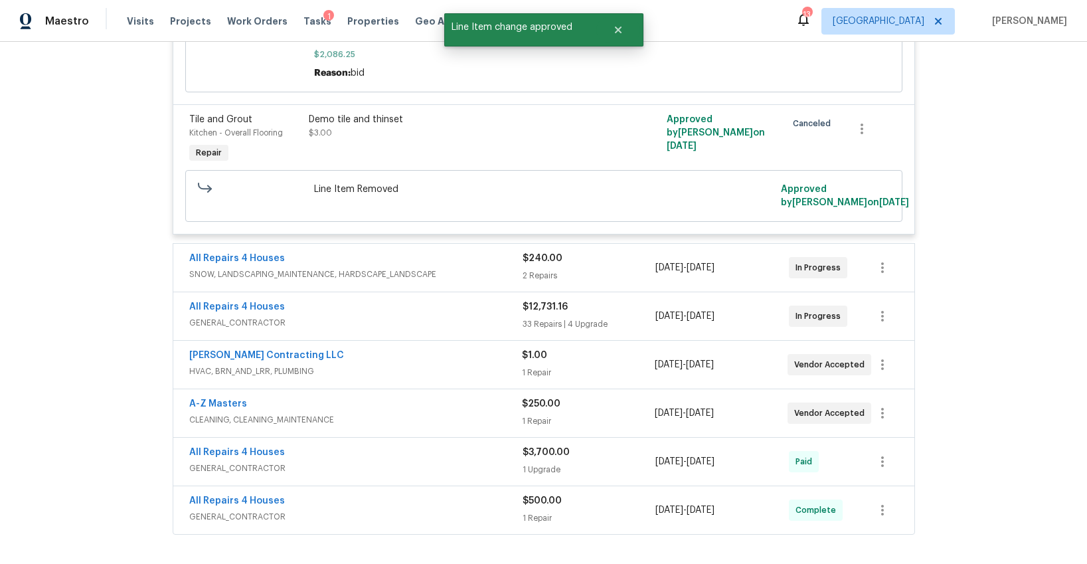
click at [394, 259] on div "All Repairs 4 Houses" at bounding box center [355, 260] width 333 height 16
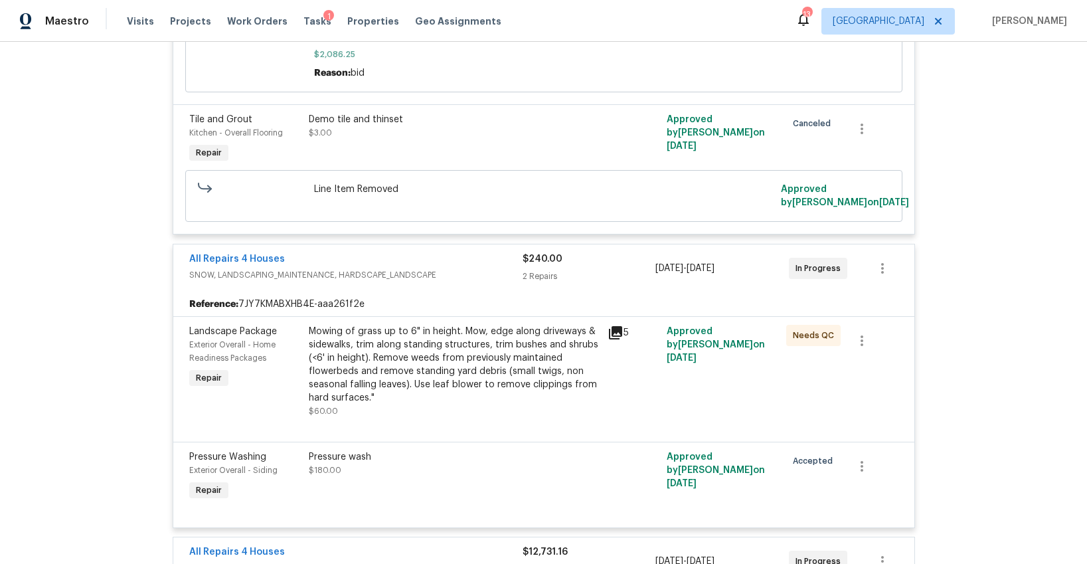
scroll to position [974, 0]
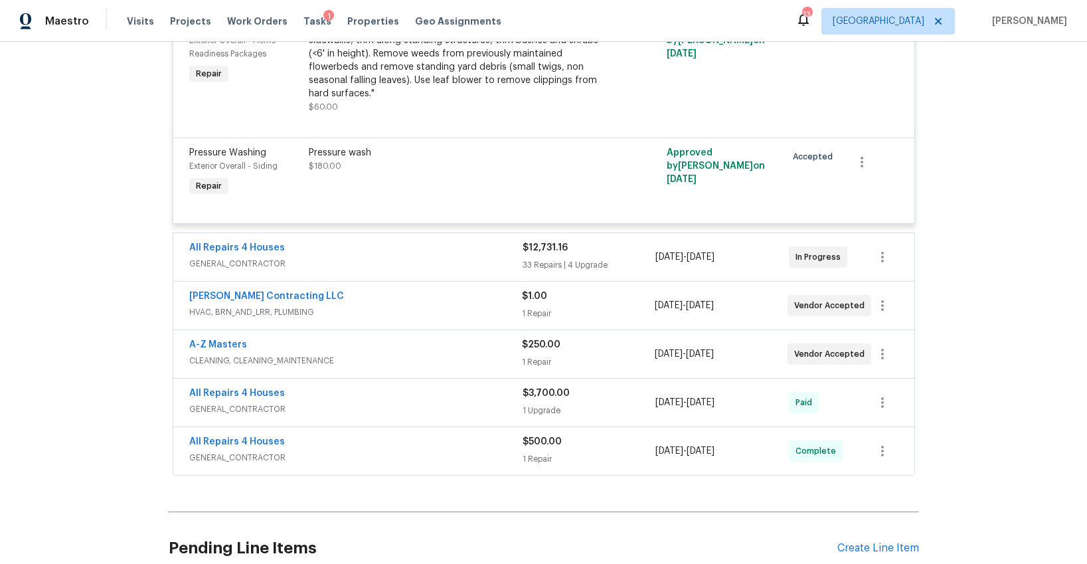
click at [395, 266] on span "GENERAL_CONTRACTOR" at bounding box center [355, 263] width 333 height 13
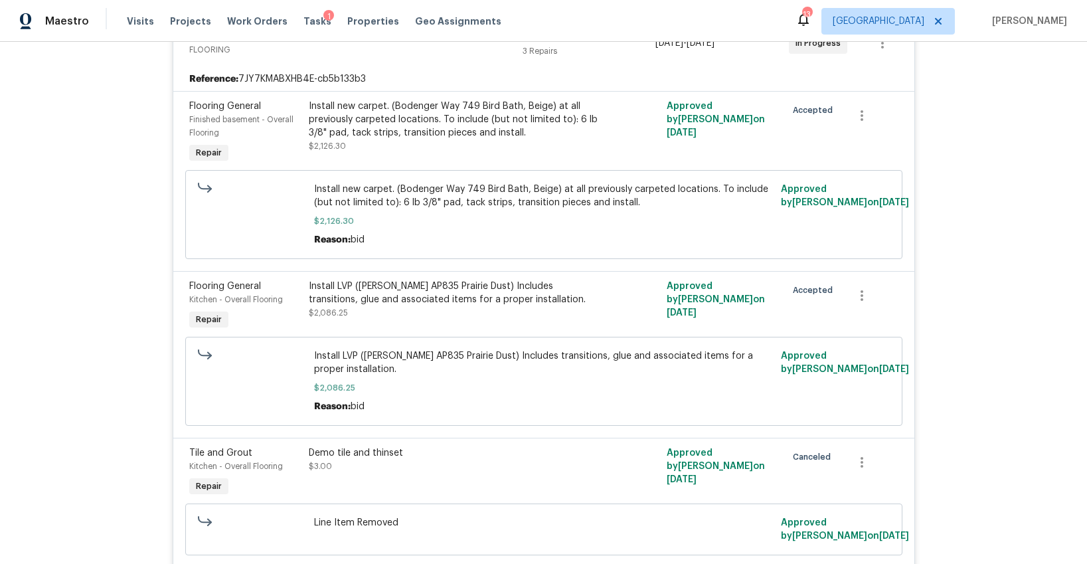
scroll to position [0, 0]
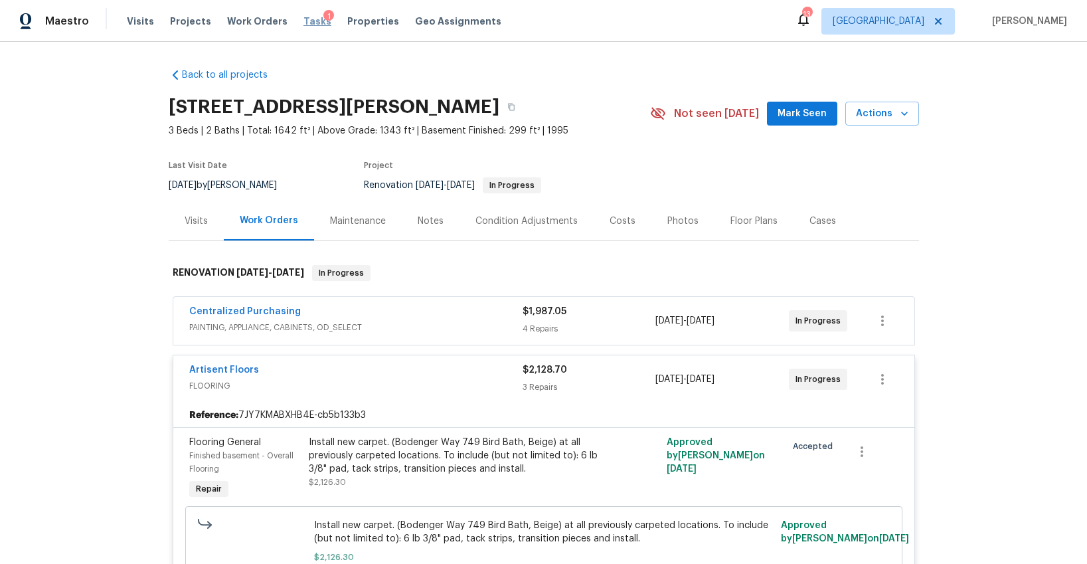
click at [304, 23] on span "Tasks" at bounding box center [318, 21] width 28 height 9
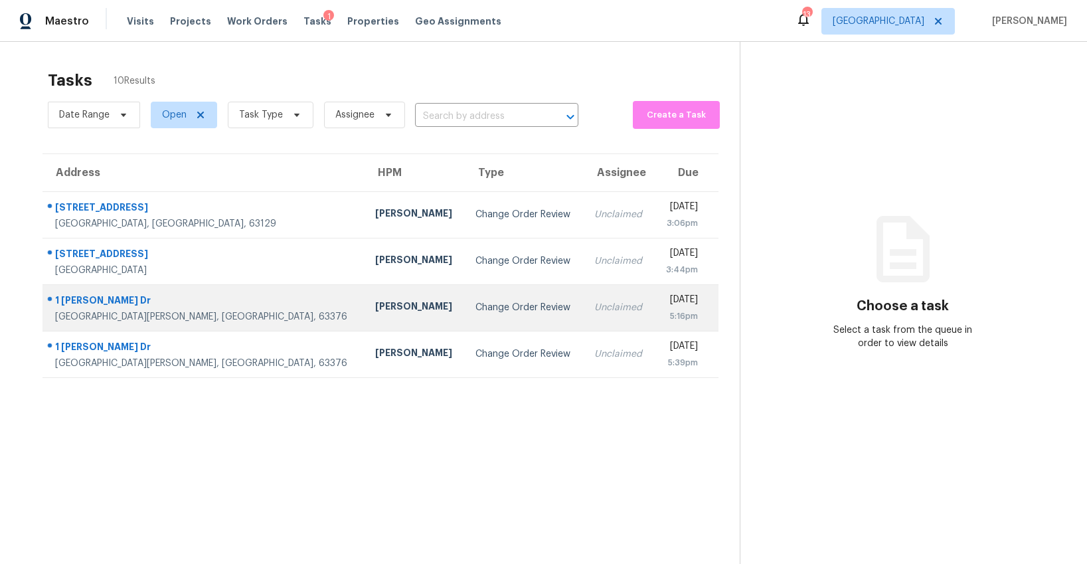
click at [375, 309] on div "[PERSON_NAME]" at bounding box center [414, 308] width 79 height 17
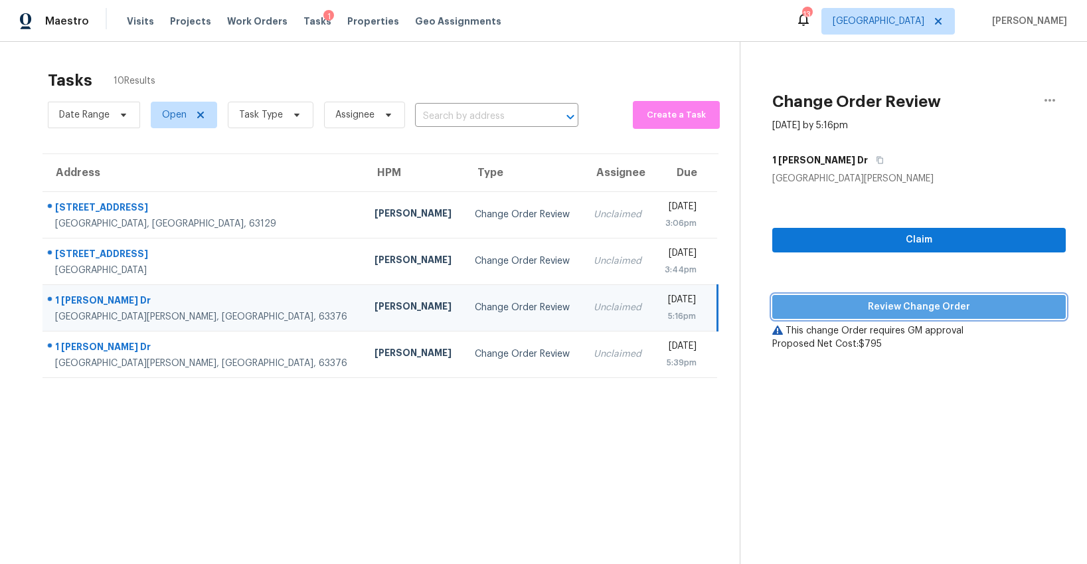
click at [923, 311] on span "Review Change Order" at bounding box center [919, 307] width 272 height 17
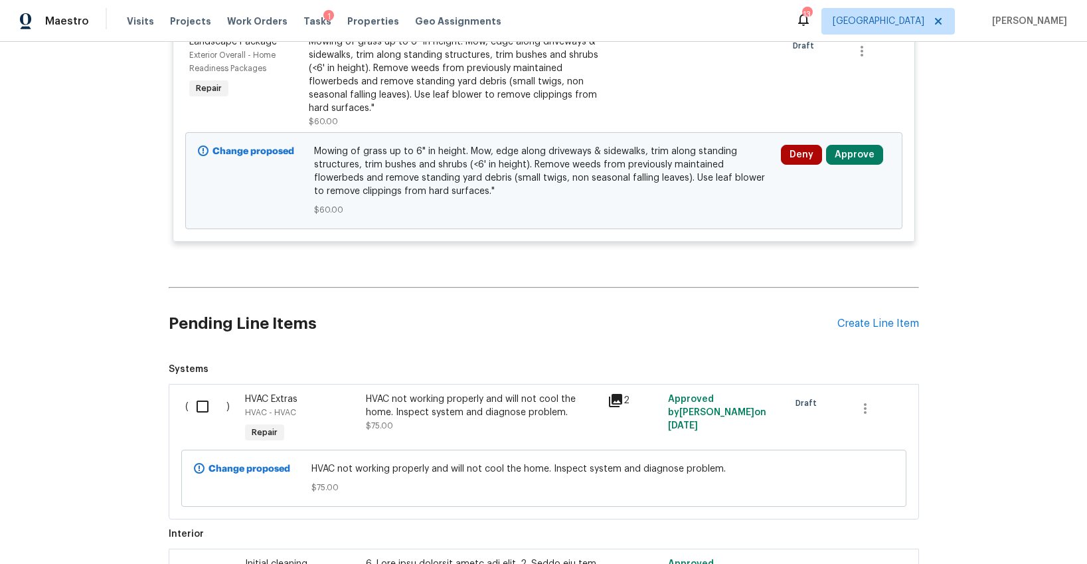
scroll to position [2245, 0]
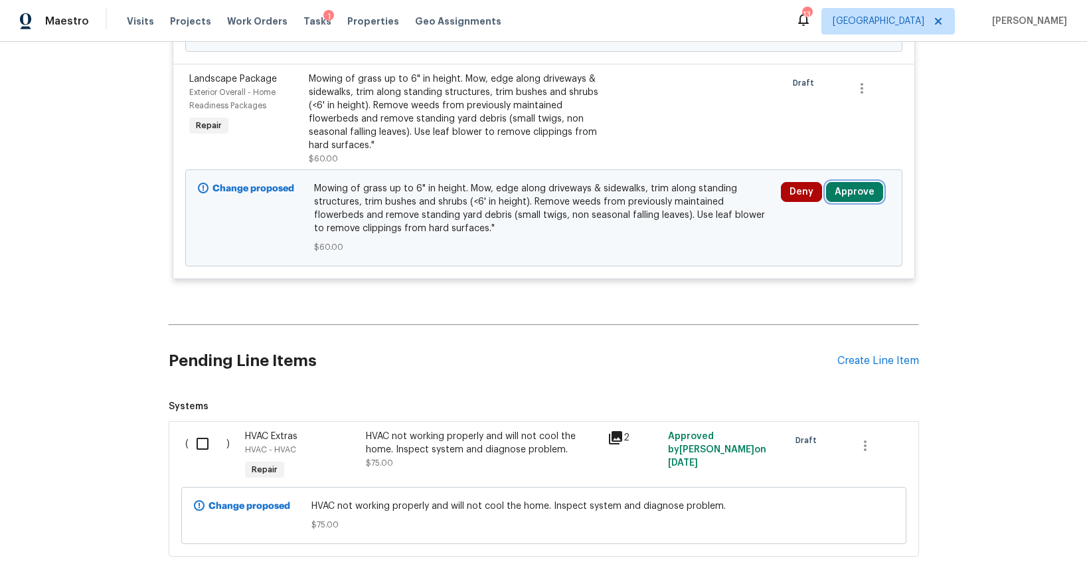
click at [856, 182] on button "Approve" at bounding box center [854, 192] width 57 height 20
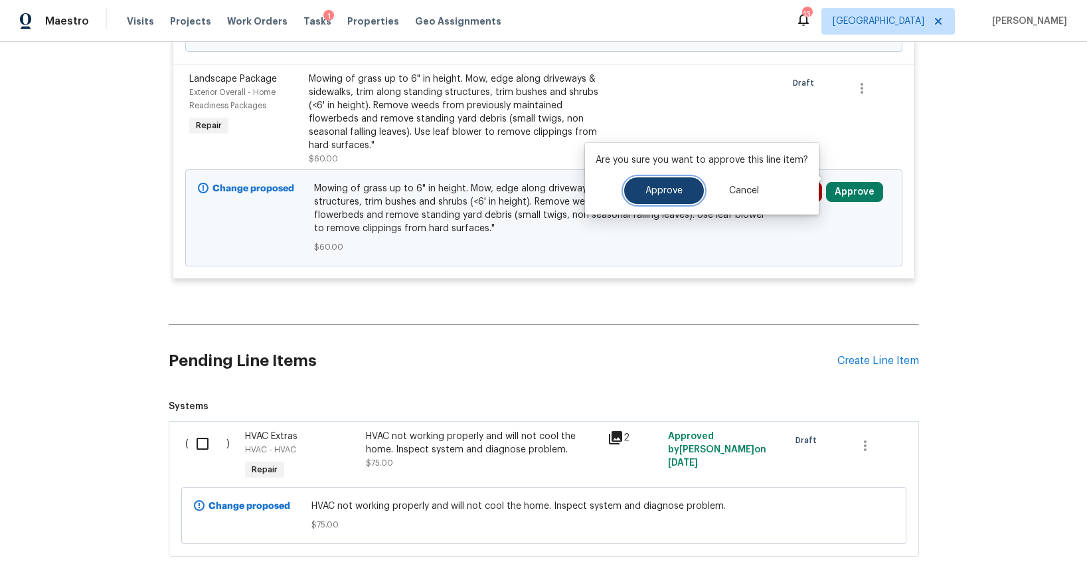
click at [686, 185] on button "Approve" at bounding box center [664, 190] width 80 height 27
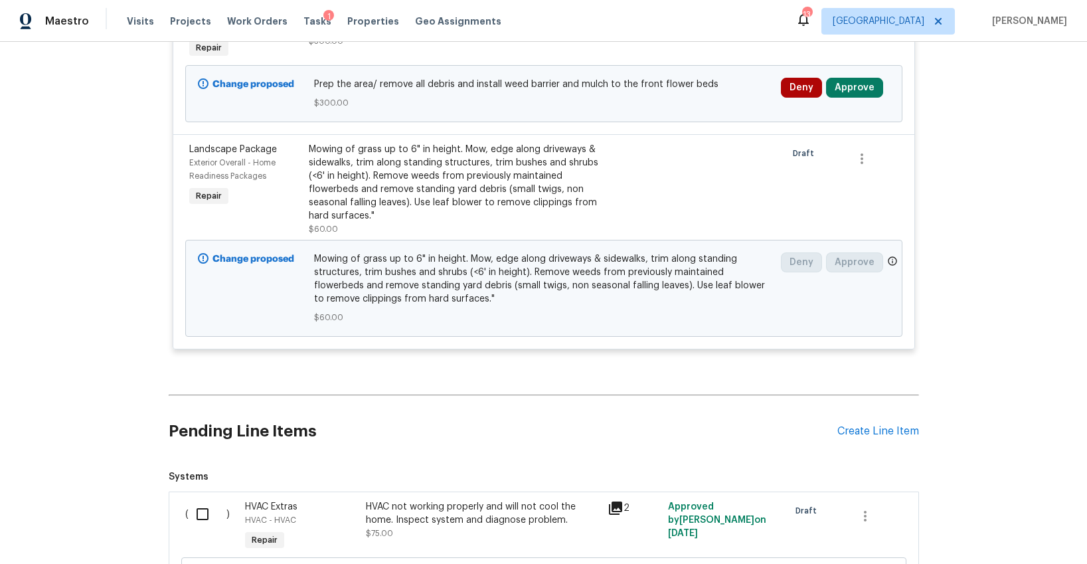
scroll to position [1866, 0]
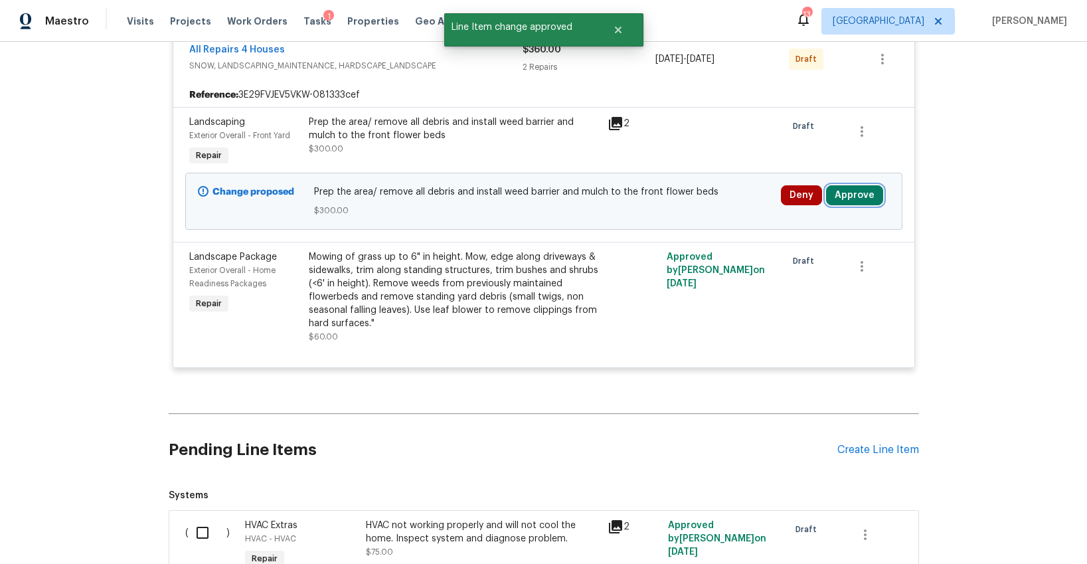
click at [859, 185] on button "Approve" at bounding box center [854, 195] width 57 height 20
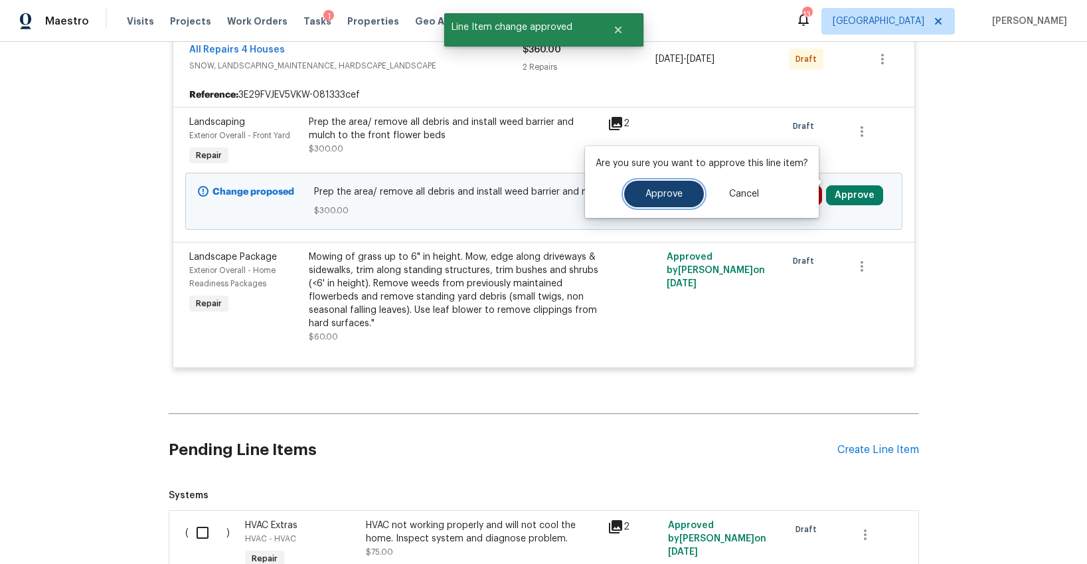
click at [660, 186] on button "Approve" at bounding box center [664, 194] width 80 height 27
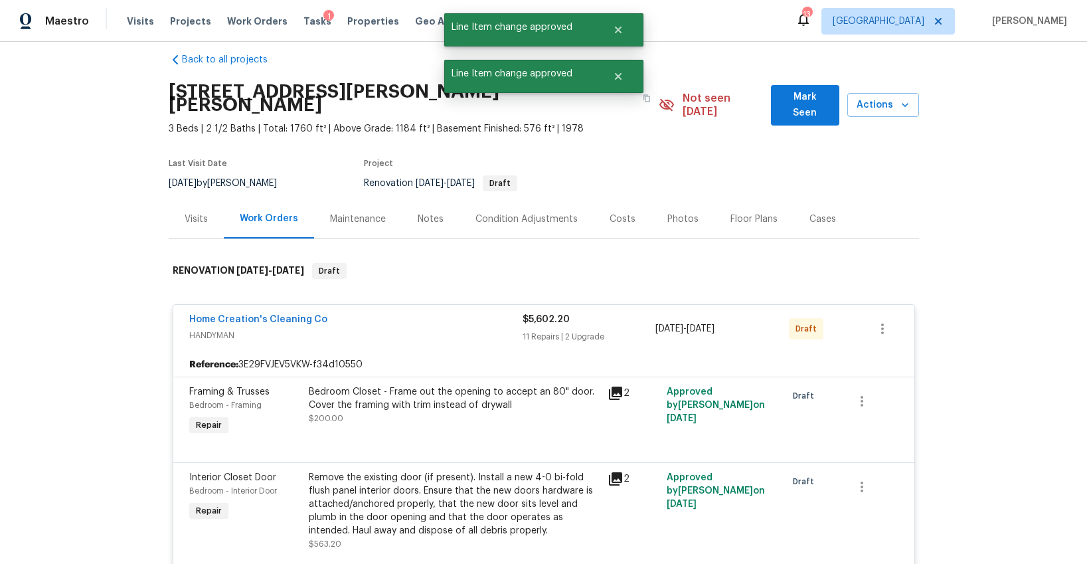
scroll to position [0, 0]
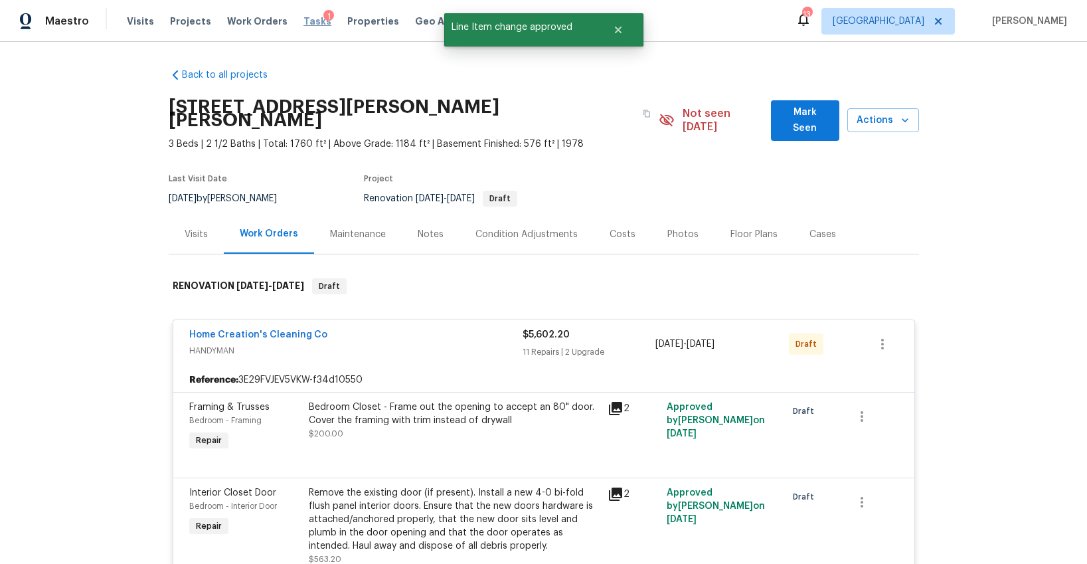
click at [304, 21] on span "Tasks" at bounding box center [318, 21] width 28 height 9
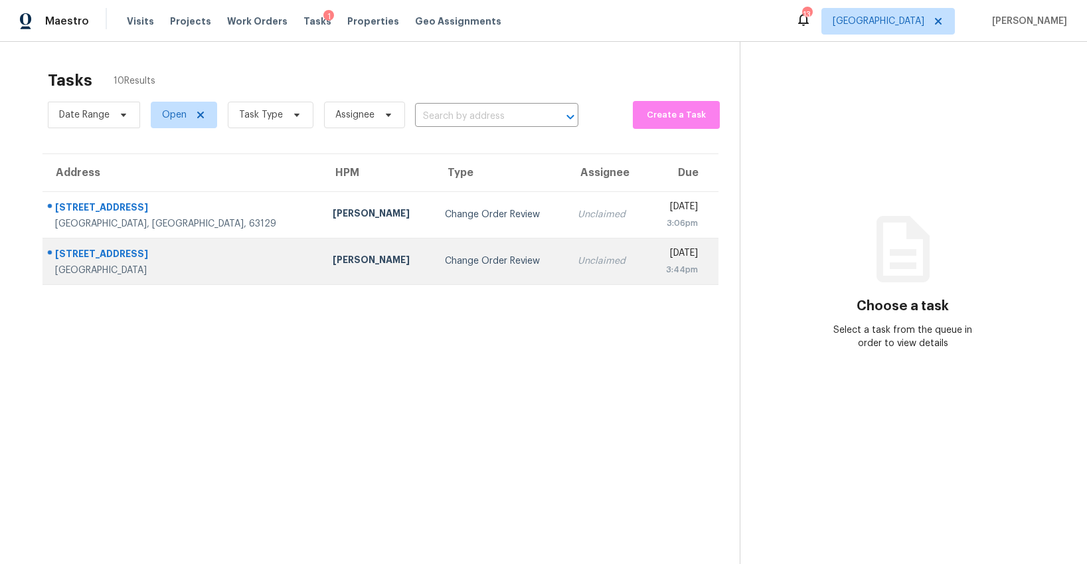
click at [445, 262] on div "Change Order Review" at bounding box center [501, 260] width 112 height 13
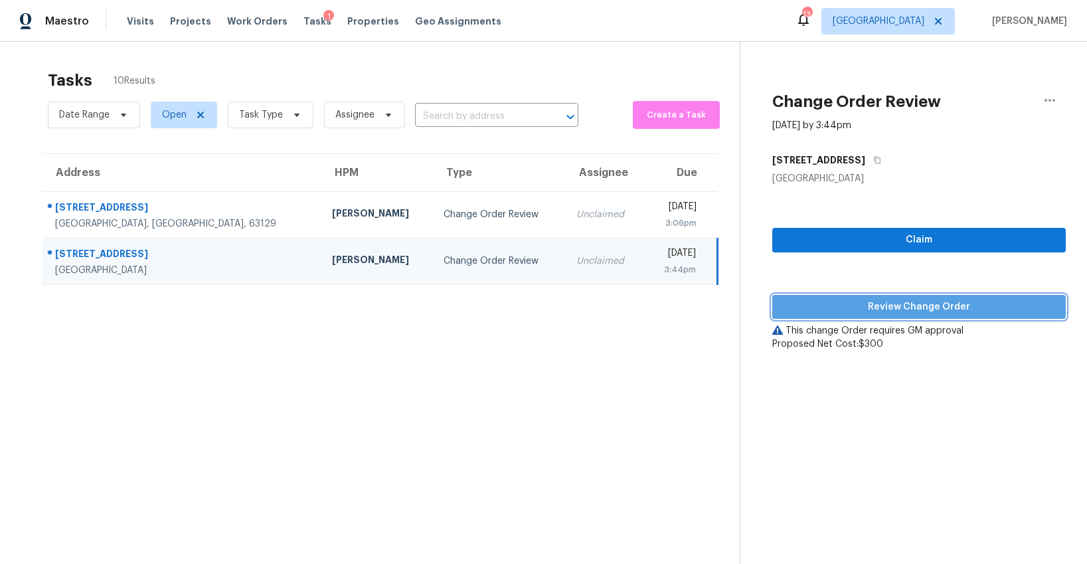
click at [842, 308] on span "Review Change Order" at bounding box center [919, 307] width 272 height 17
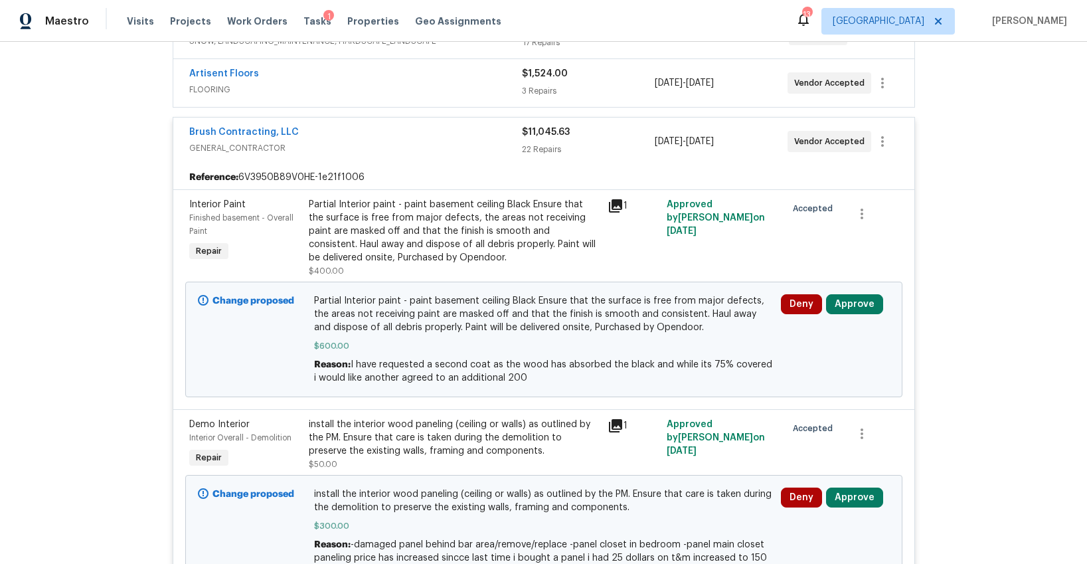
scroll to position [379, 0]
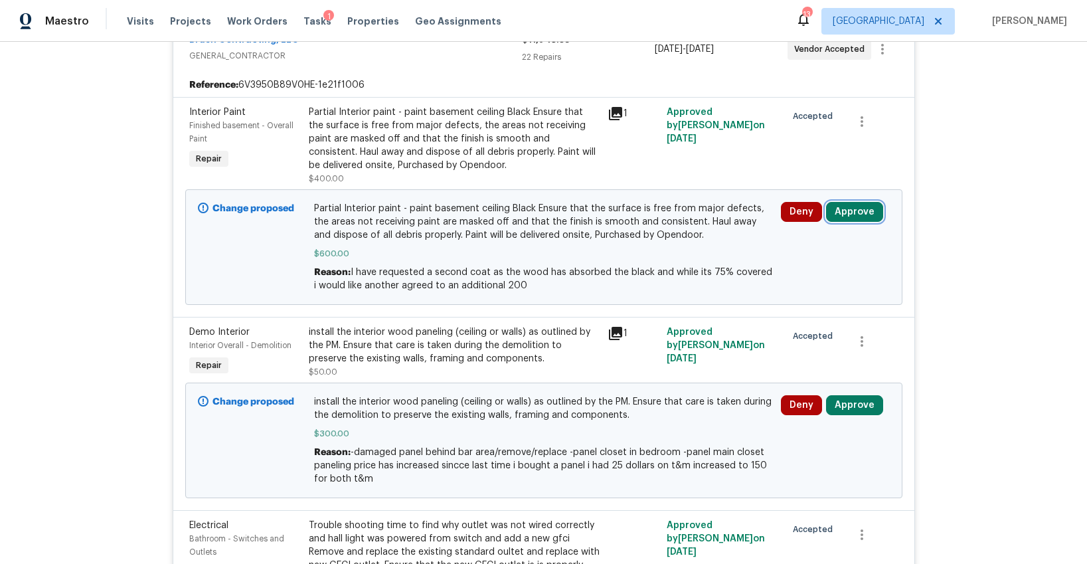
click at [846, 203] on button "Approve" at bounding box center [854, 212] width 57 height 20
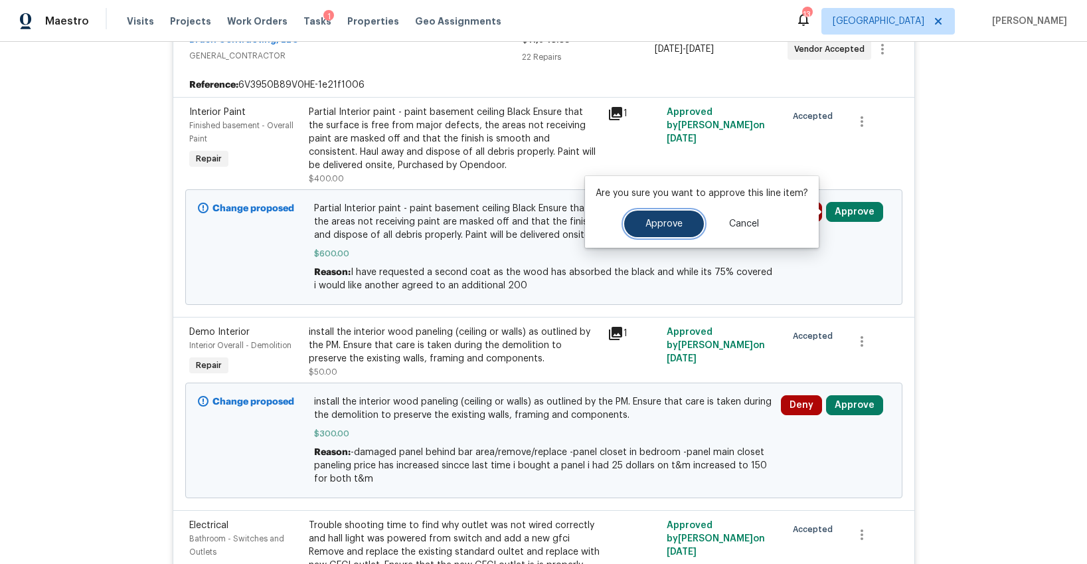
click at [641, 226] on button "Approve" at bounding box center [664, 224] width 80 height 27
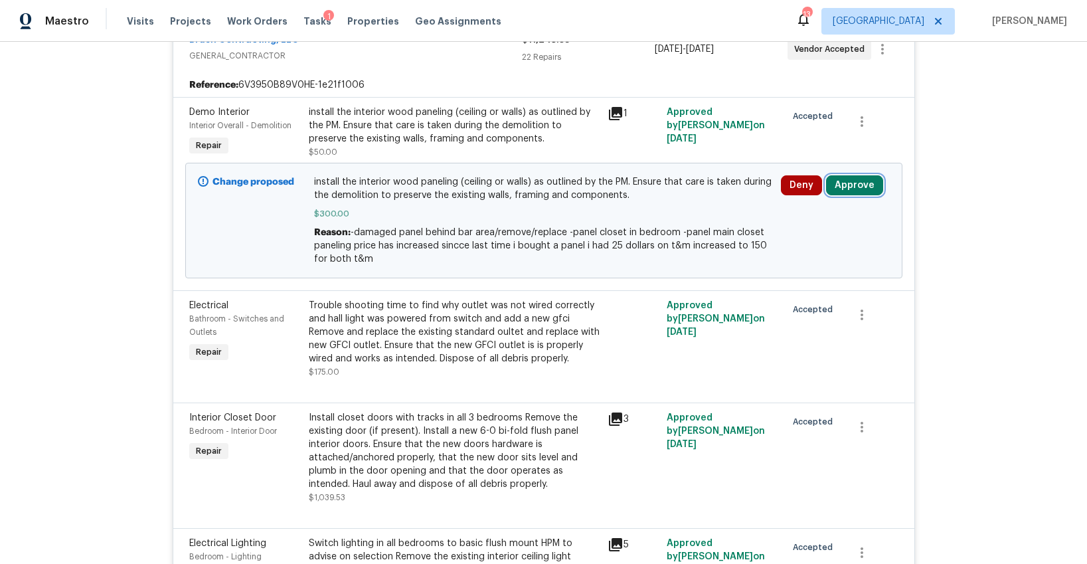
click at [847, 189] on button "Approve" at bounding box center [854, 185] width 57 height 20
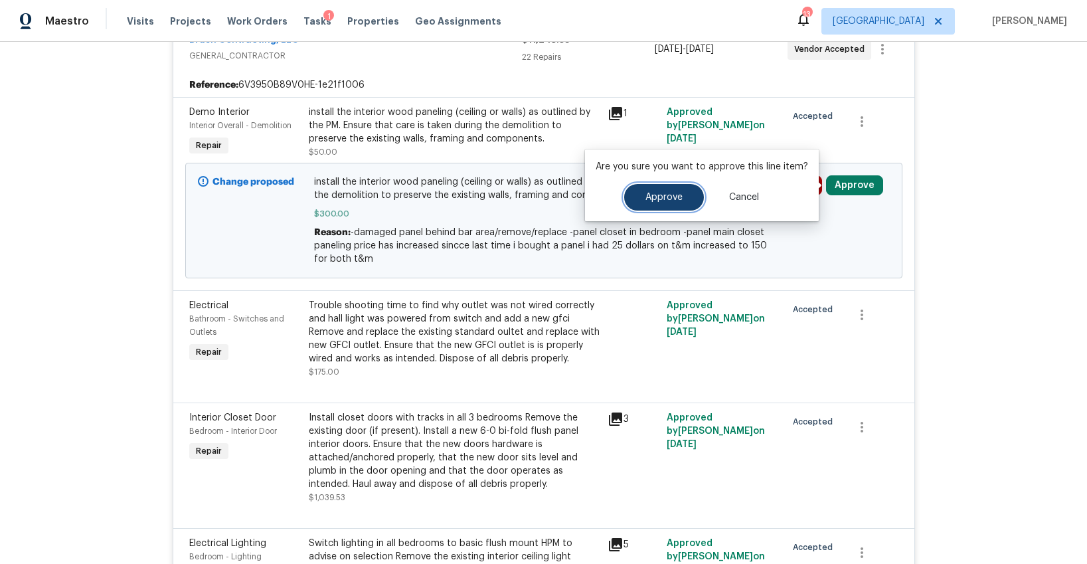
click at [633, 202] on button "Approve" at bounding box center [664, 197] width 80 height 27
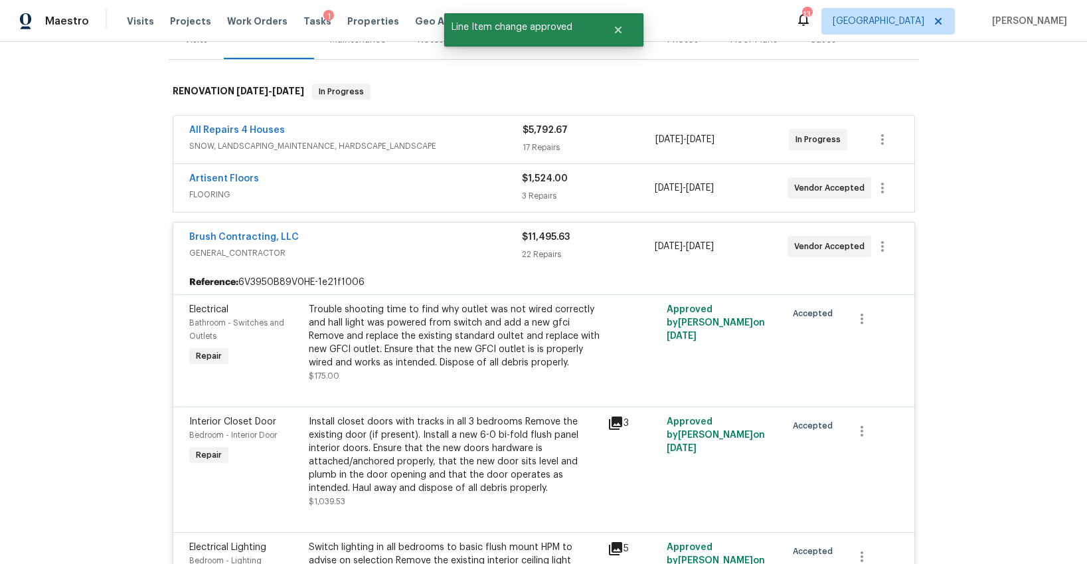
scroll to position [0, 0]
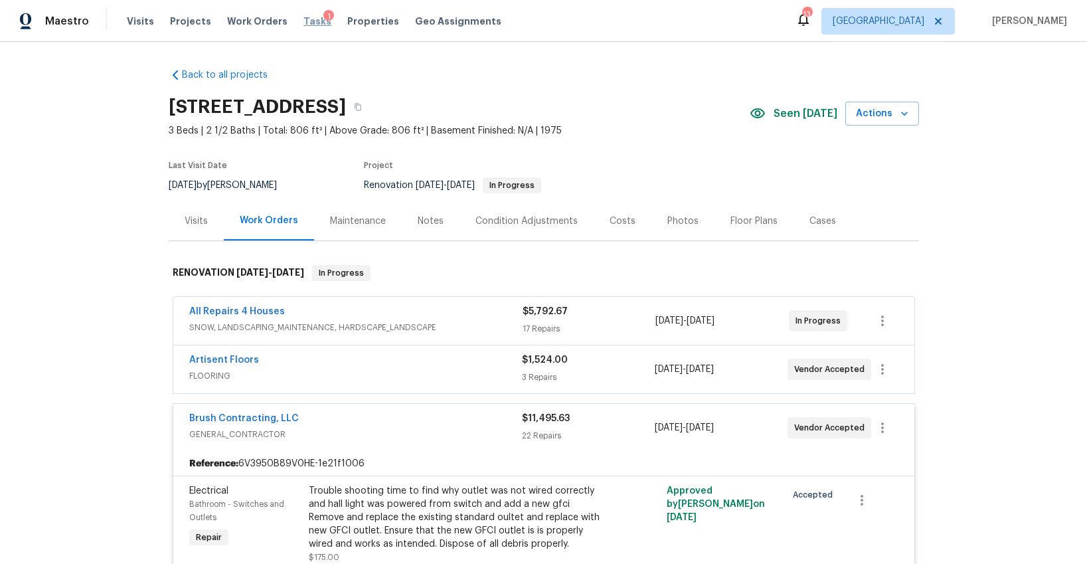
click at [307, 24] on span "Tasks" at bounding box center [318, 21] width 28 height 9
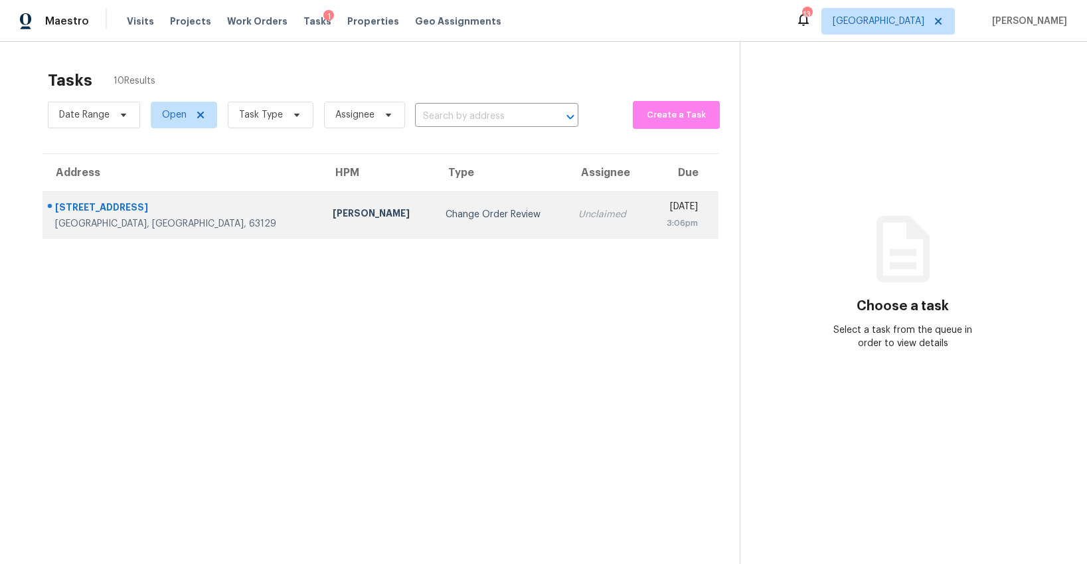
click at [446, 213] on div "Change Order Review" at bounding box center [502, 214] width 112 height 13
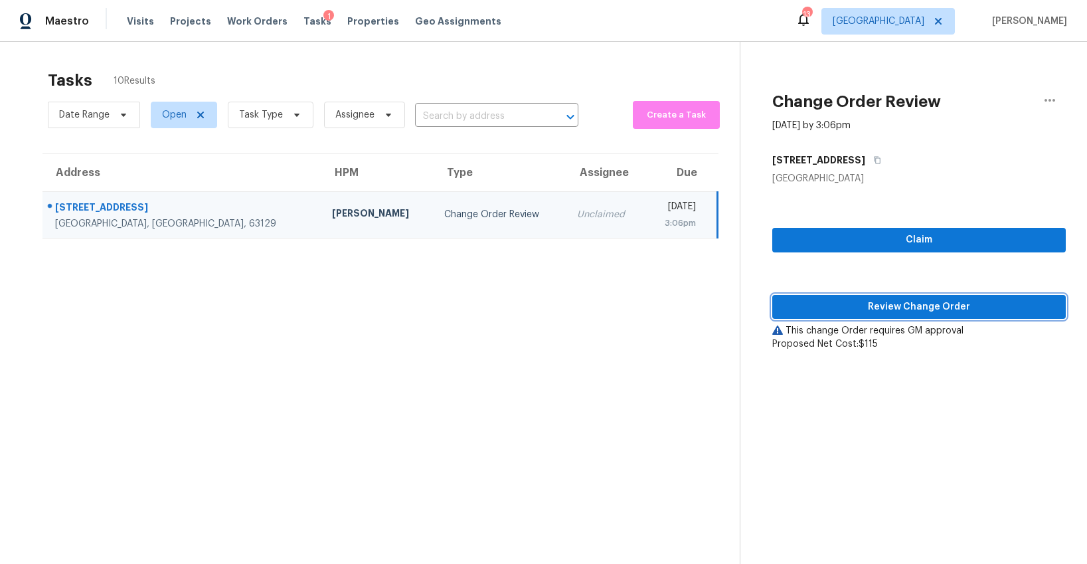
click at [845, 311] on span "Review Change Order" at bounding box center [919, 307] width 272 height 17
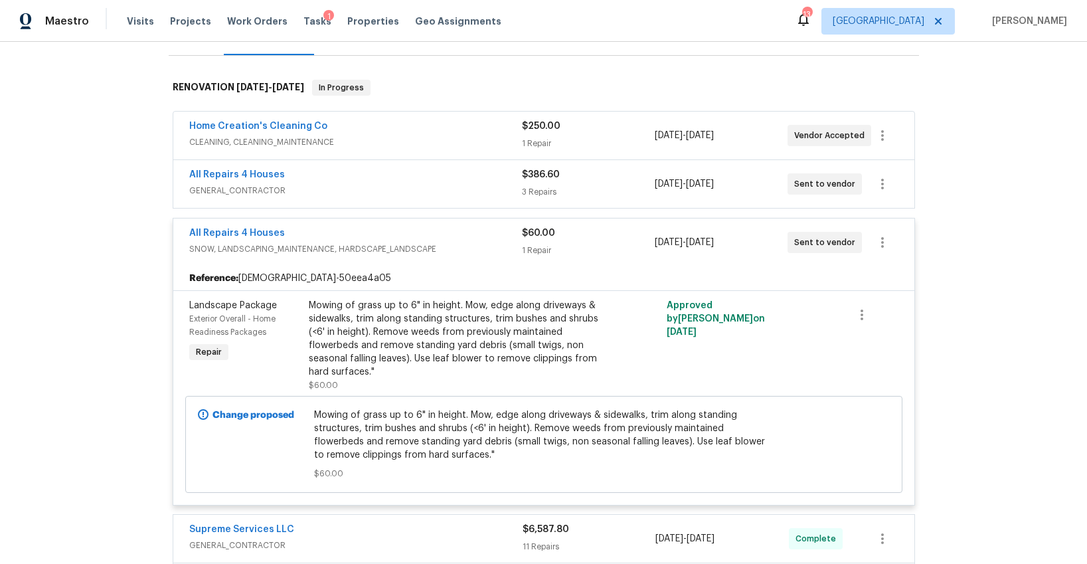
scroll to position [139, 0]
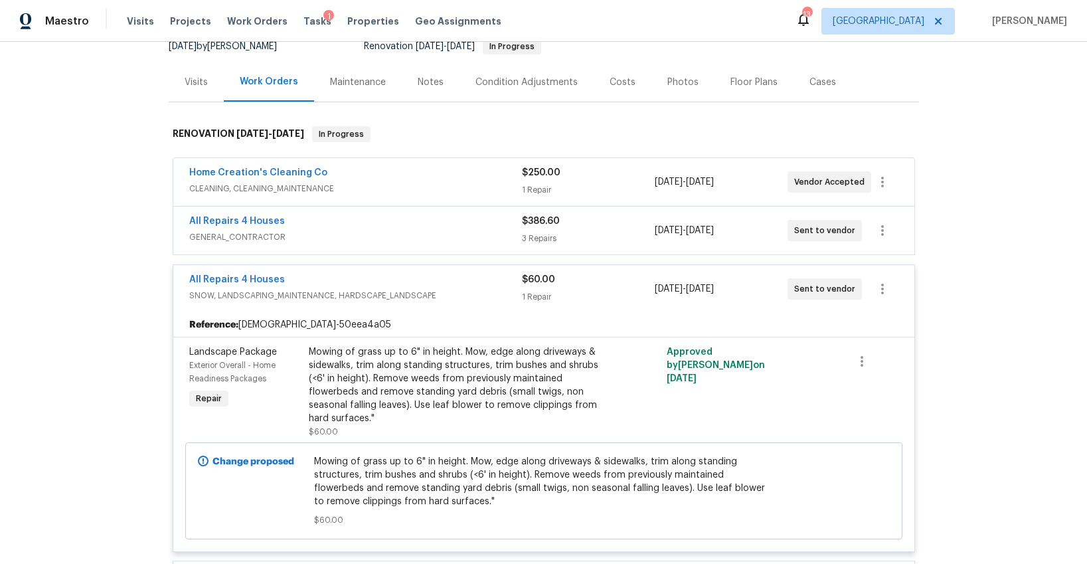
click at [424, 227] on div "All Repairs 4 Houses" at bounding box center [355, 223] width 333 height 16
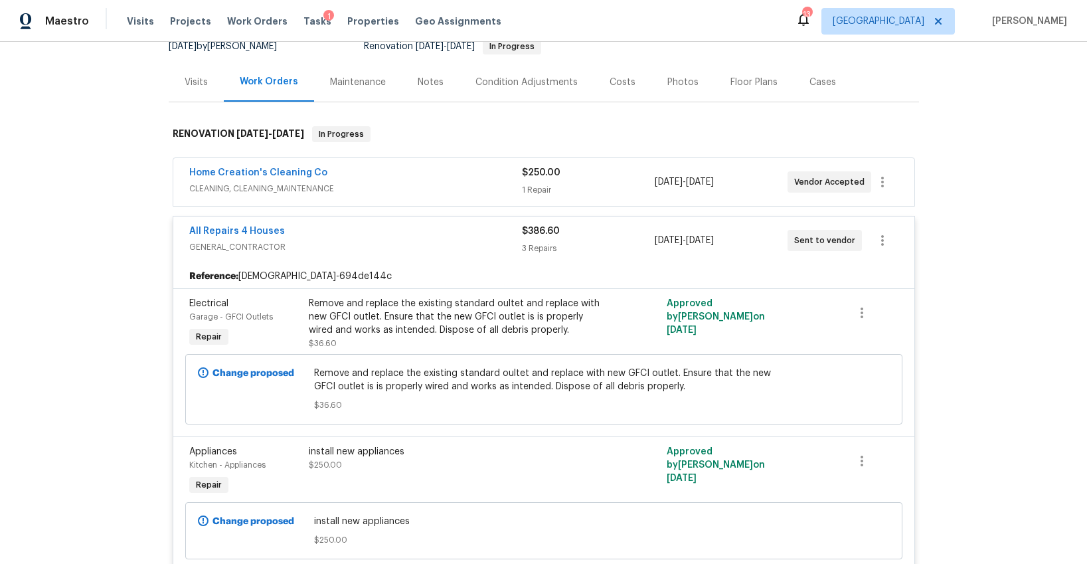
click at [431, 183] on span "CLEANING, CLEANING_MAINTENANCE" at bounding box center [355, 188] width 333 height 13
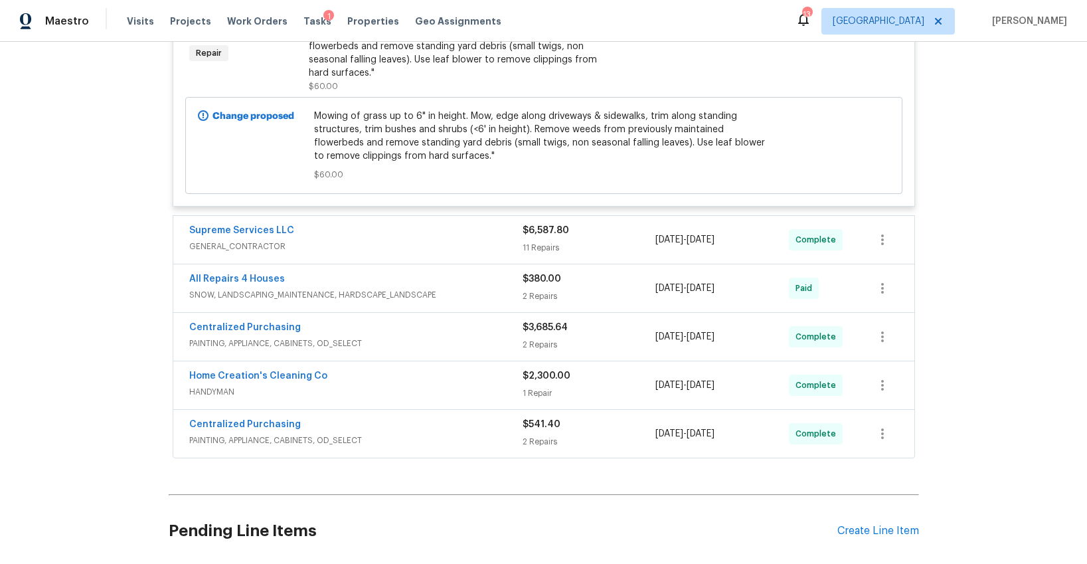
scroll to position [1547, 0]
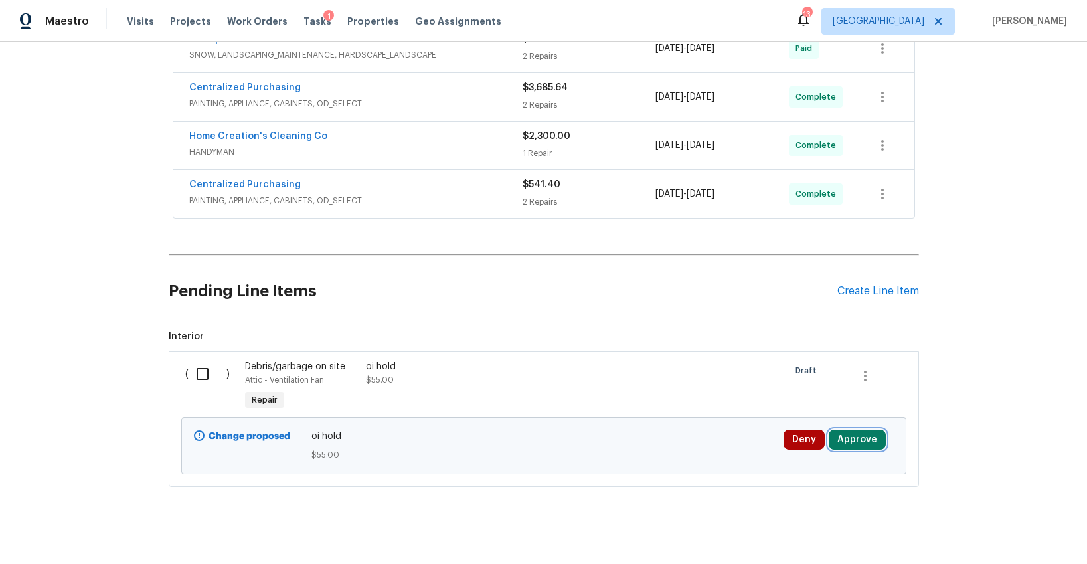
click at [845, 430] on button "Approve" at bounding box center [857, 440] width 57 height 20
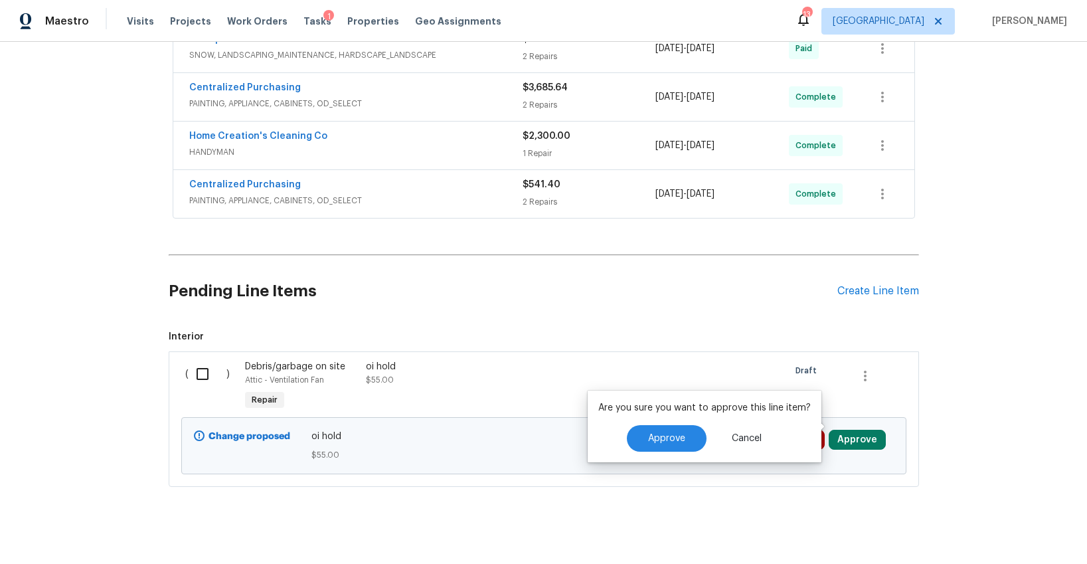
scroll to position [1547, 0]
click at [688, 436] on button "Approve" at bounding box center [667, 439] width 80 height 27
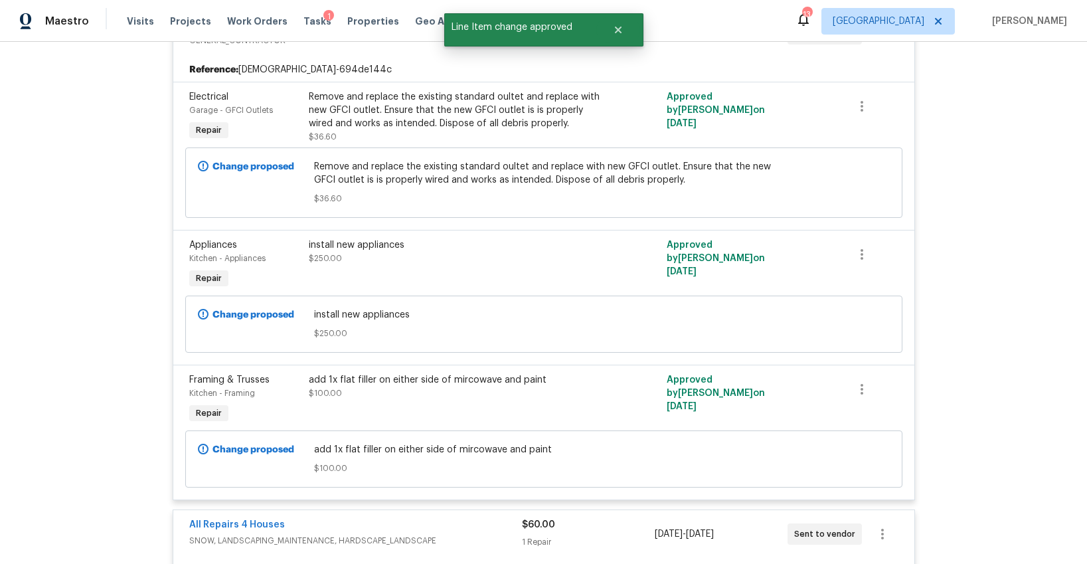
scroll to position [0, 0]
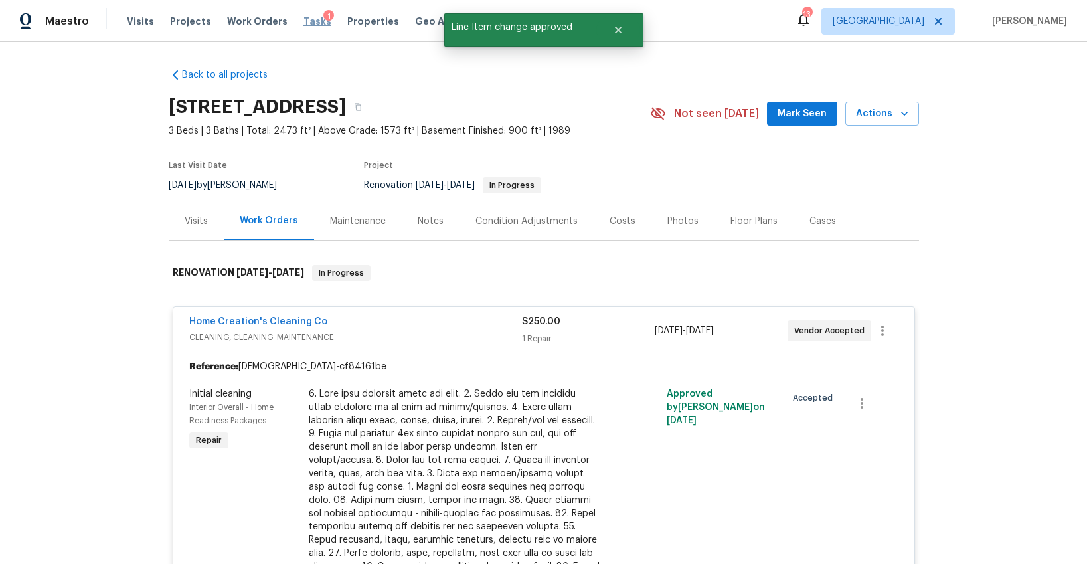
click at [304, 19] on span "Tasks" at bounding box center [318, 21] width 28 height 9
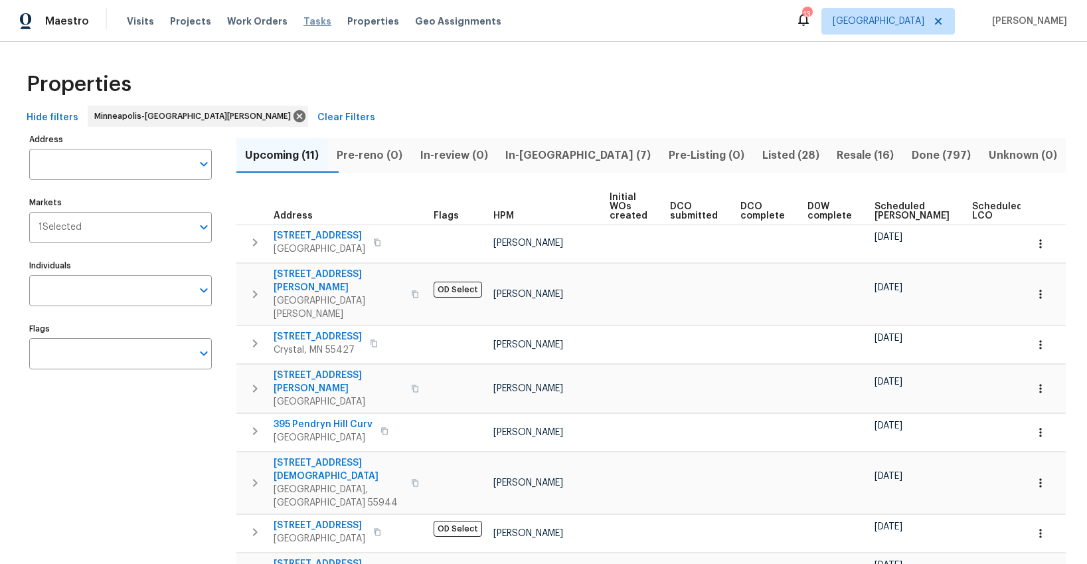
click at [308, 21] on span "Tasks" at bounding box center [318, 21] width 28 height 9
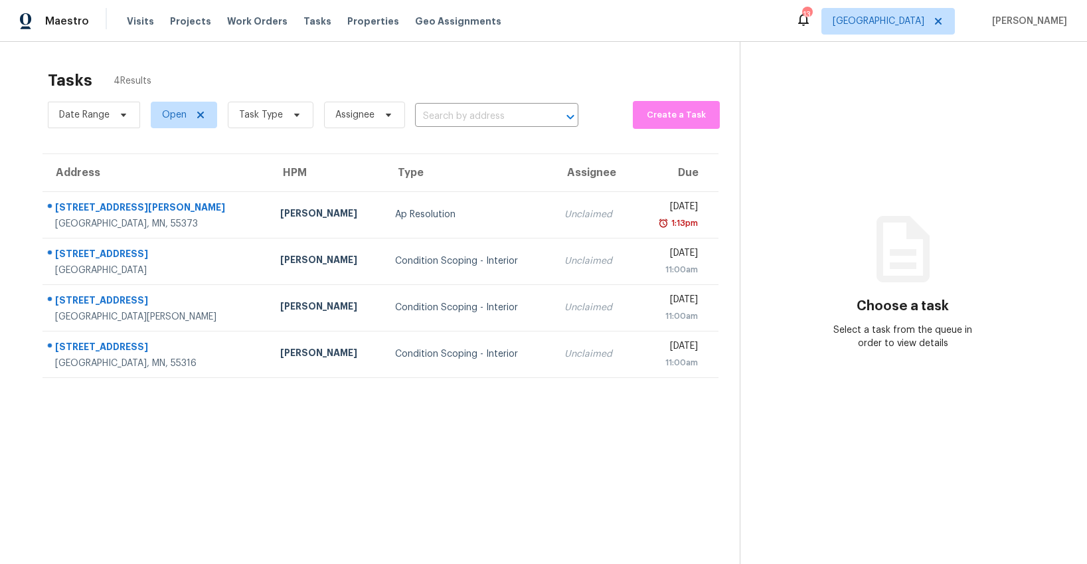
click at [136, 23] on span "Visits" at bounding box center [140, 21] width 27 height 13
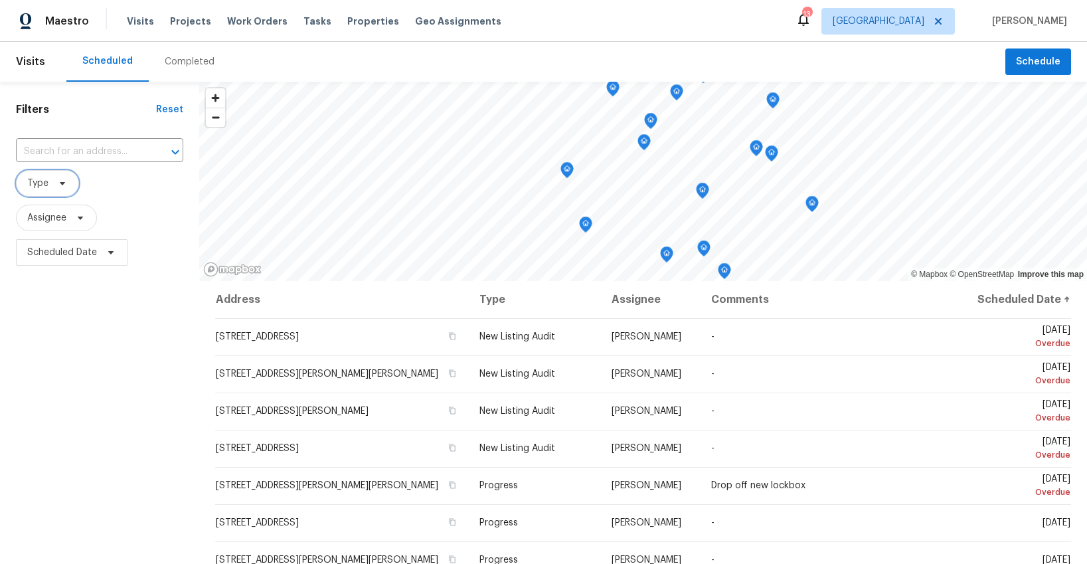
click at [57, 183] on icon at bounding box center [62, 183] width 11 height 11
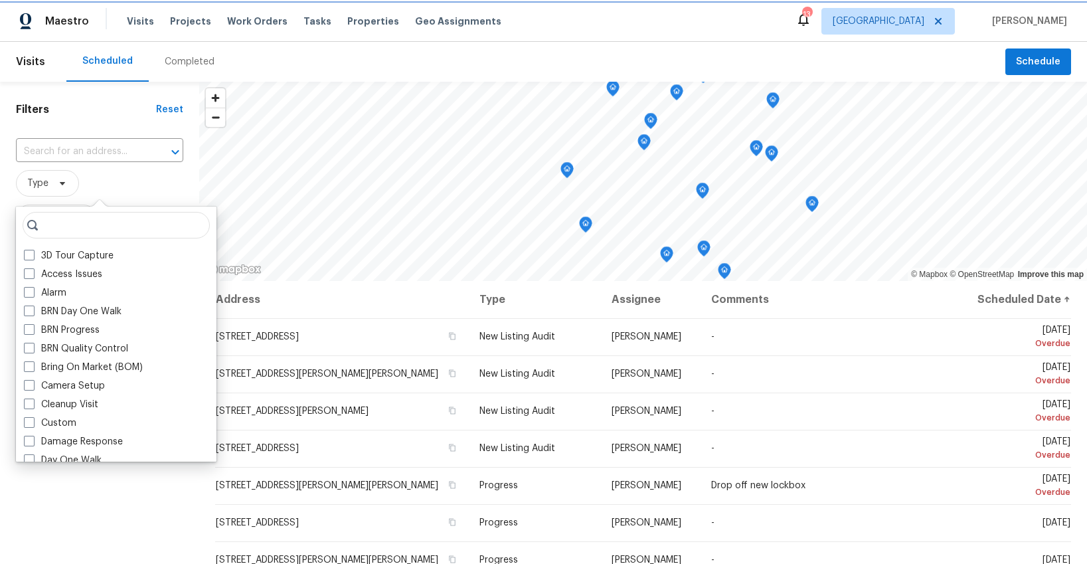
click at [58, 183] on icon at bounding box center [62, 183] width 11 height 11
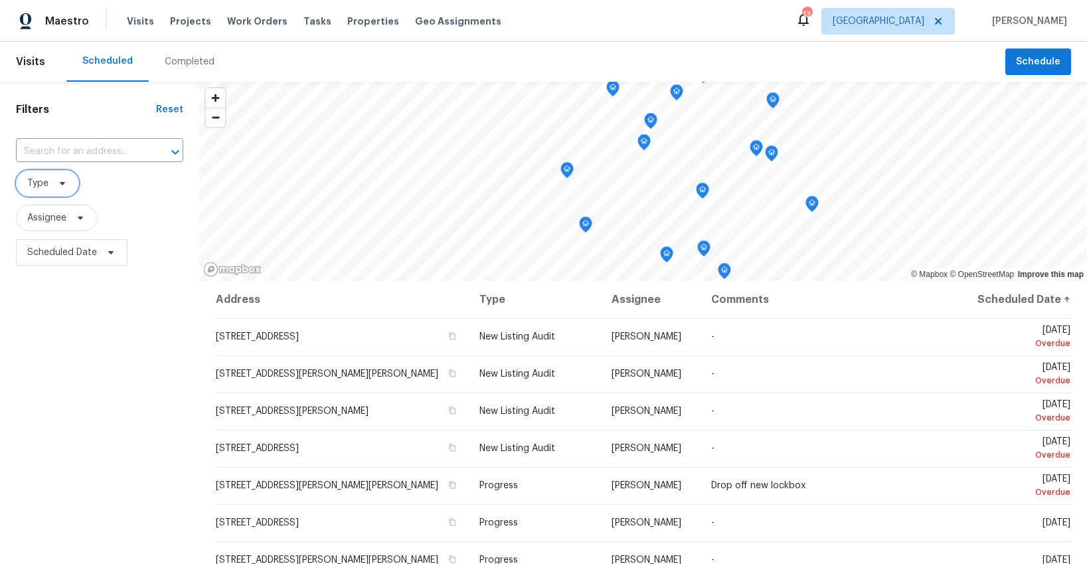
click at [58, 183] on icon at bounding box center [62, 183] width 11 height 11
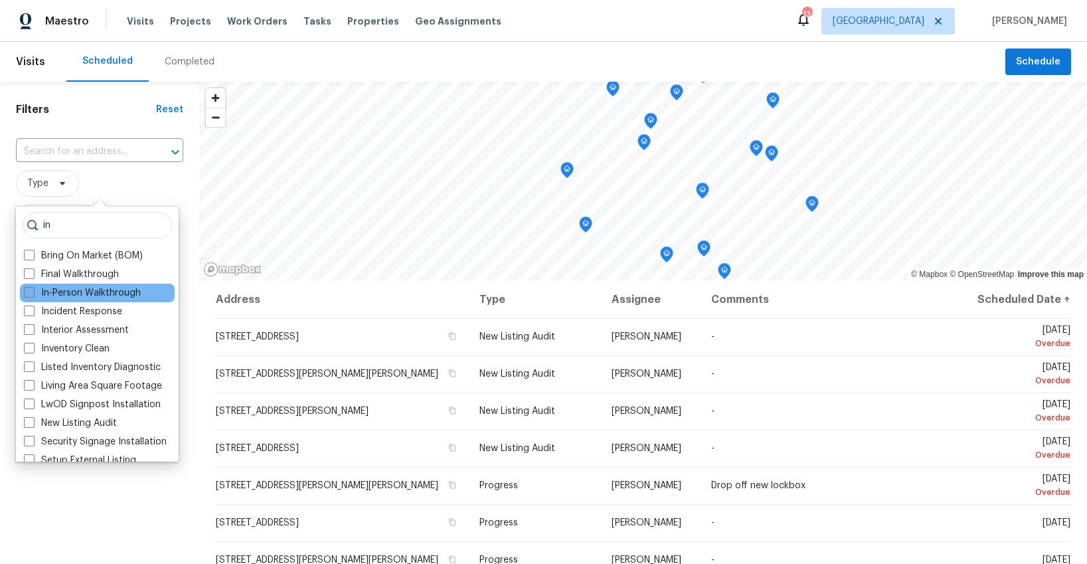
type input "in"
click at [57, 291] on label "In-Person Walkthrough" at bounding box center [82, 292] width 117 height 13
click at [33, 291] on input "In-Person Walkthrough" at bounding box center [28, 290] width 9 height 9
checkbox input "true"
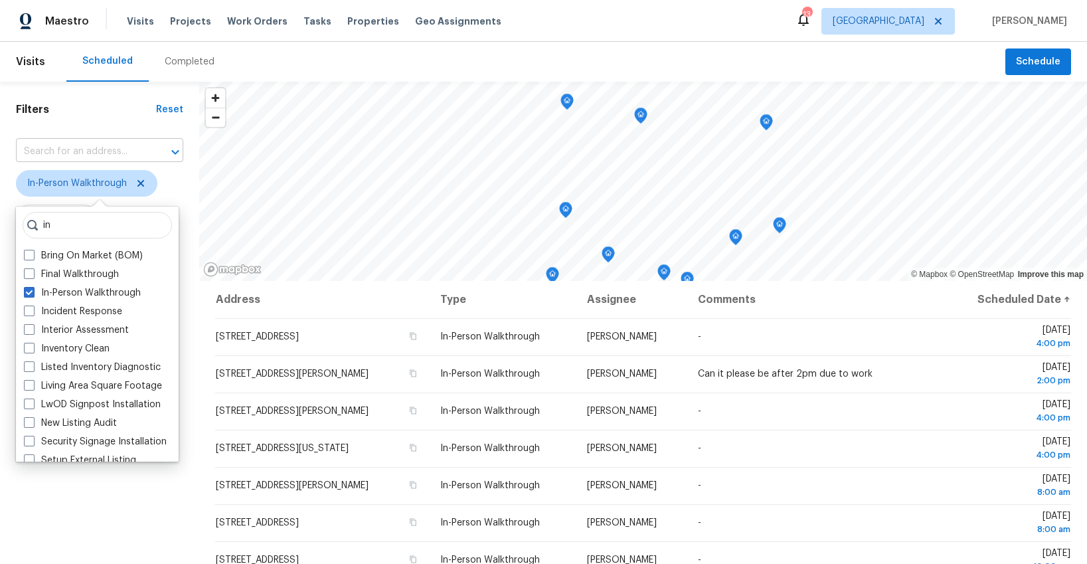
click at [86, 145] on input "text" at bounding box center [81, 151] width 130 height 21
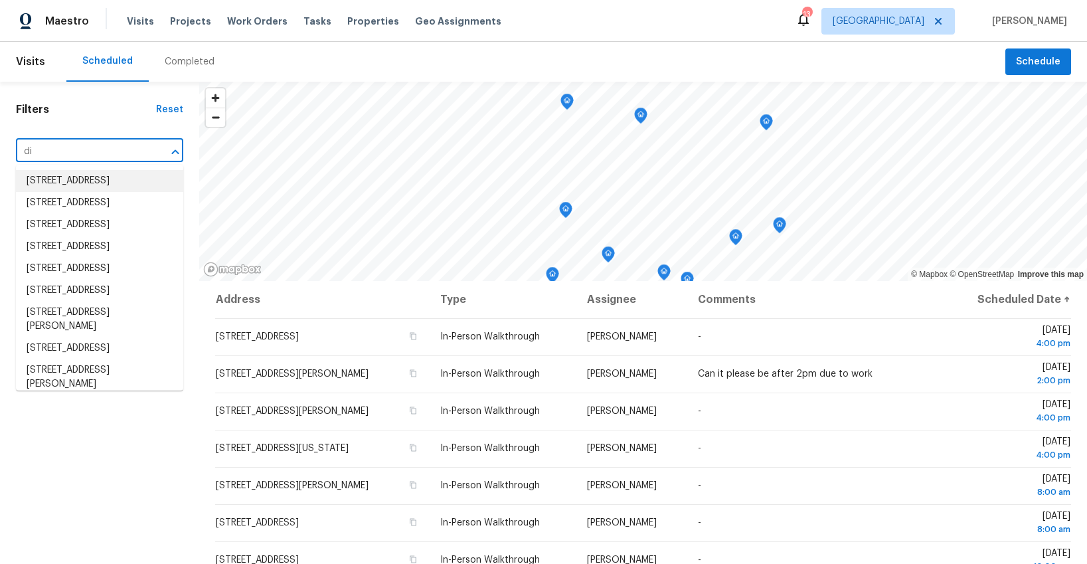
type input "d"
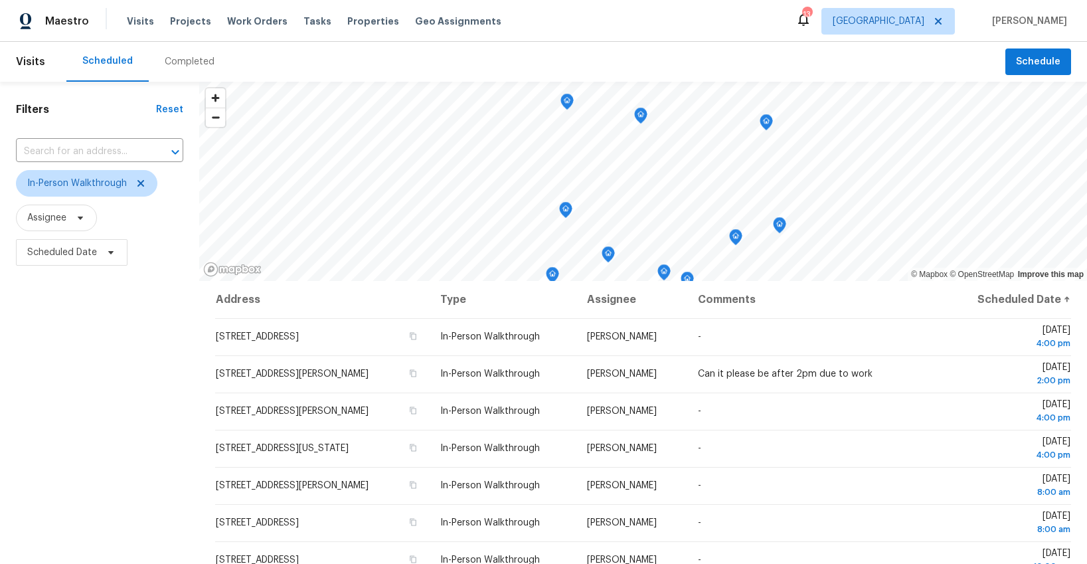
click at [83, 106] on h1 "Filters" at bounding box center [86, 109] width 140 height 13
click at [80, 186] on span "In-Person Walkthrough" at bounding box center [77, 183] width 100 height 13
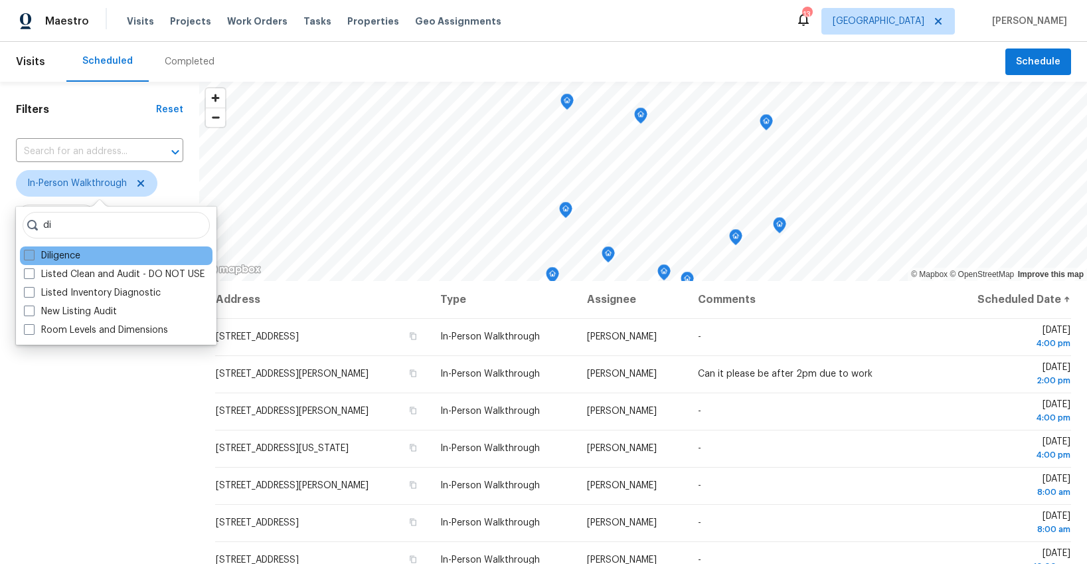
type input "di"
click at [46, 252] on label "Diligence" at bounding box center [52, 255] width 56 height 13
click at [33, 252] on input "Diligence" at bounding box center [28, 253] width 9 height 9
checkbox input "true"
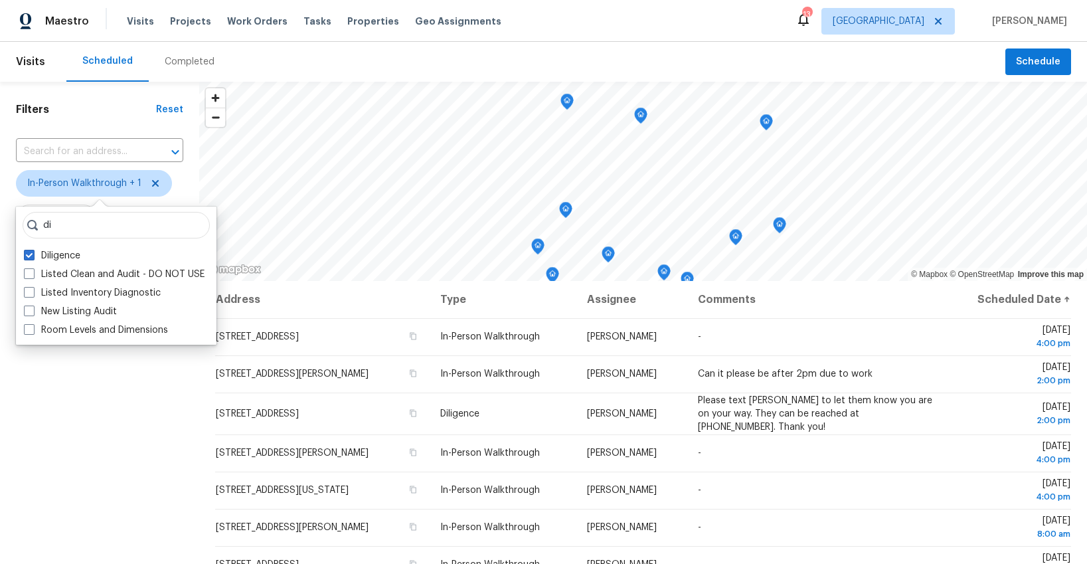
click at [131, 413] on div "Filters Reset ​ In-Person Walkthrough + 1 Assignee Scheduled Date" at bounding box center [99, 407] width 199 height 650
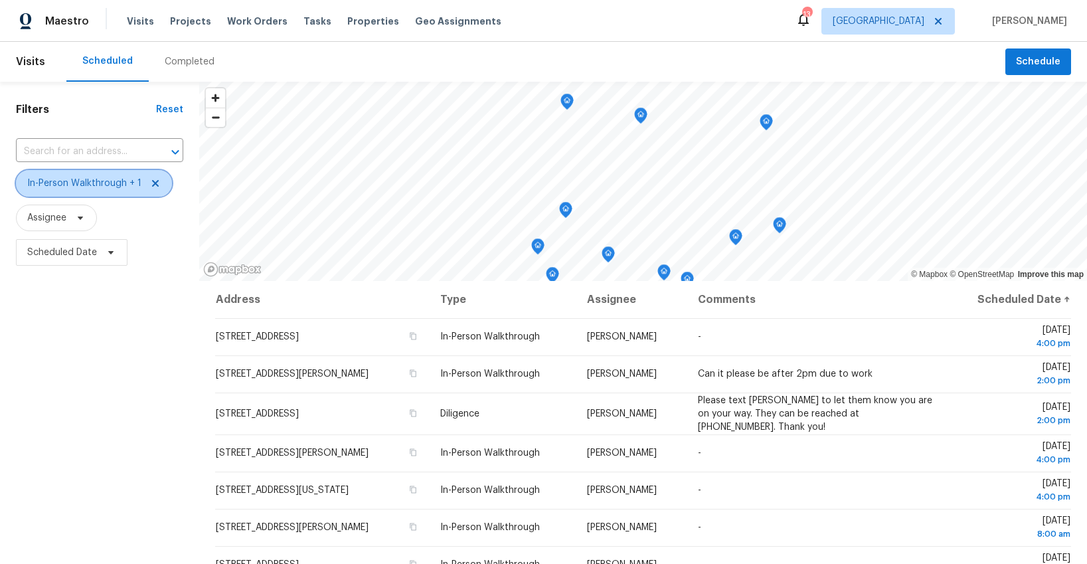
click at [155, 182] on icon at bounding box center [155, 183] width 7 height 7
